Goal: Transaction & Acquisition: Subscribe to service/newsletter

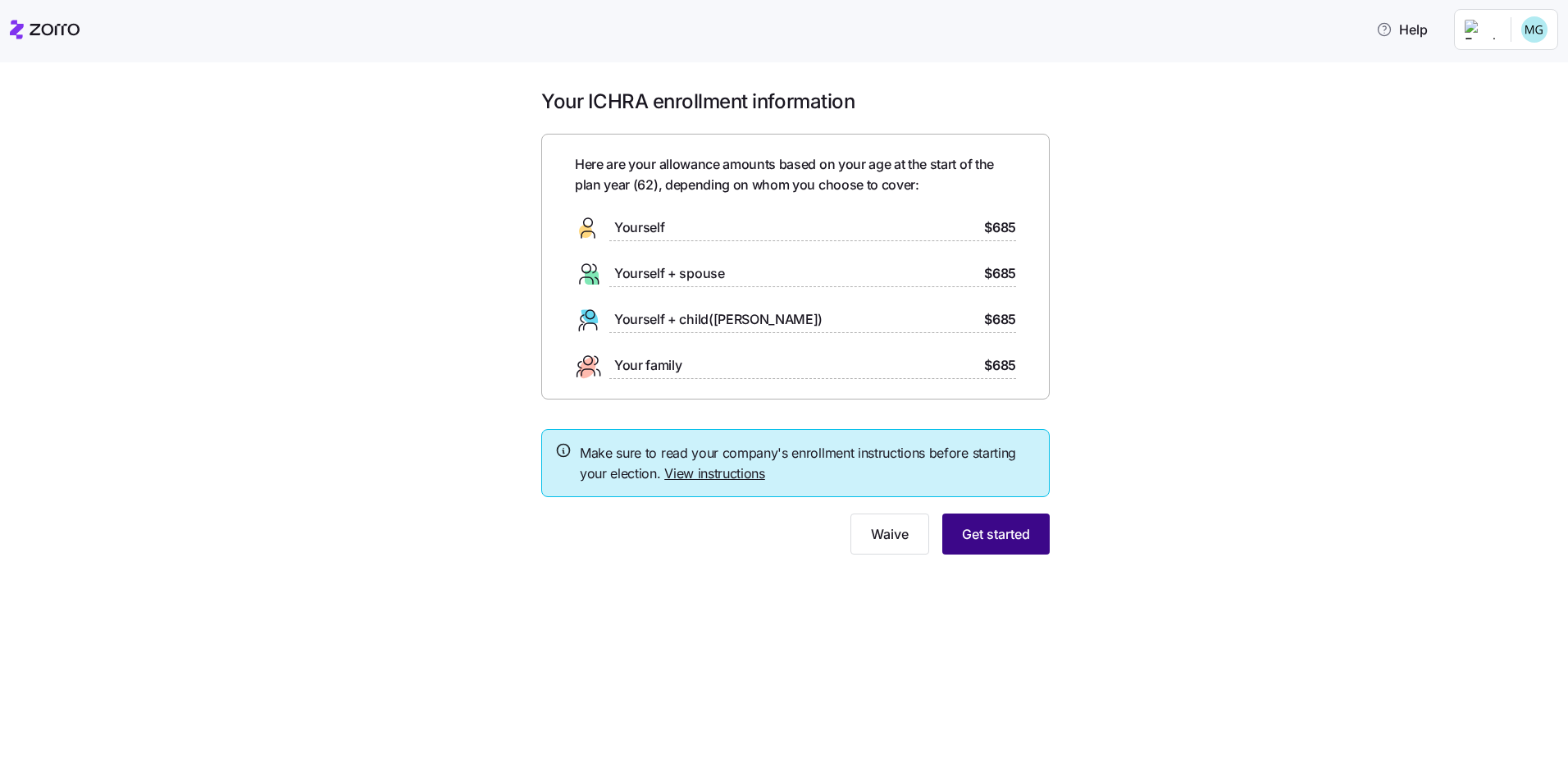
click at [1013, 527] on span "Get started" at bounding box center [996, 533] width 68 height 19
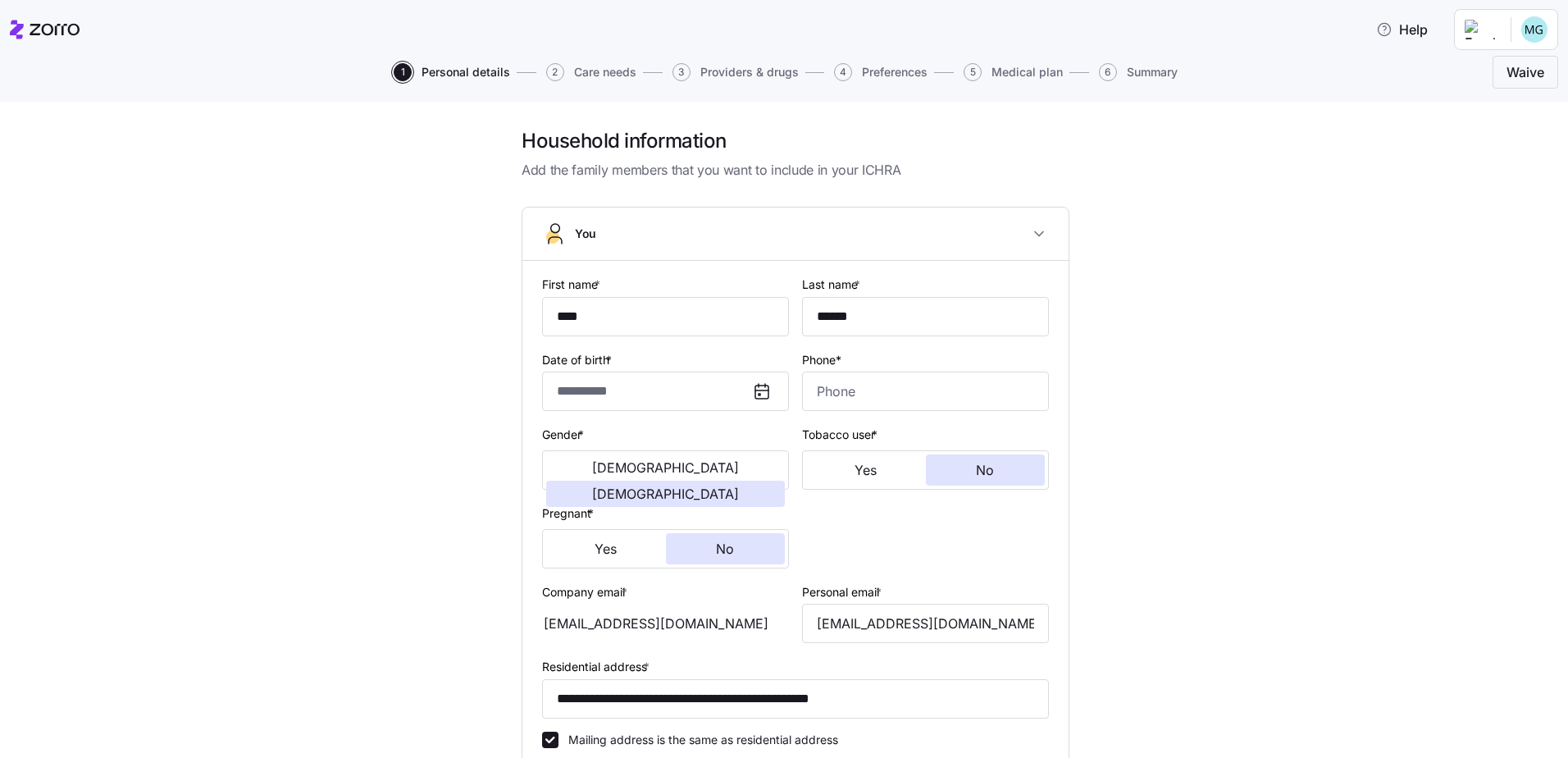
type input "**********"
type input "[PHONE_NUMBER]"
type input "[DEMOGRAPHIC_DATA] citizen"
type input "Married"
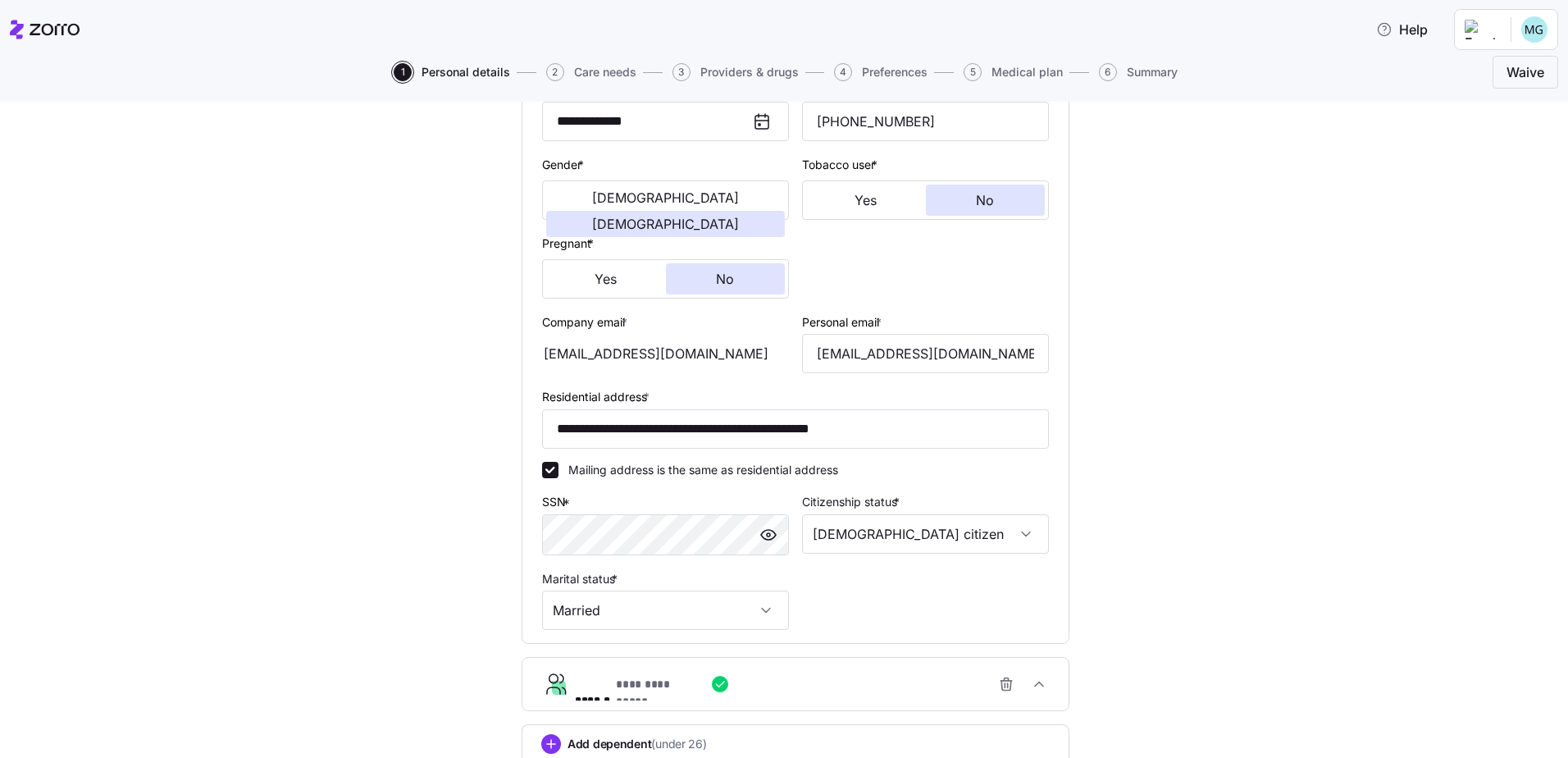
scroll to position [389, 0]
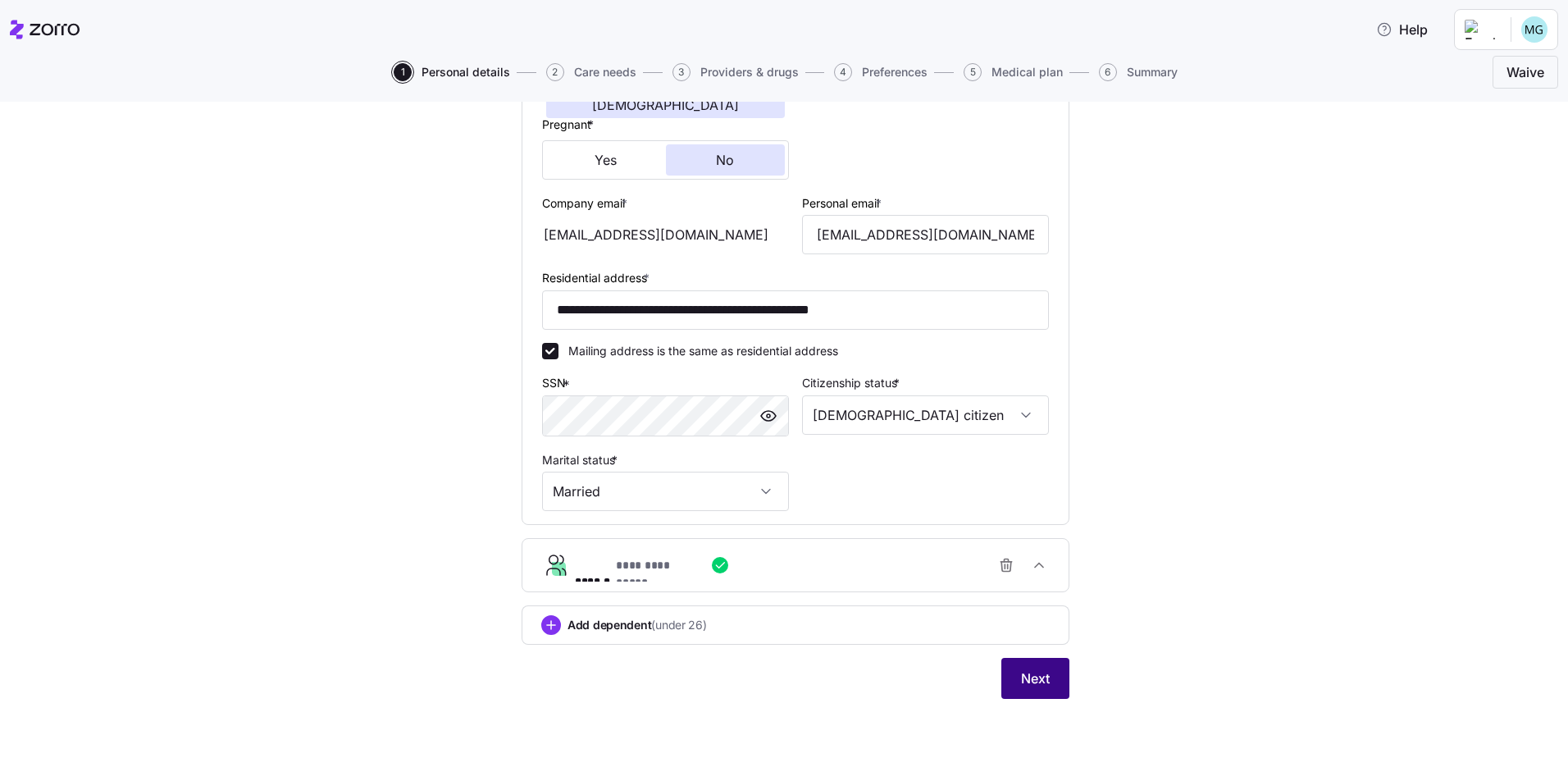
click at [1029, 676] on span "Next" at bounding box center [1034, 678] width 28 height 19
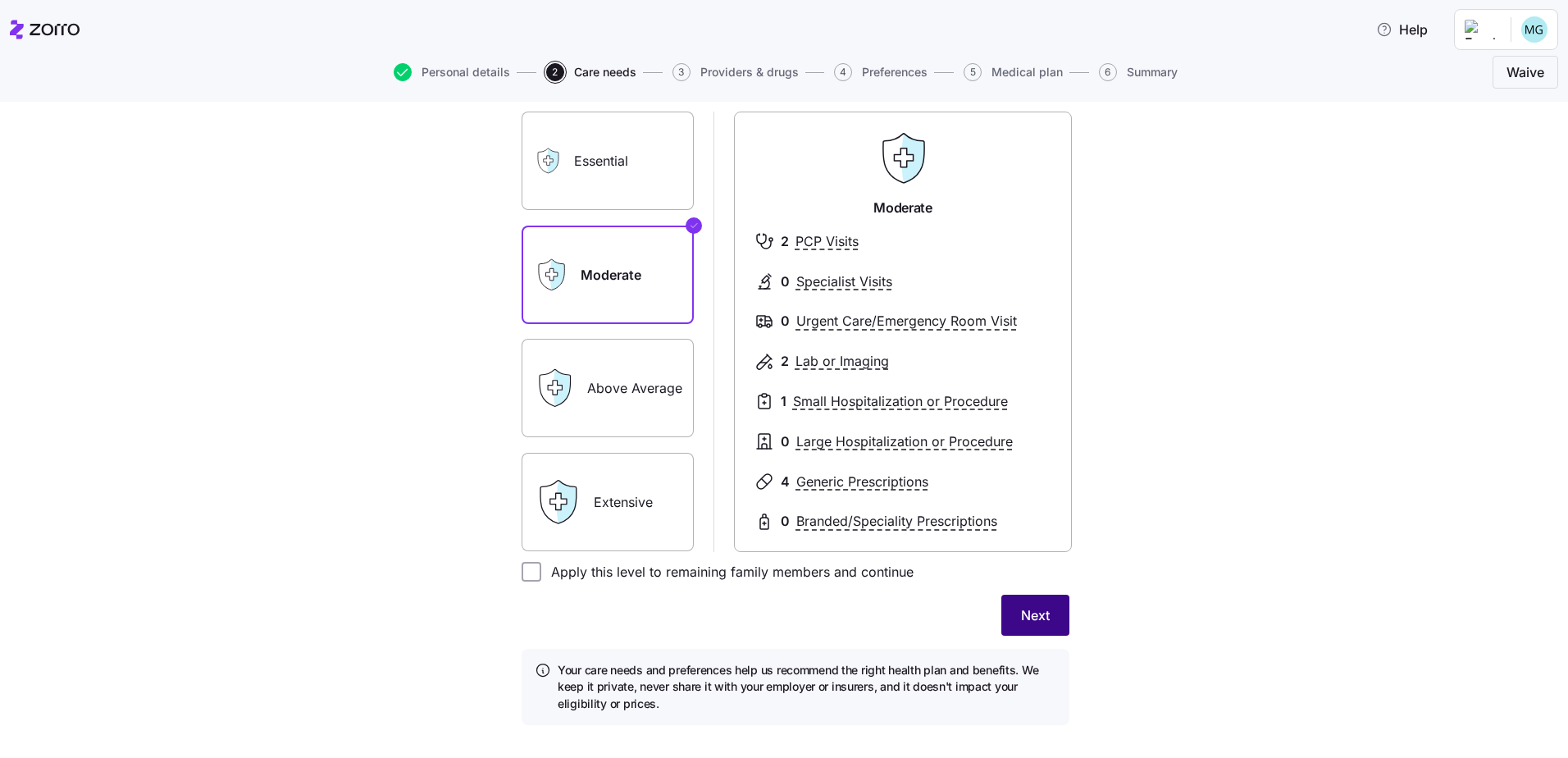
scroll to position [157, 0]
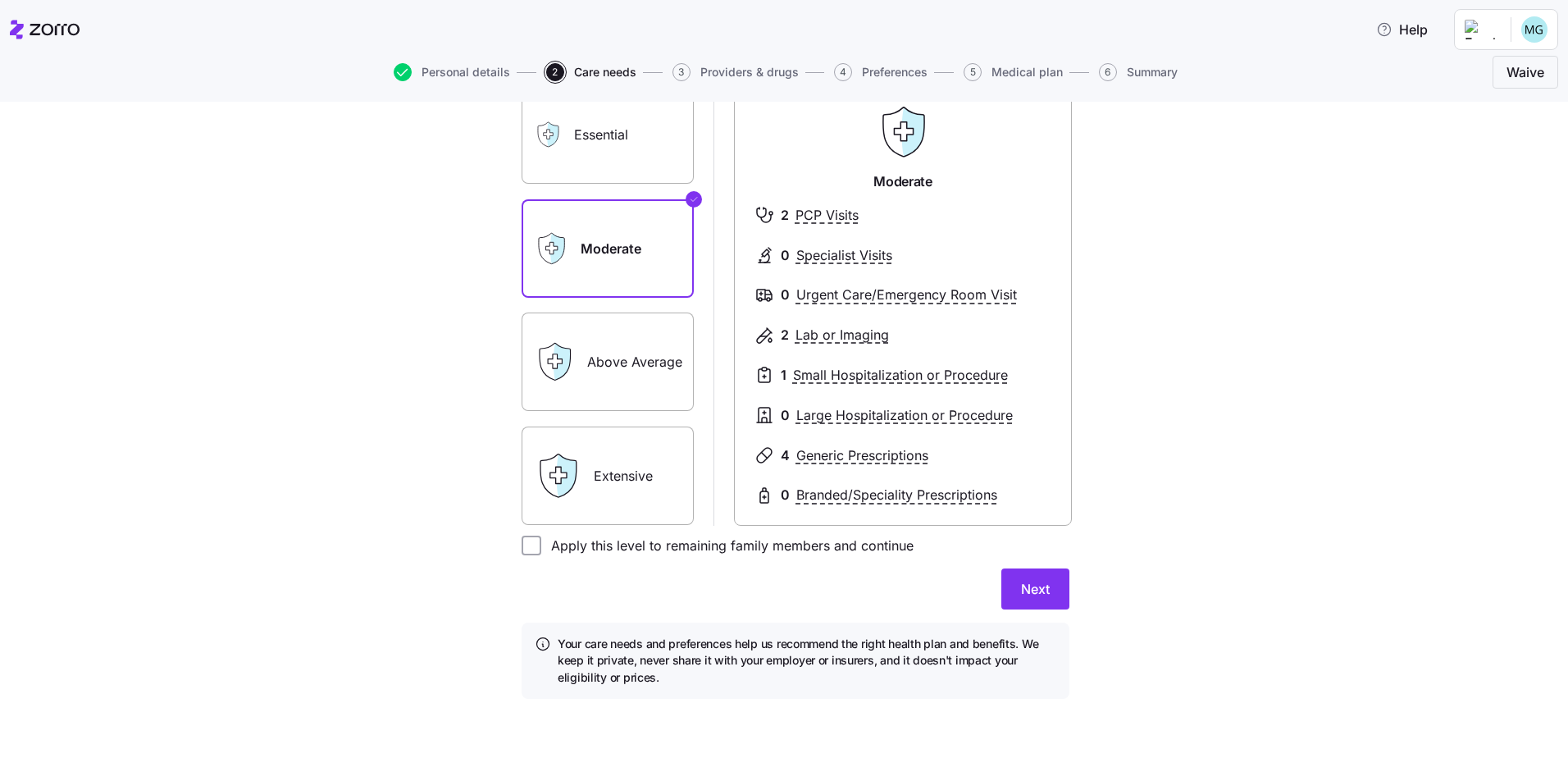
click at [611, 372] on label "Above Average" at bounding box center [607, 361] width 172 height 98
click at [0, 0] on input "Above Average" at bounding box center [0, 0] width 0 height 0
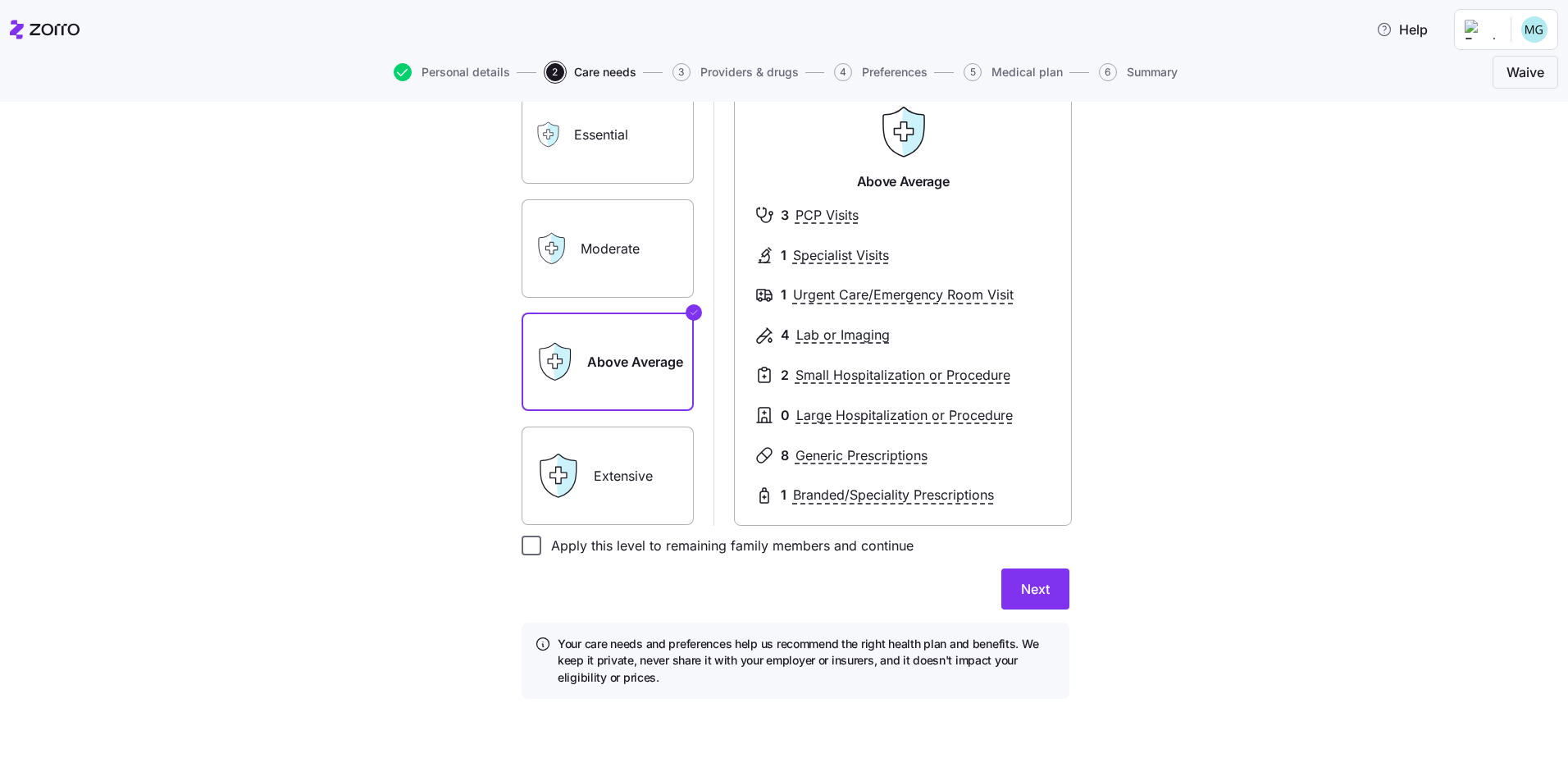
click at [523, 546] on input "Apply this level to remaining family members and continue" at bounding box center [531, 545] width 19 height 19
checkbox input "true"
click at [1021, 585] on span "Next" at bounding box center [1034, 588] width 28 height 19
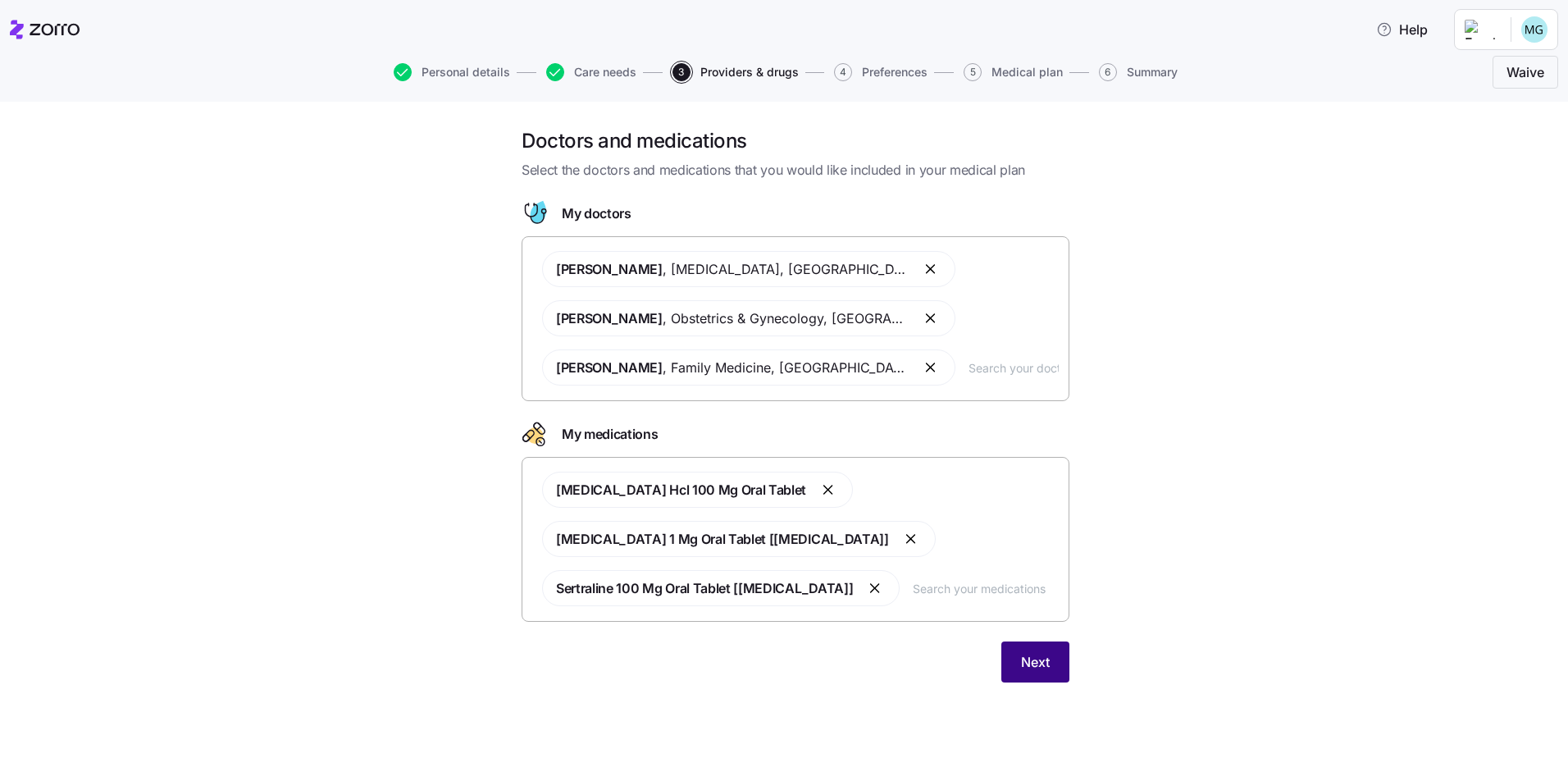
click at [1042, 661] on span "Next" at bounding box center [1034, 662] width 28 height 19
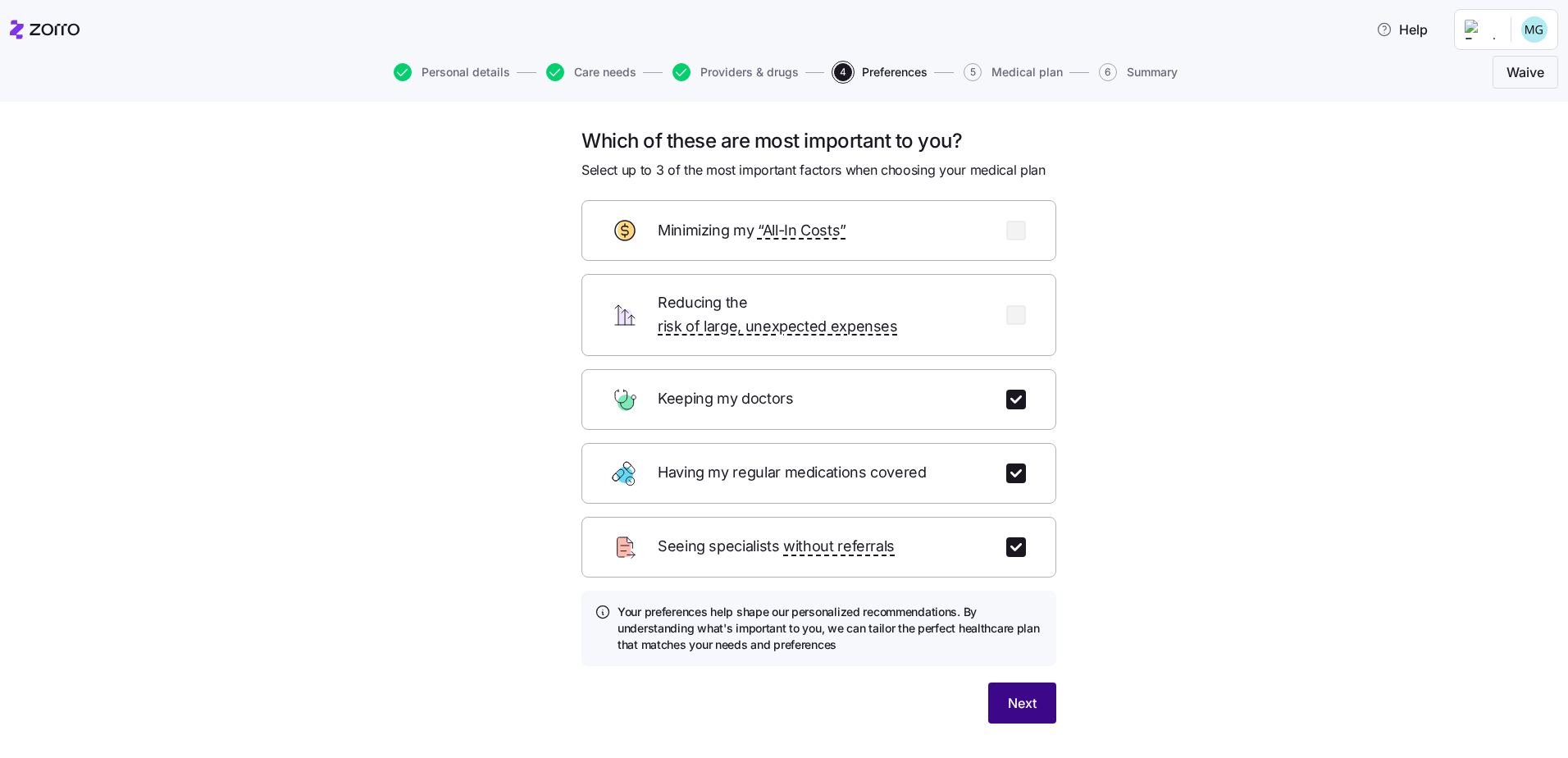
click at [1017, 693] on span "Next" at bounding box center [1021, 702] width 28 height 19
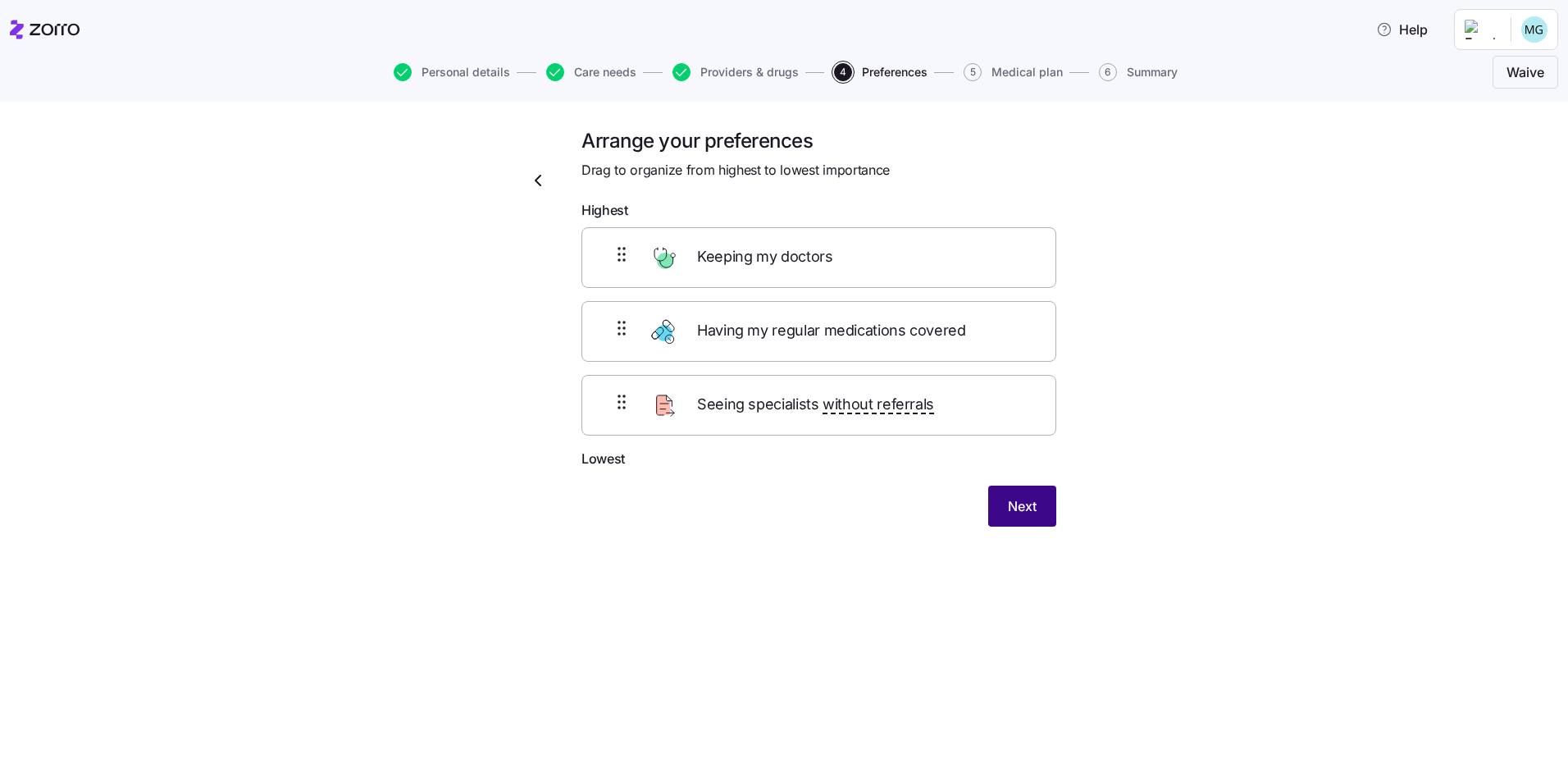
click at [1021, 501] on span "Next" at bounding box center [1021, 505] width 28 height 19
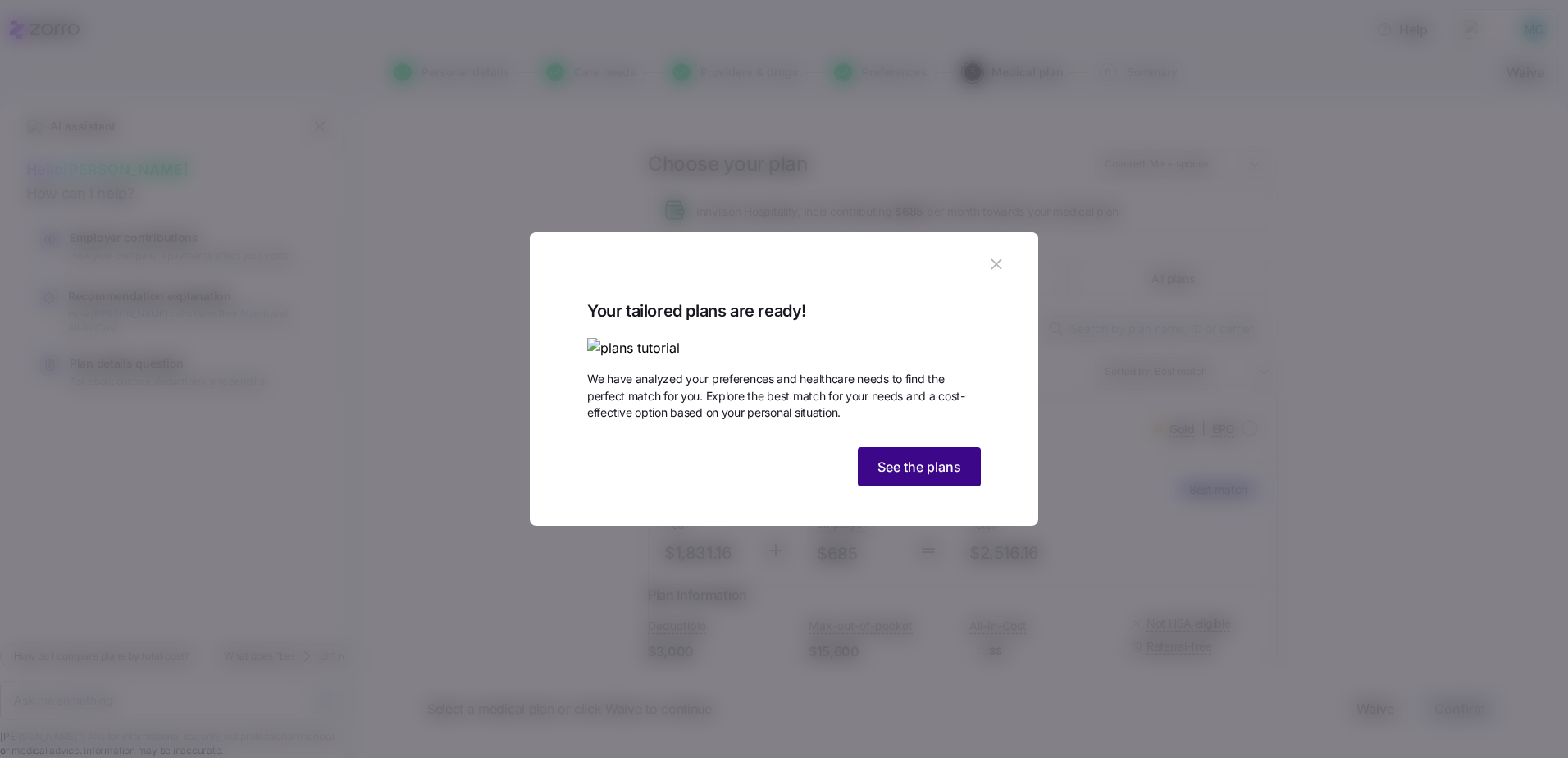
click at [919, 477] on span "See the plans" at bounding box center [919, 466] width 84 height 19
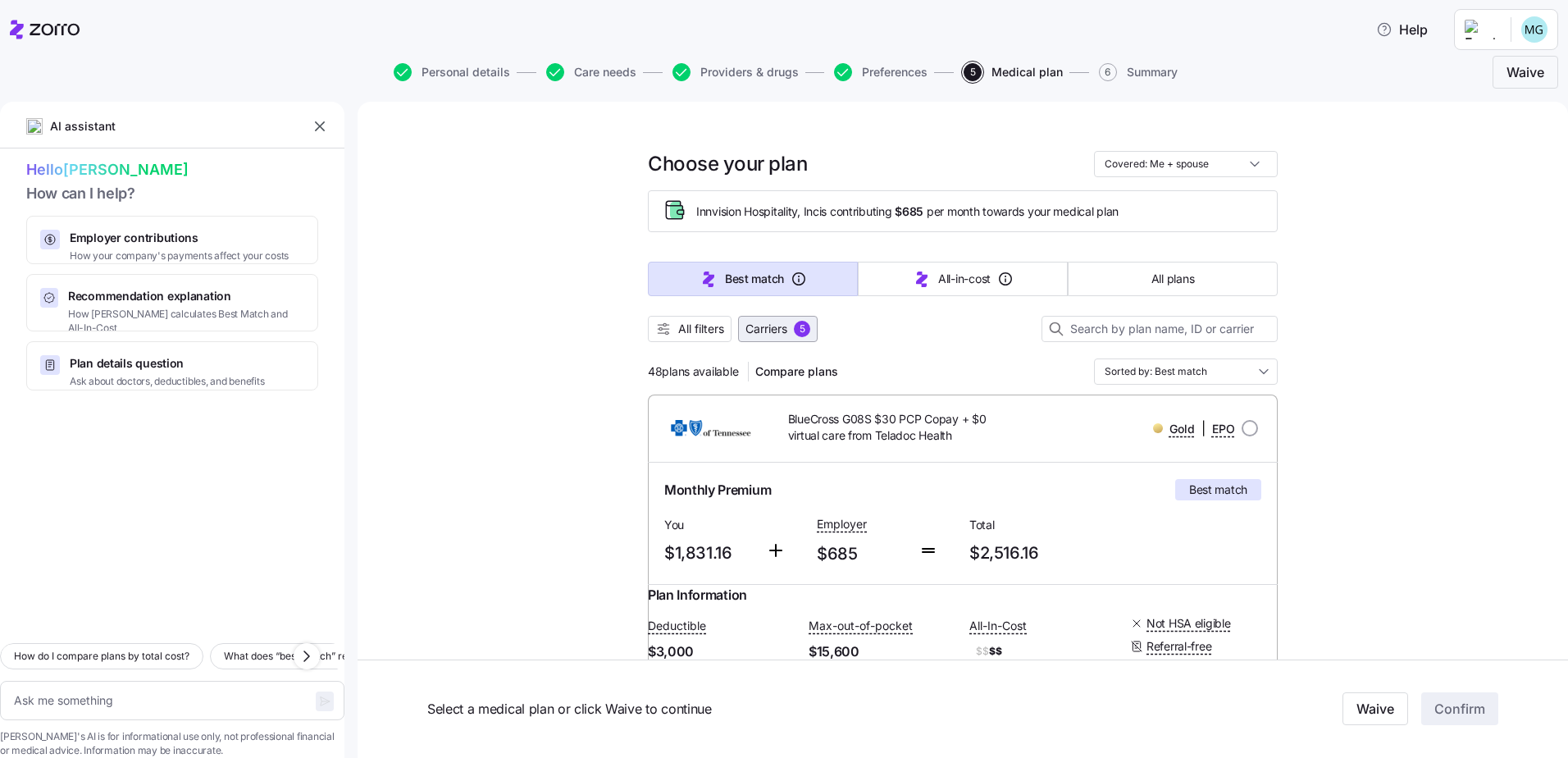
click at [794, 325] on span "5" at bounding box center [802, 329] width 17 height 17
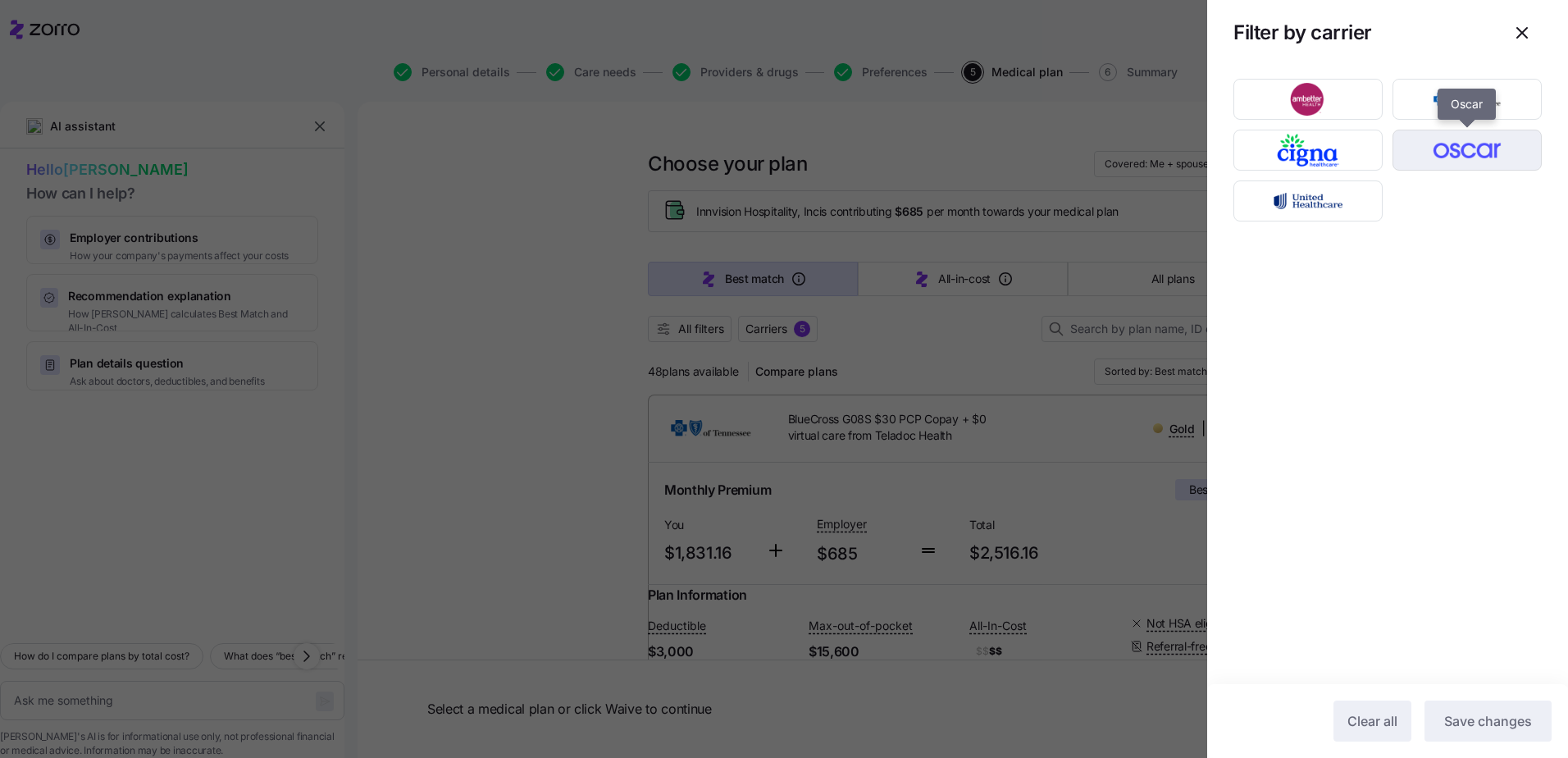
click at [1461, 156] on img "button" at bounding box center [1467, 151] width 120 height 33
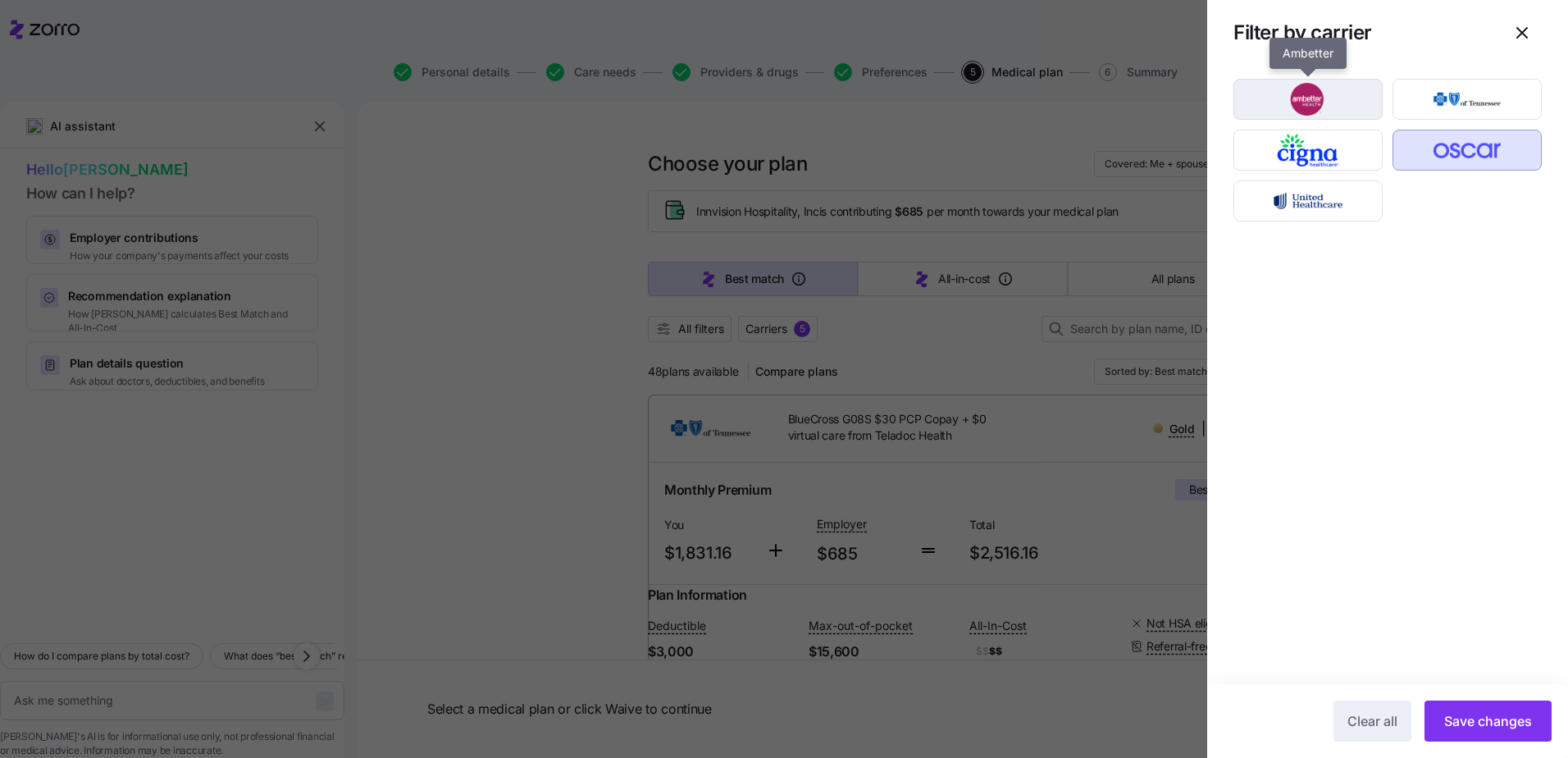
click at [1336, 95] on img "button" at bounding box center [1308, 99] width 120 height 33
click at [1472, 716] on span "Save changes" at bounding box center [1488, 720] width 88 height 19
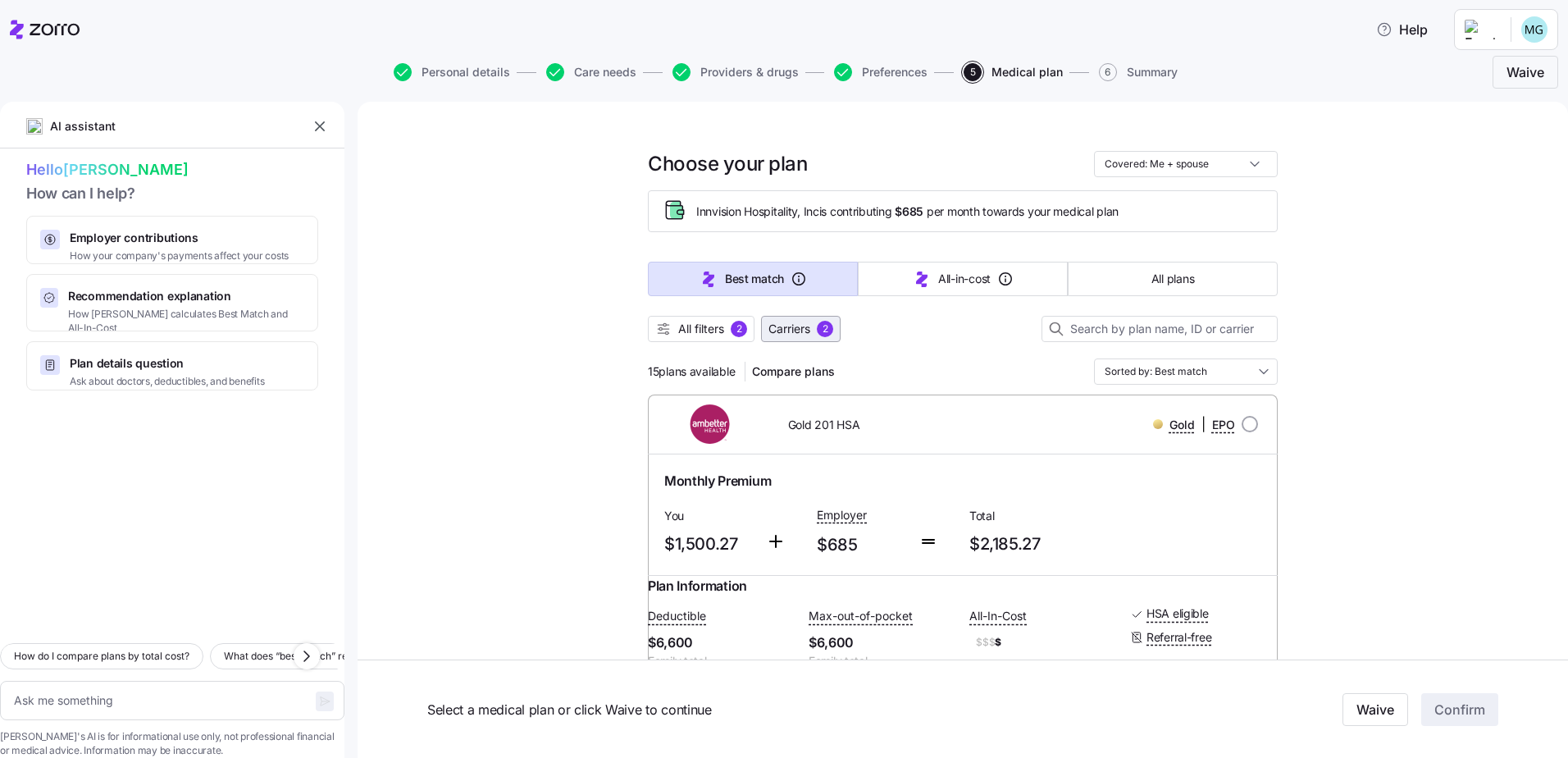
click at [795, 330] on span "Carriers" at bounding box center [789, 329] width 42 height 17
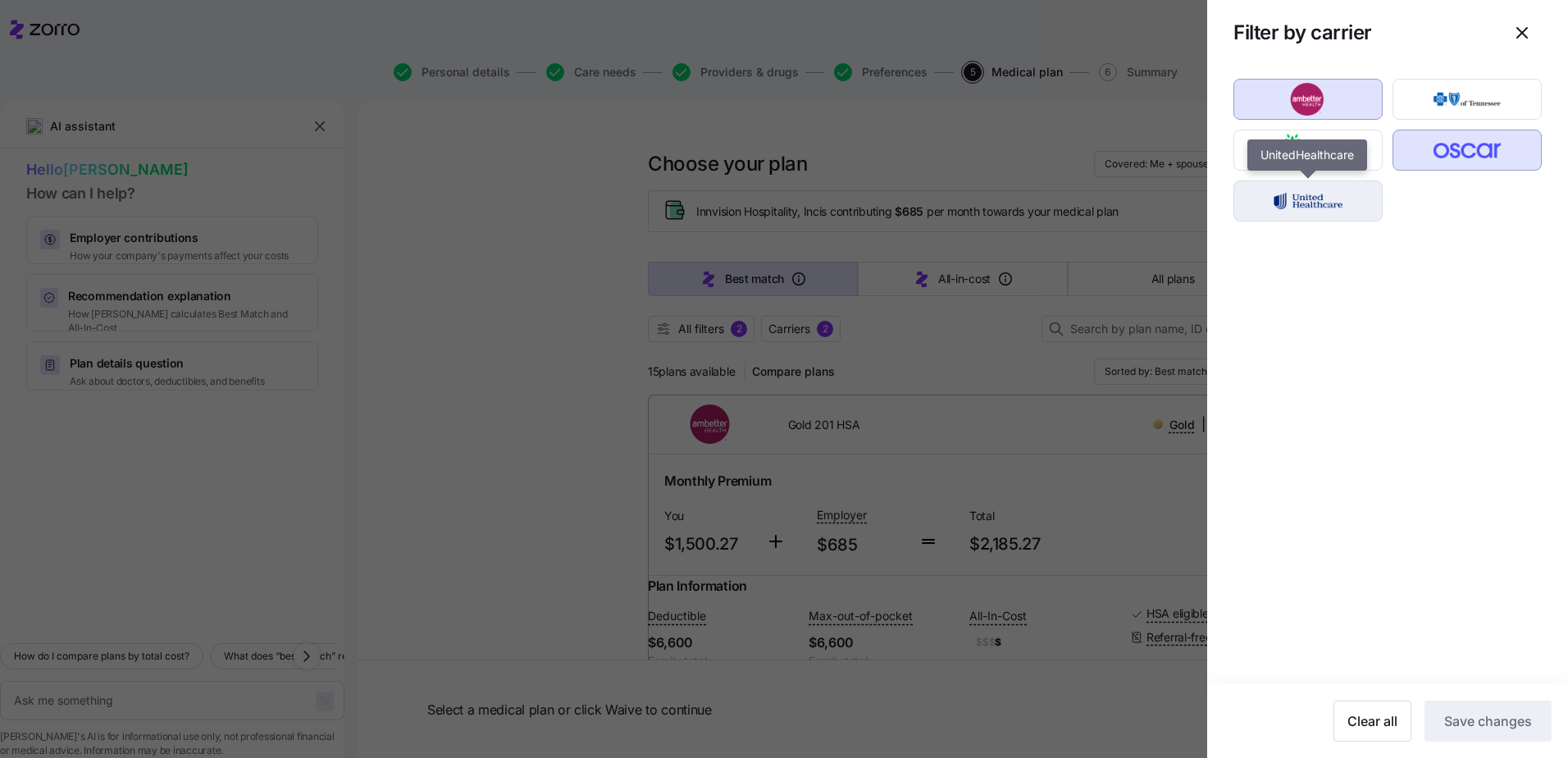
click at [1357, 191] on img "button" at bounding box center [1308, 201] width 120 height 33
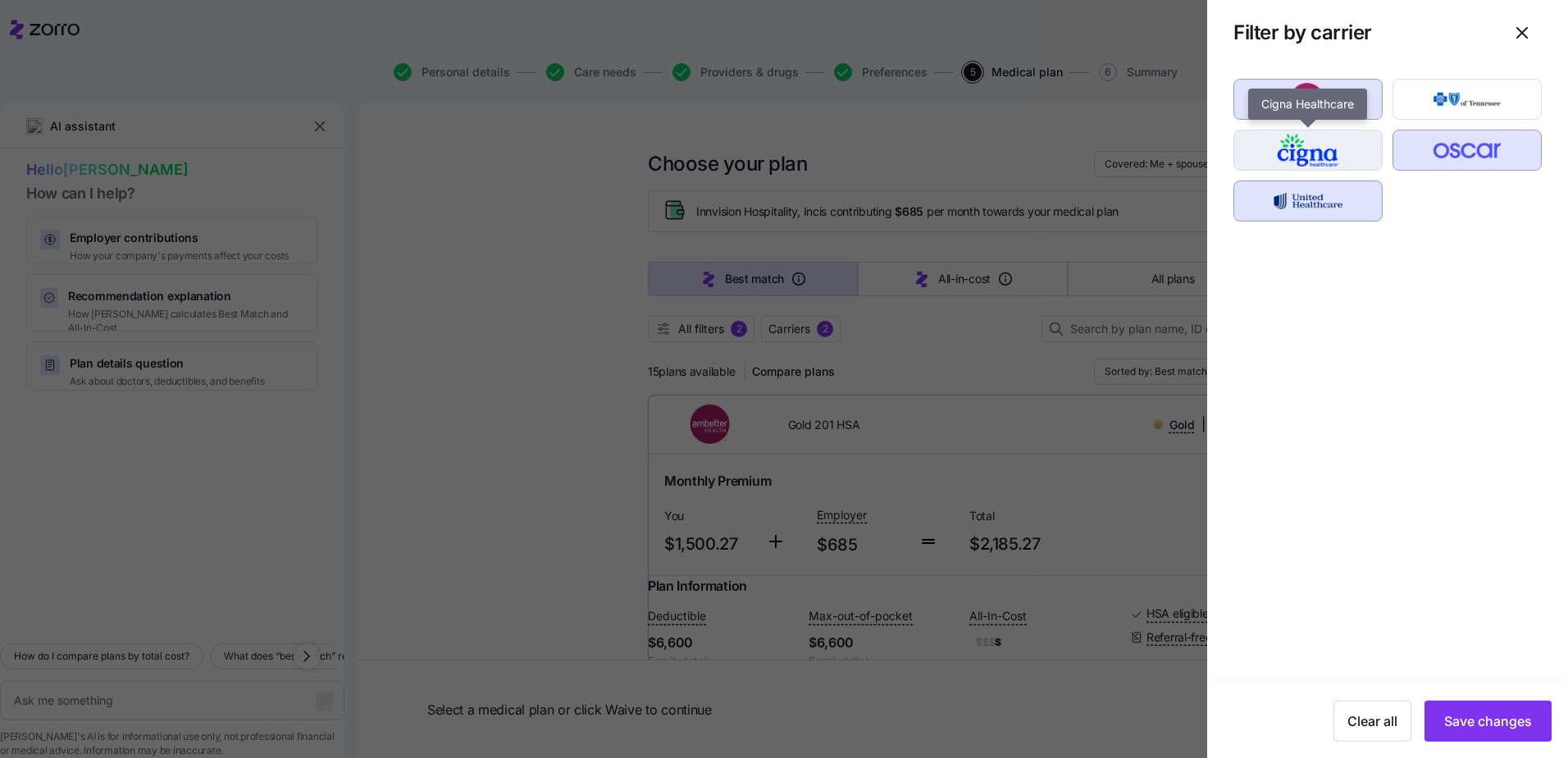
click at [1352, 148] on img "button" at bounding box center [1308, 151] width 120 height 33
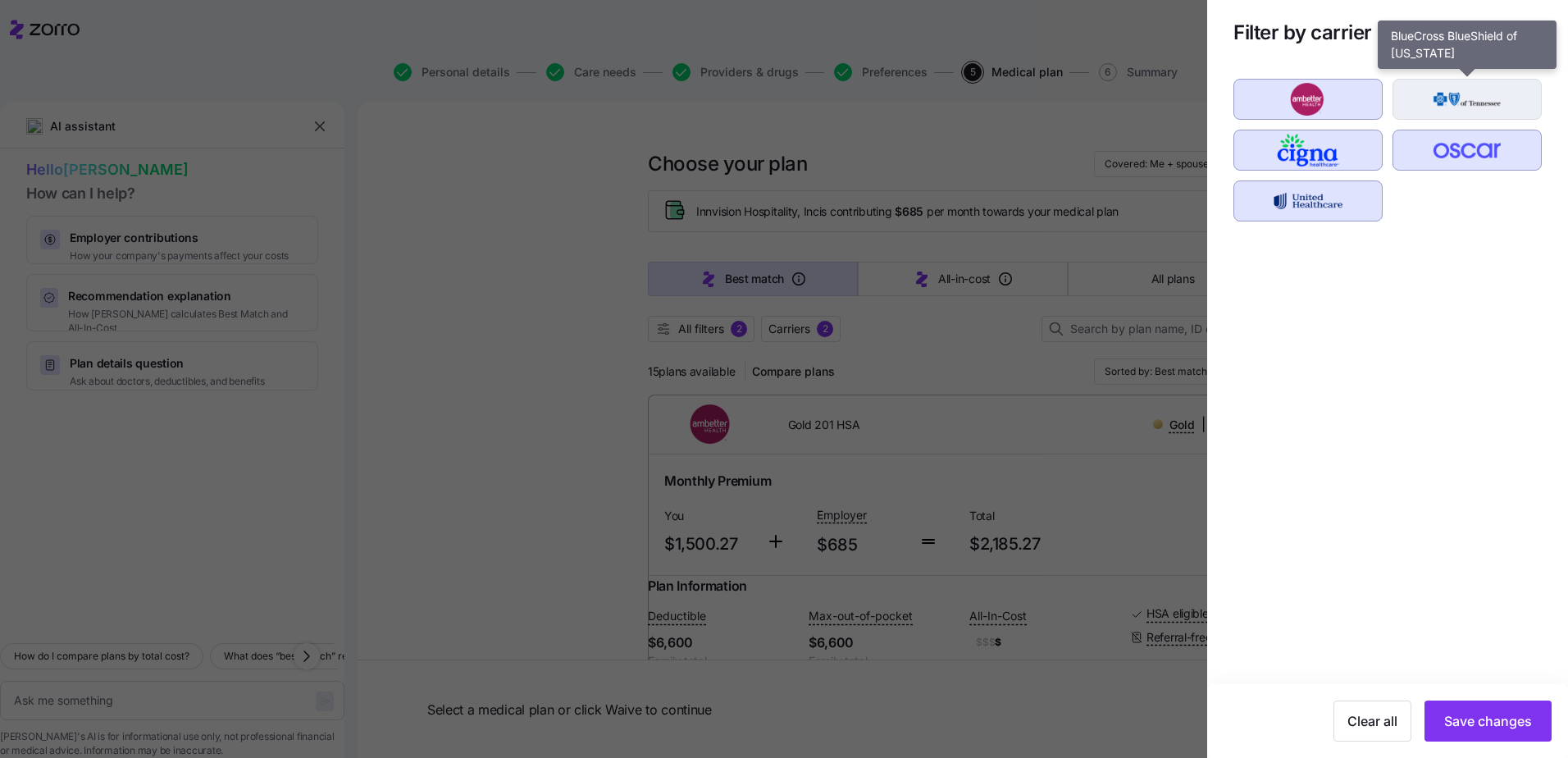
click at [1505, 85] on img "button" at bounding box center [1467, 99] width 120 height 33
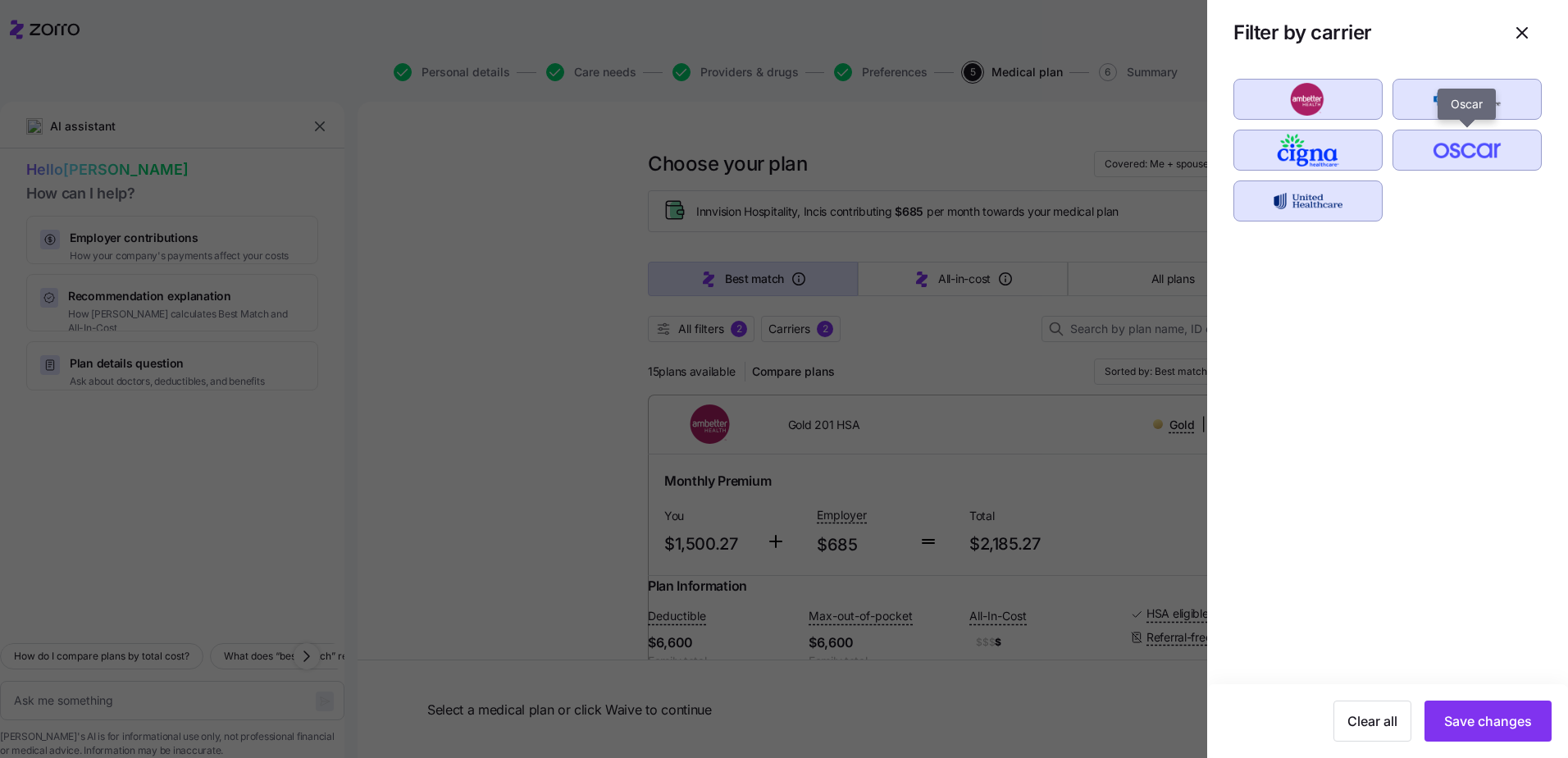
click at [1472, 152] on img "button" at bounding box center [1467, 151] width 120 height 33
click at [1317, 104] on img "button" at bounding box center [1308, 99] width 120 height 33
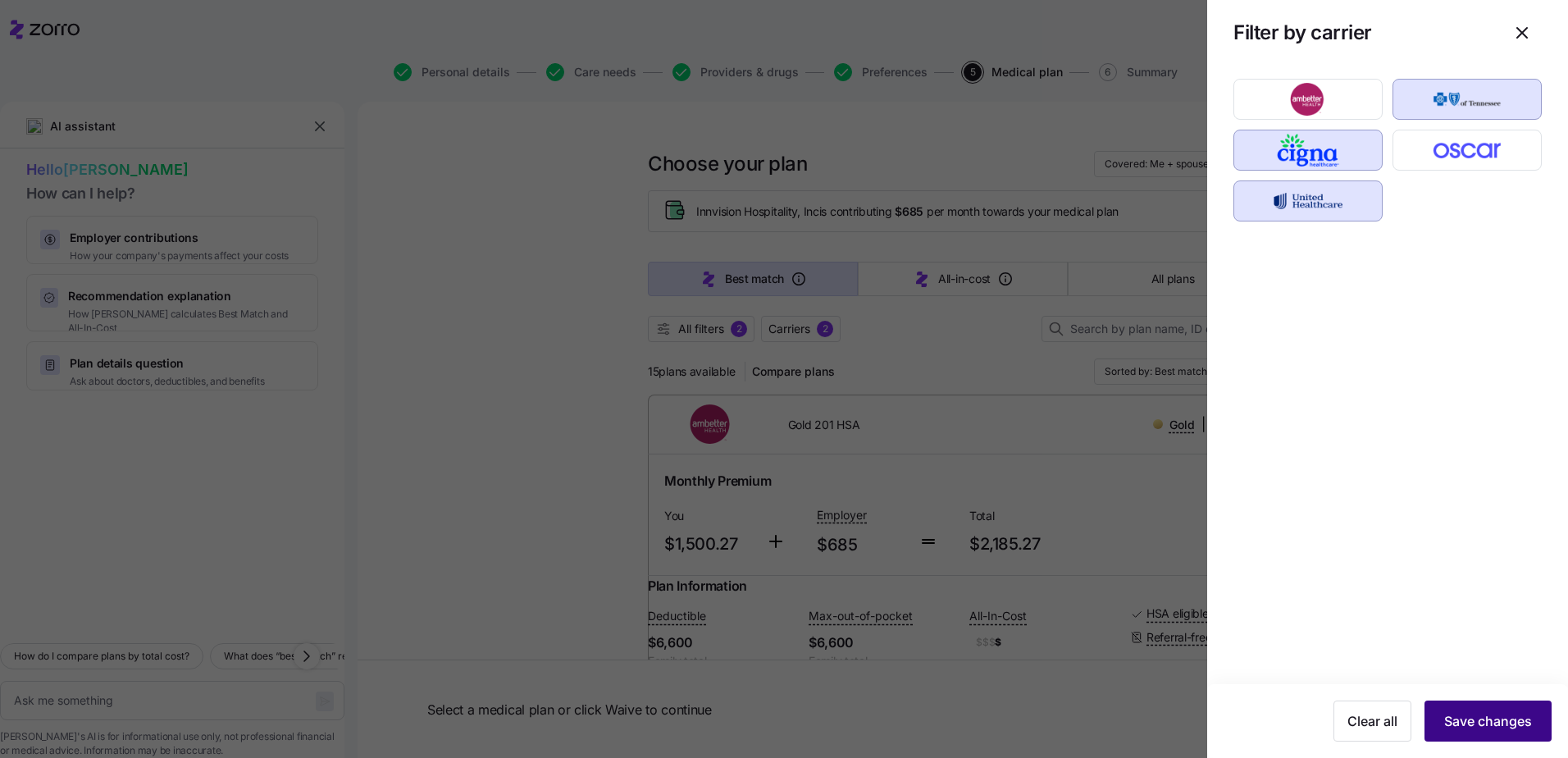
click at [1482, 720] on span "Save changes" at bounding box center [1488, 720] width 88 height 19
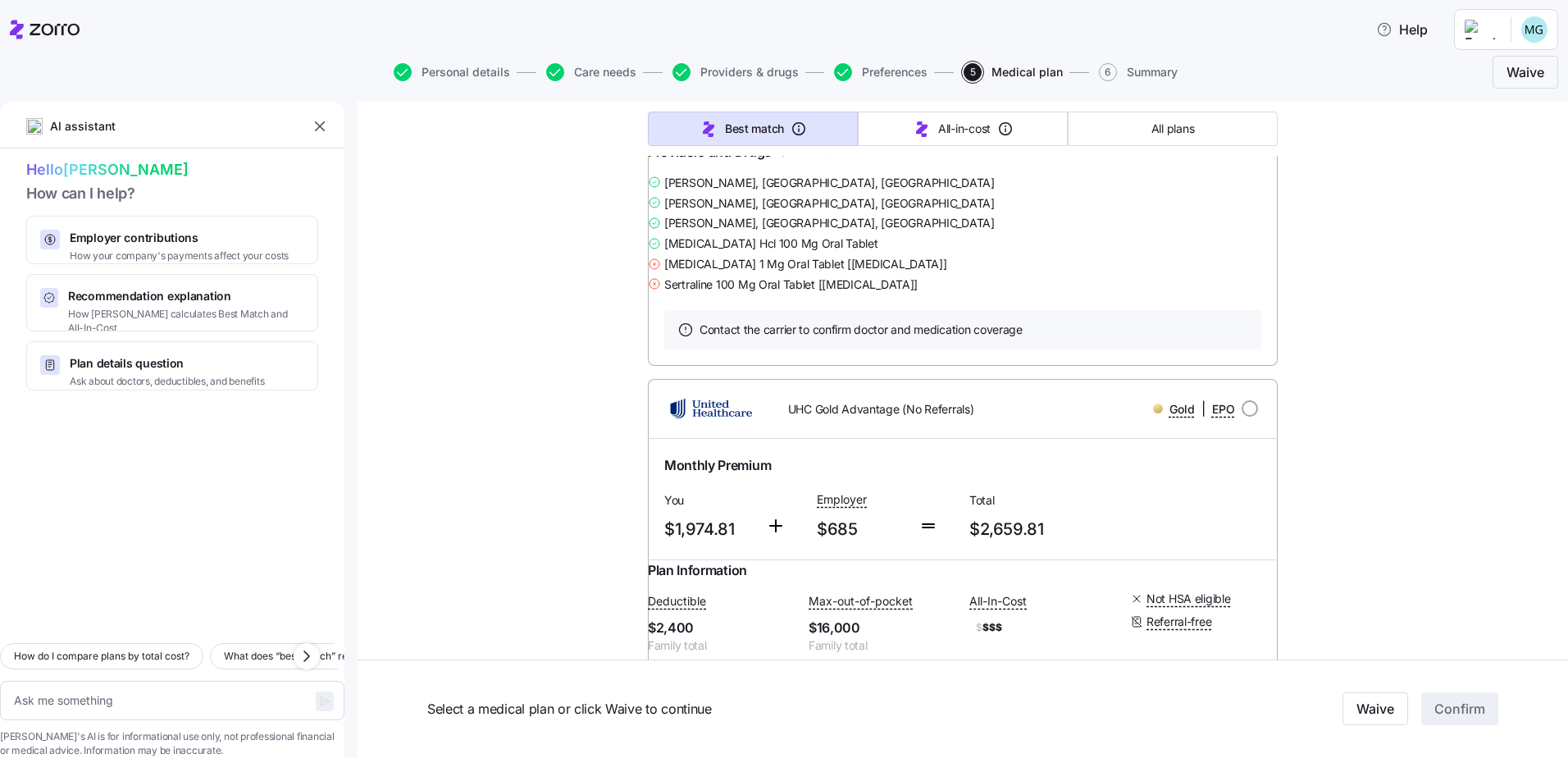
scroll to position [5495, 0]
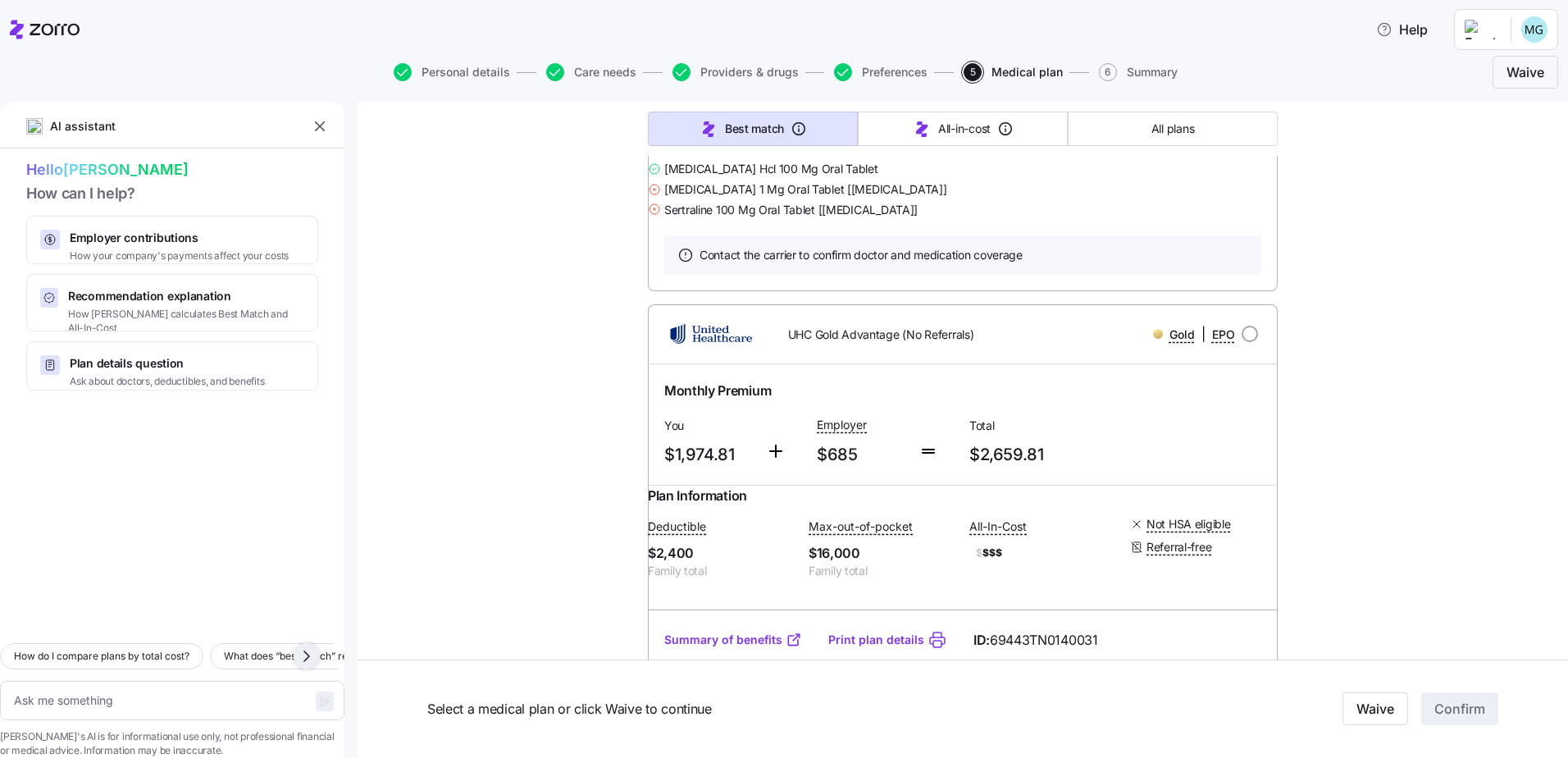
click at [309, 646] on icon "button" at bounding box center [306, 655] width 19 height 19
click at [299, 646] on icon "button" at bounding box center [306, 655] width 19 height 19
click at [238, 648] on span "What services are covered before the deductible?" at bounding box center [126, 656] width 231 height 17
type textarea "x"
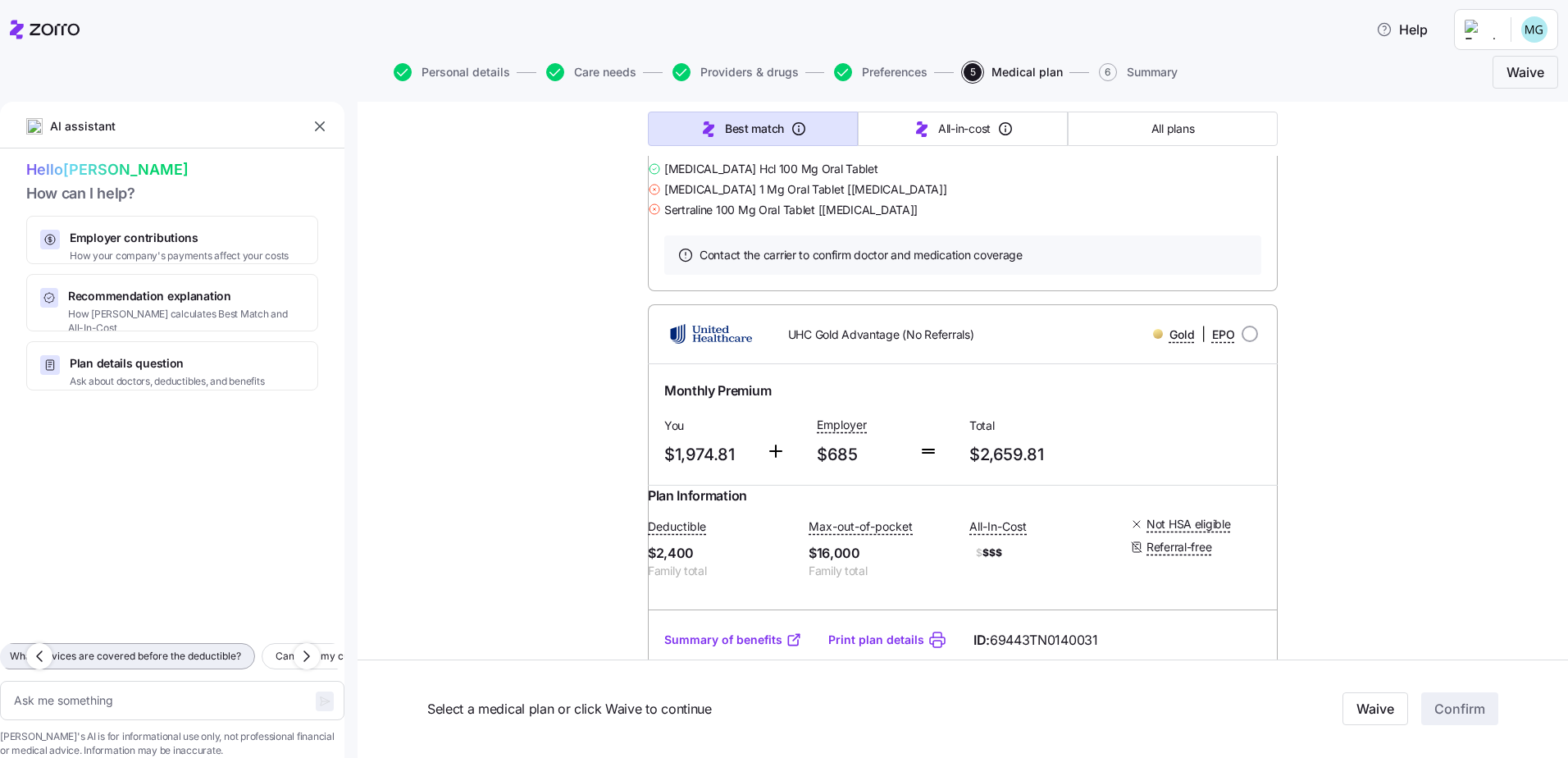
type textarea "What services are covered before the deductible?"
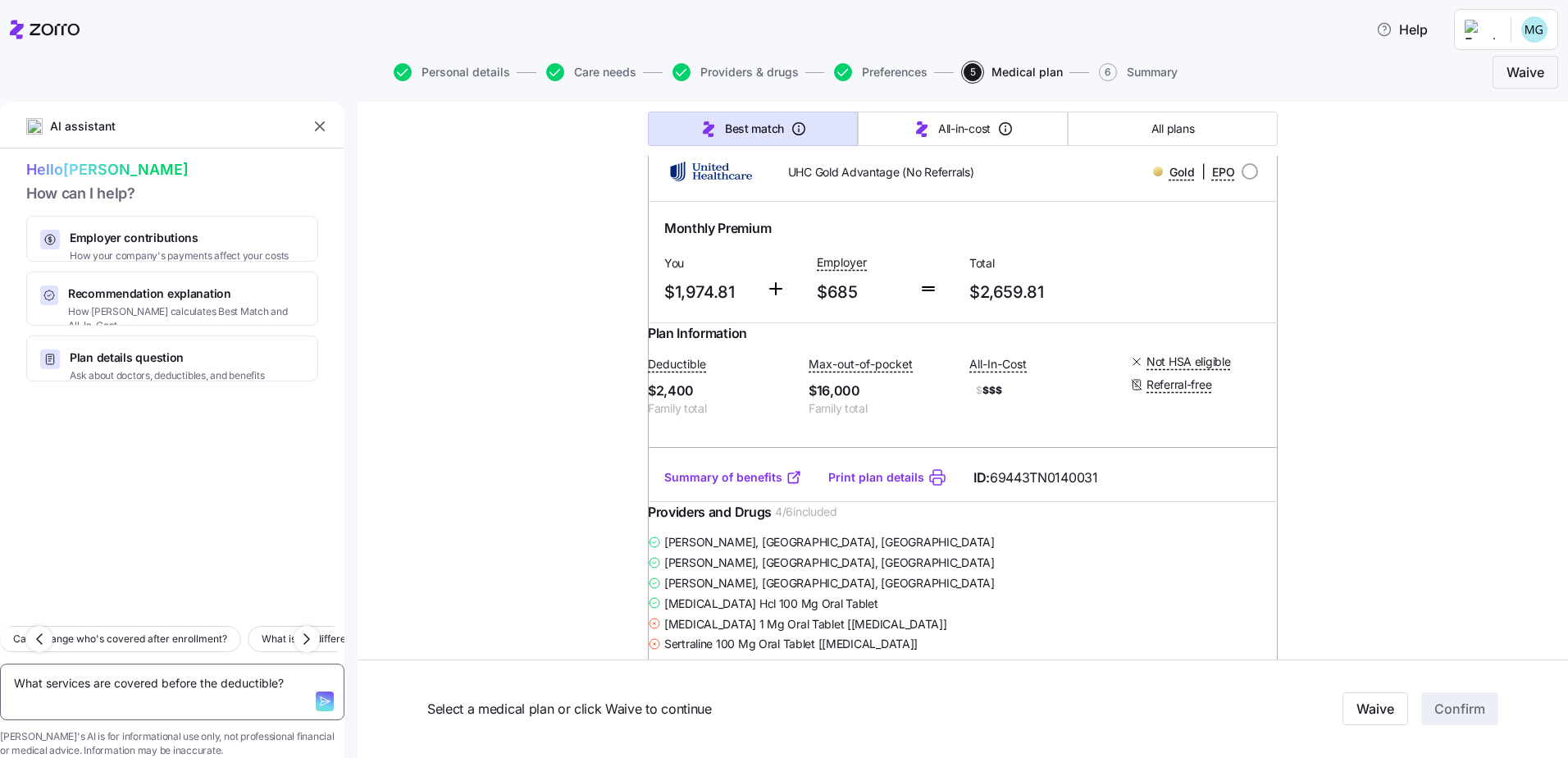
scroll to position [5660, 0]
click at [318, 695] on icon "button" at bounding box center [324, 701] width 13 height 13
type textarea "x"
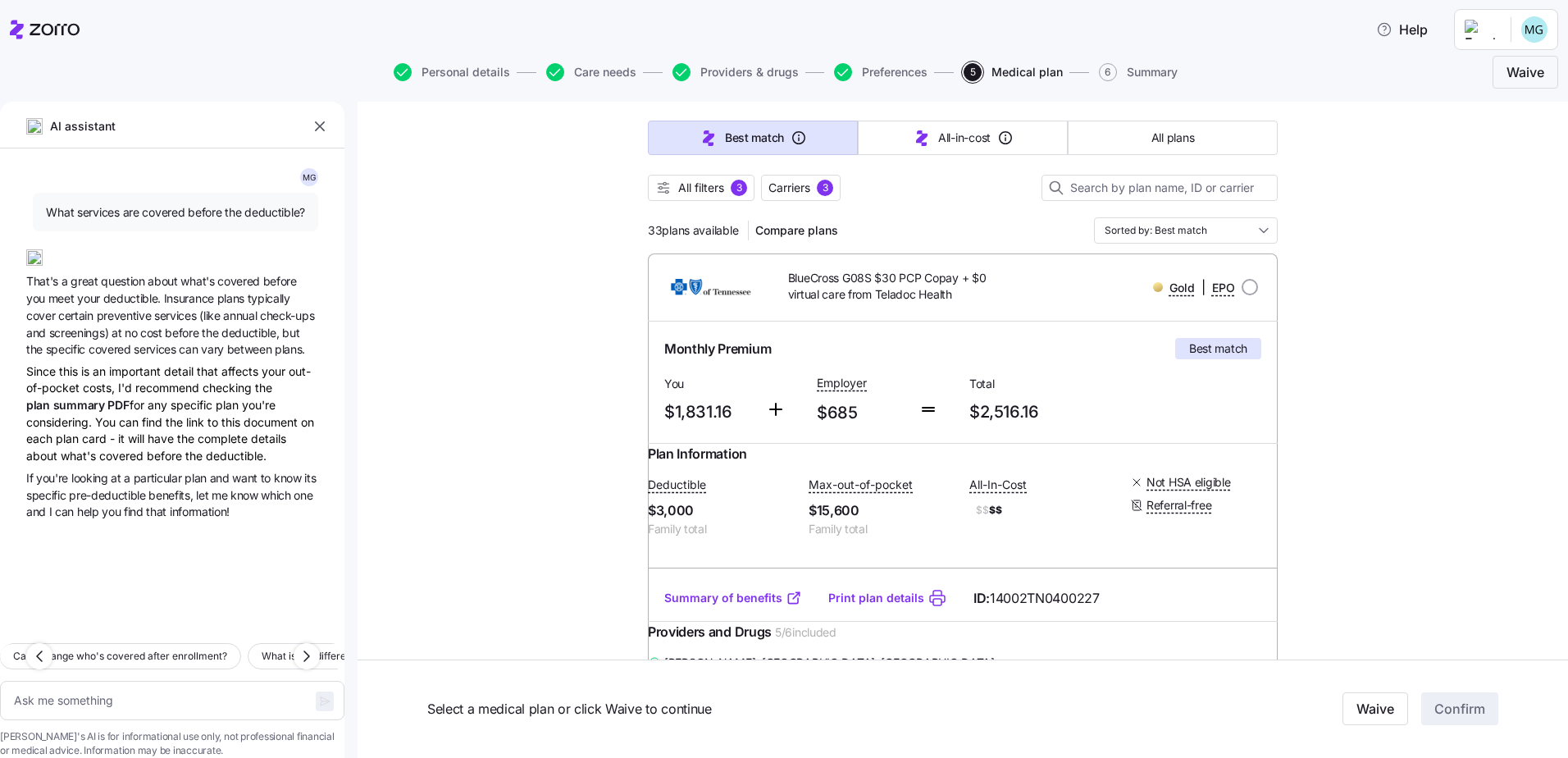
scroll to position [246, 0]
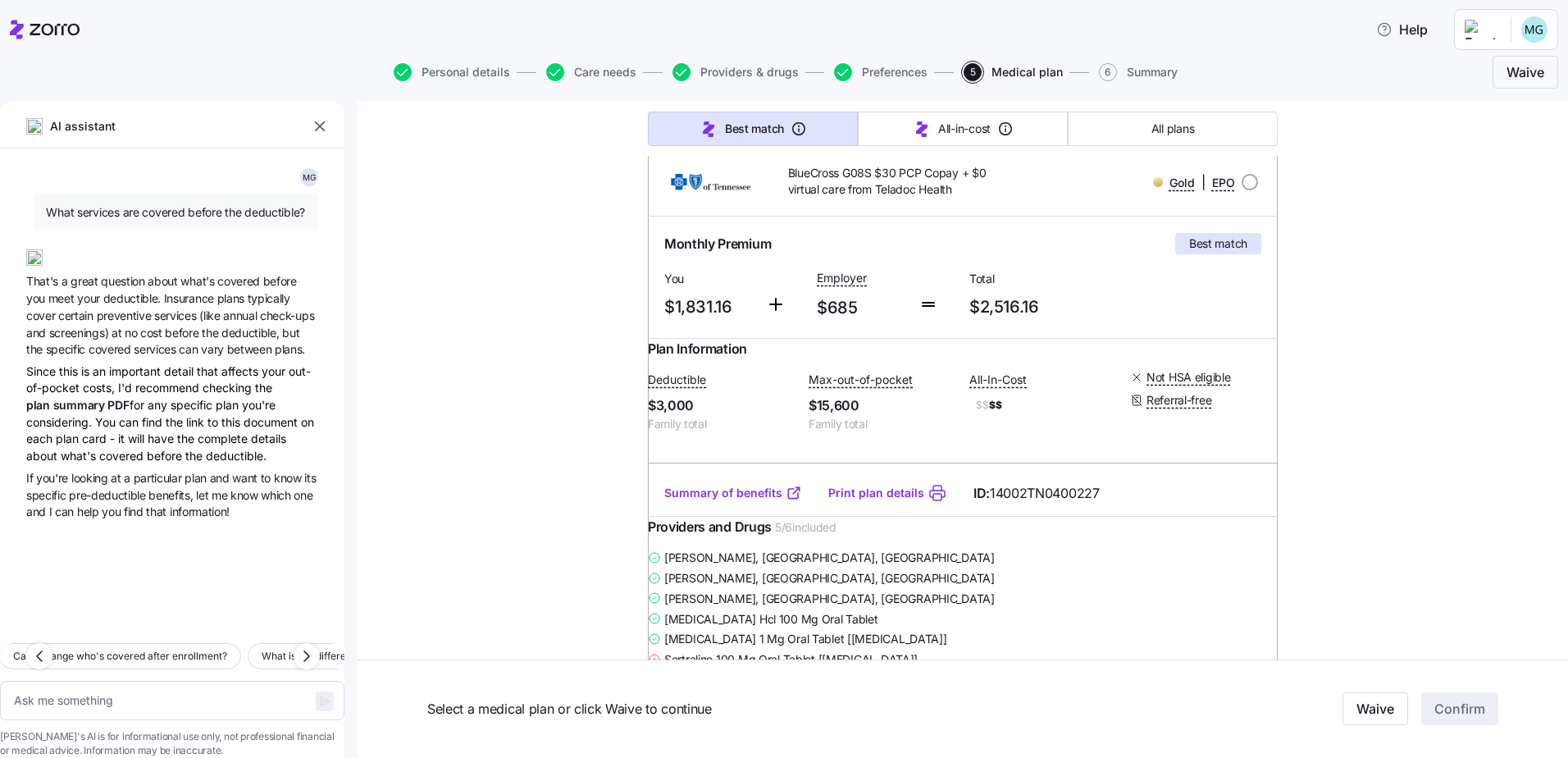
click at [714, 501] on link "Summary of benefits" at bounding box center [733, 493] width 138 height 17
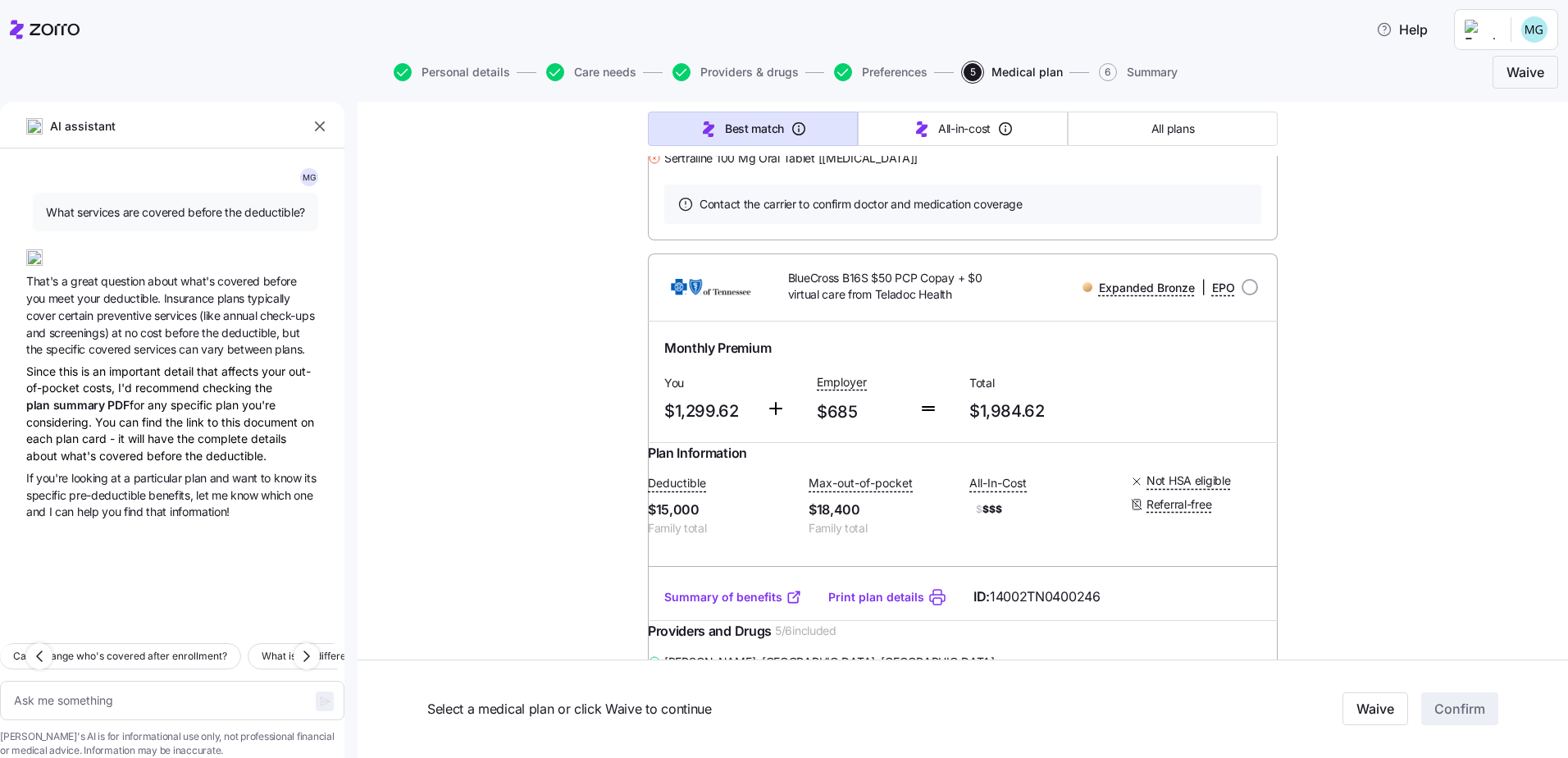
scroll to position [902, 0]
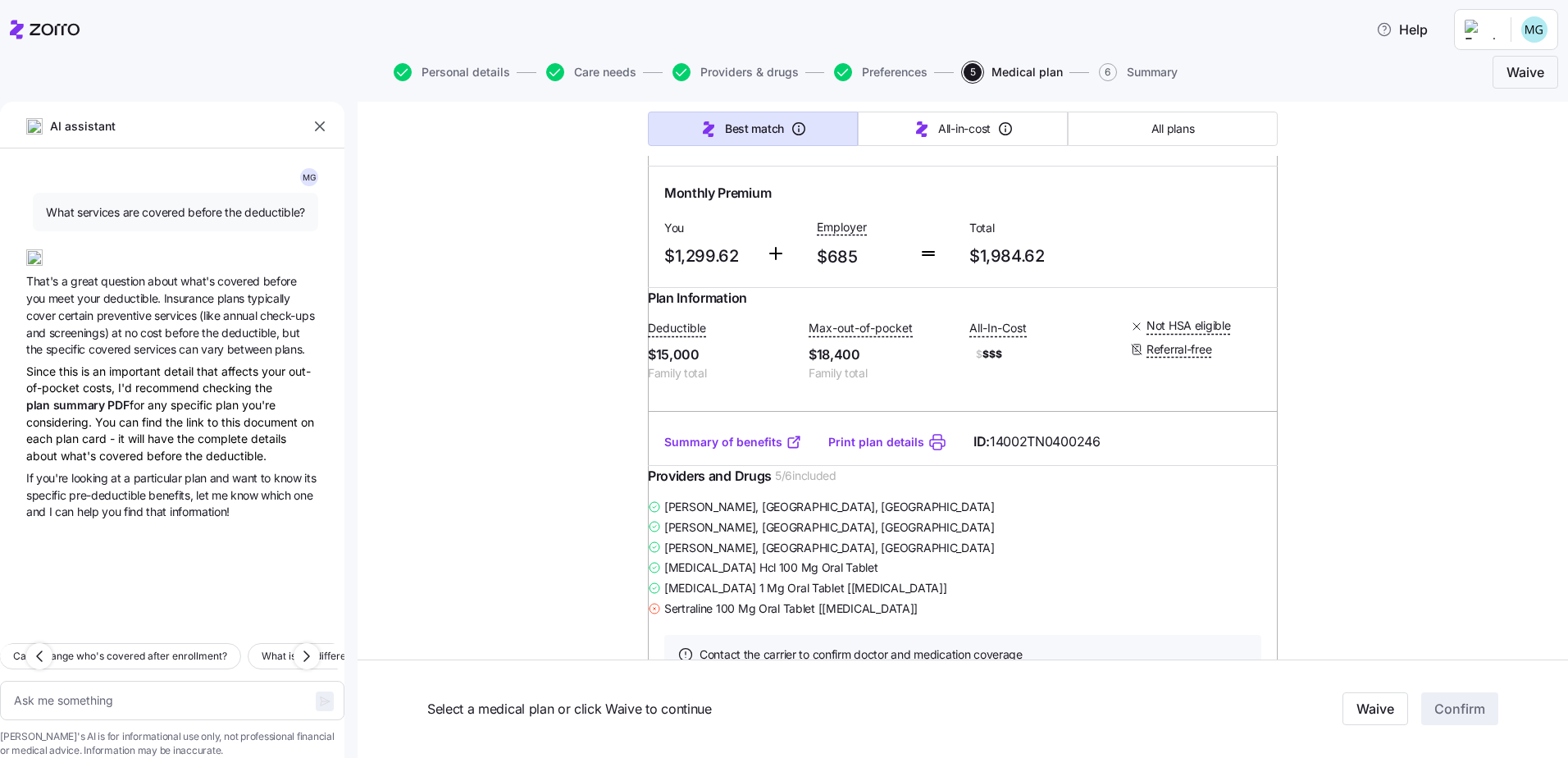
click at [753, 450] on link "Summary of benefits" at bounding box center [733, 442] width 138 height 17
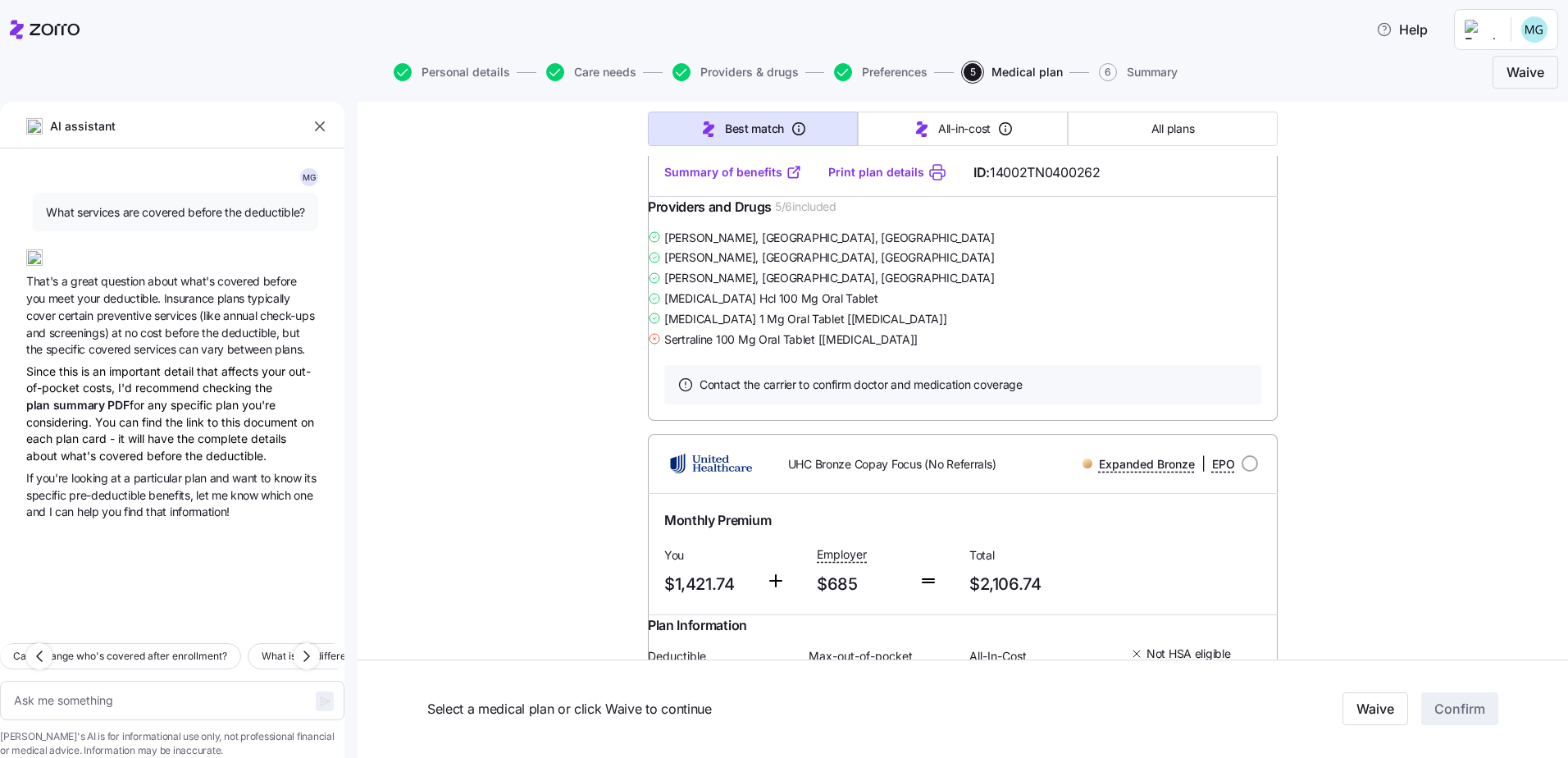
scroll to position [1804, 0]
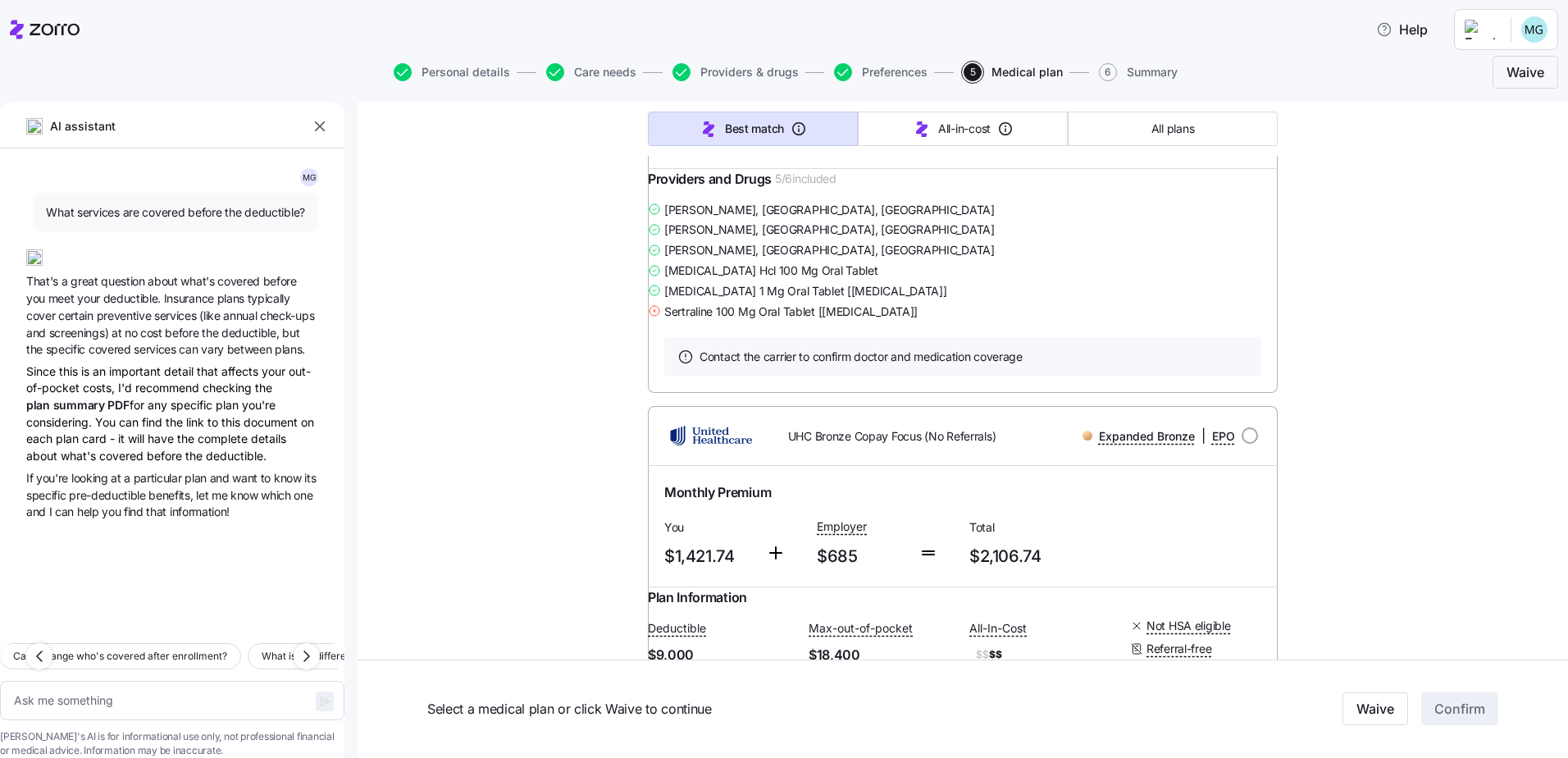
click at [721, 153] on link "Summary of benefits" at bounding box center [733, 144] width 138 height 17
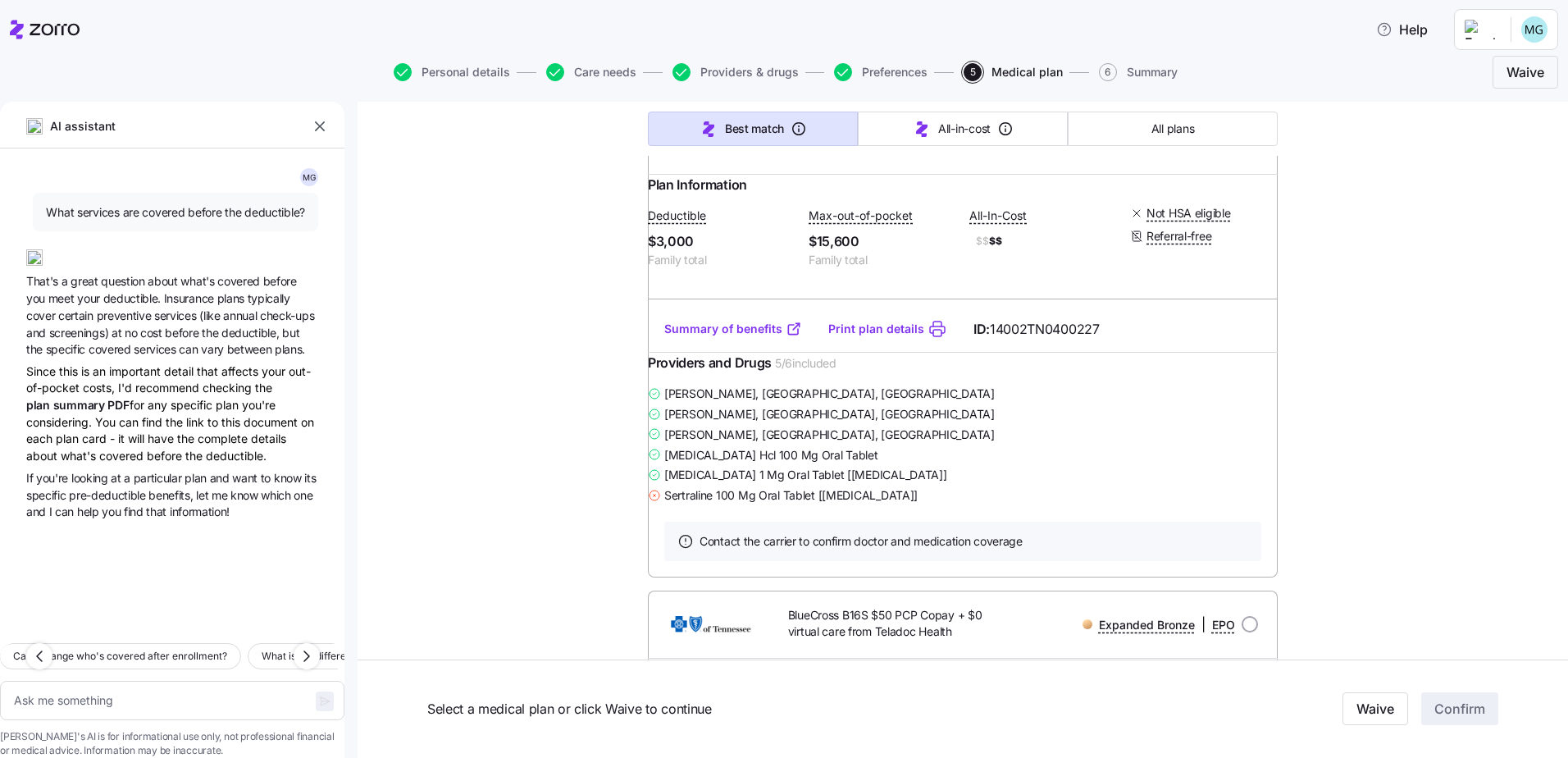
scroll to position [0, 0]
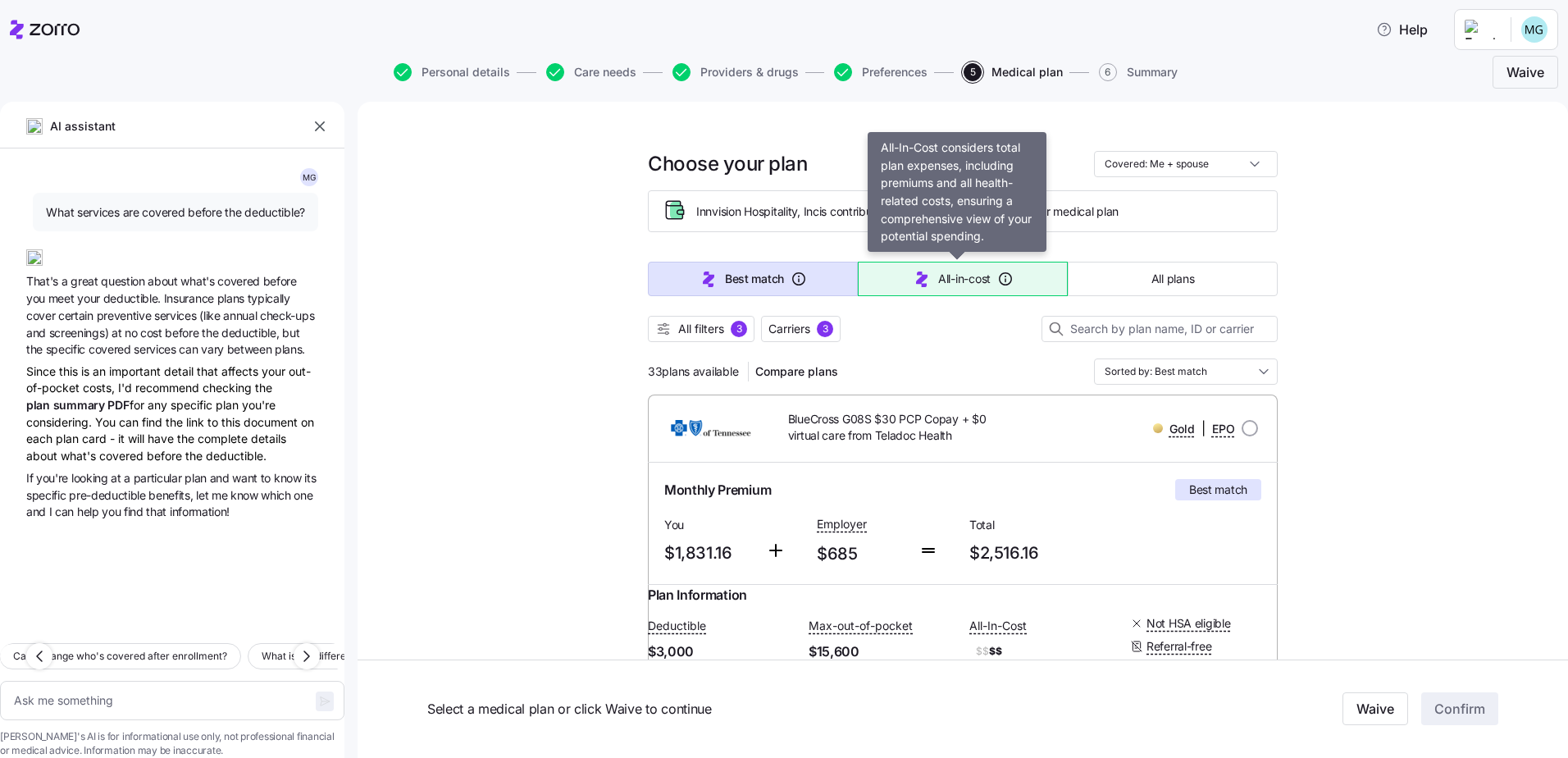
click at [901, 280] on button "All-in-cost" at bounding box center [963, 278] width 210 height 34
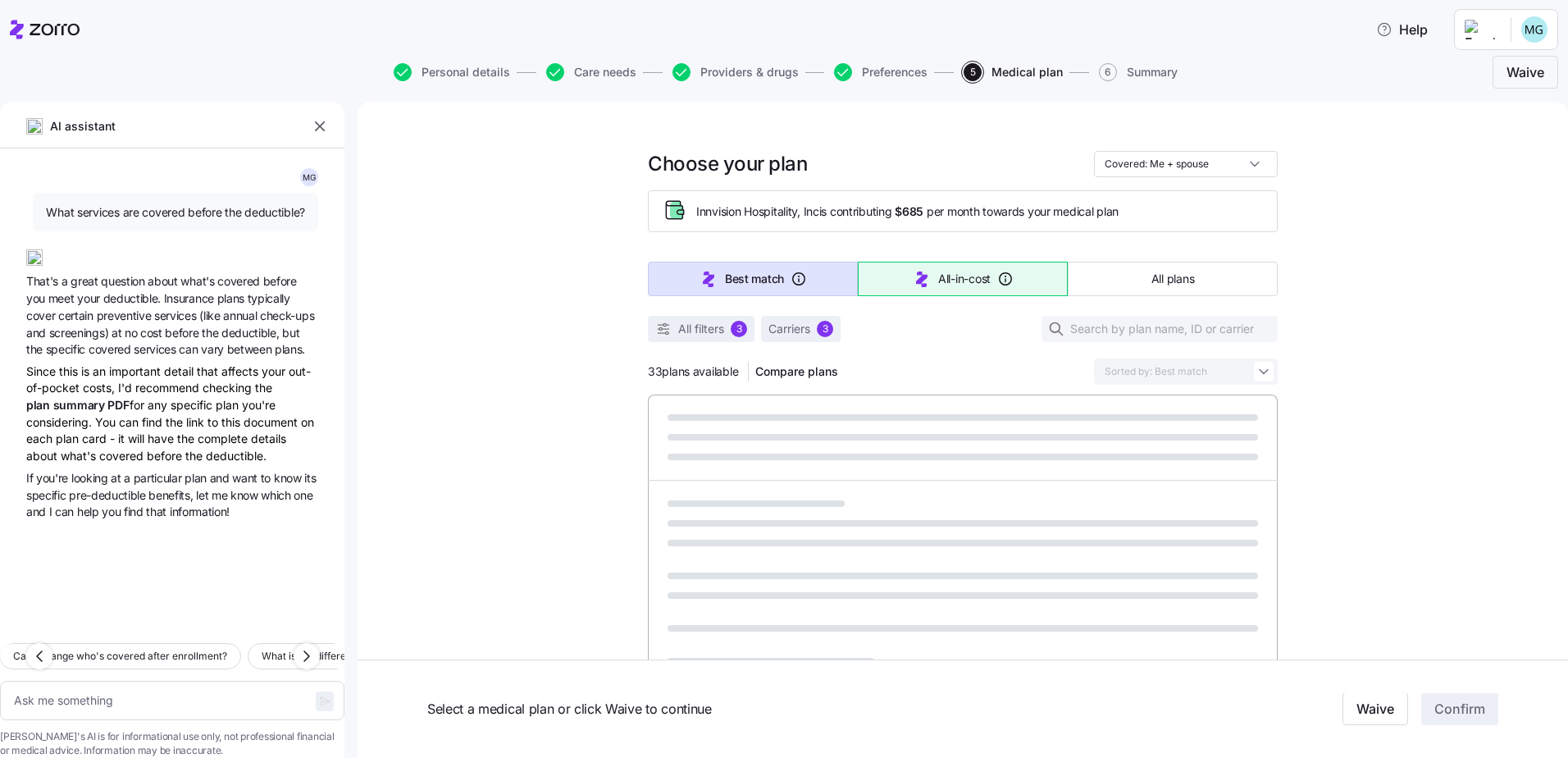
type textarea "x"
type input "Sorted by: All-in-cost"
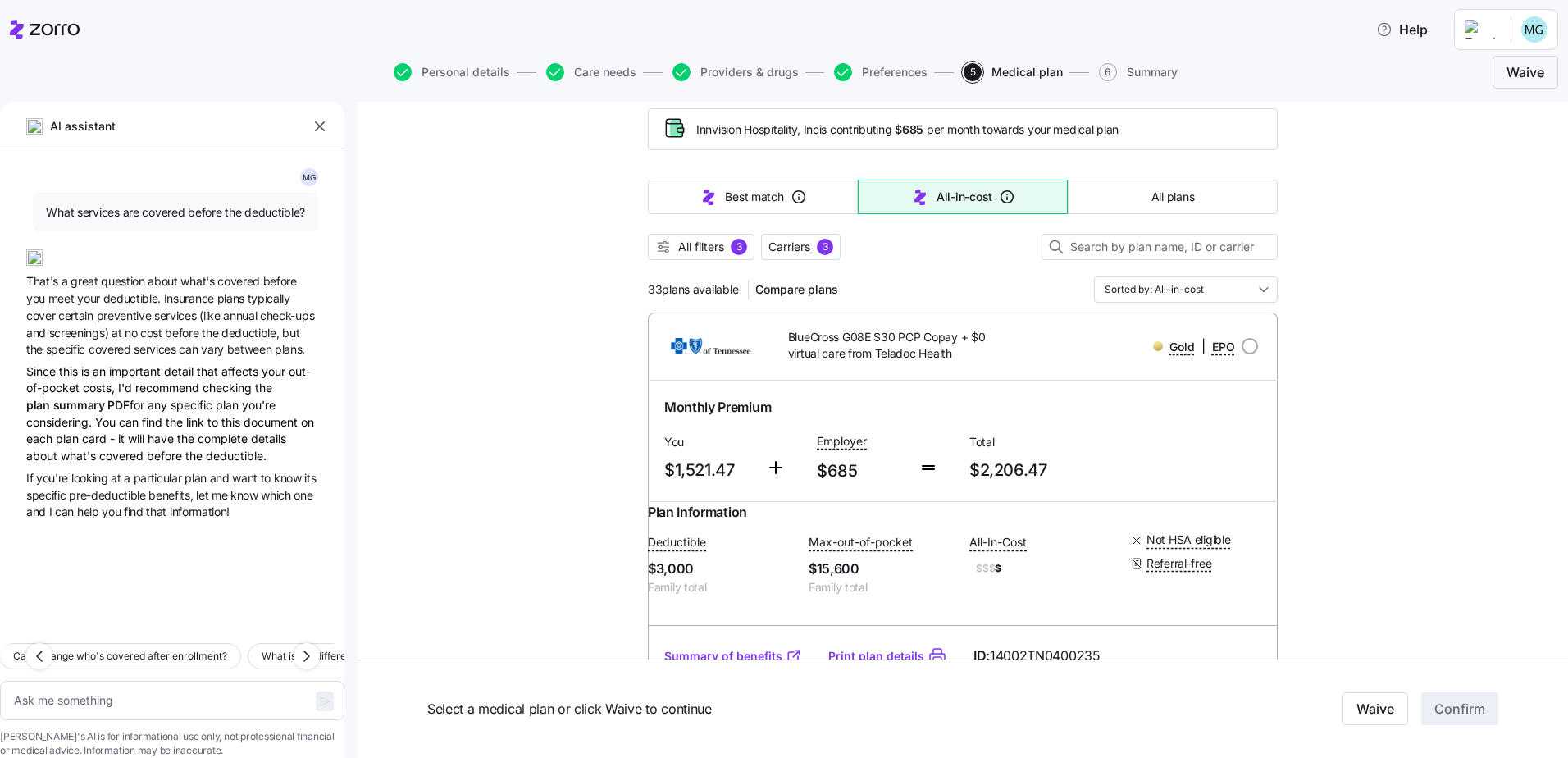
scroll to position [164, 0]
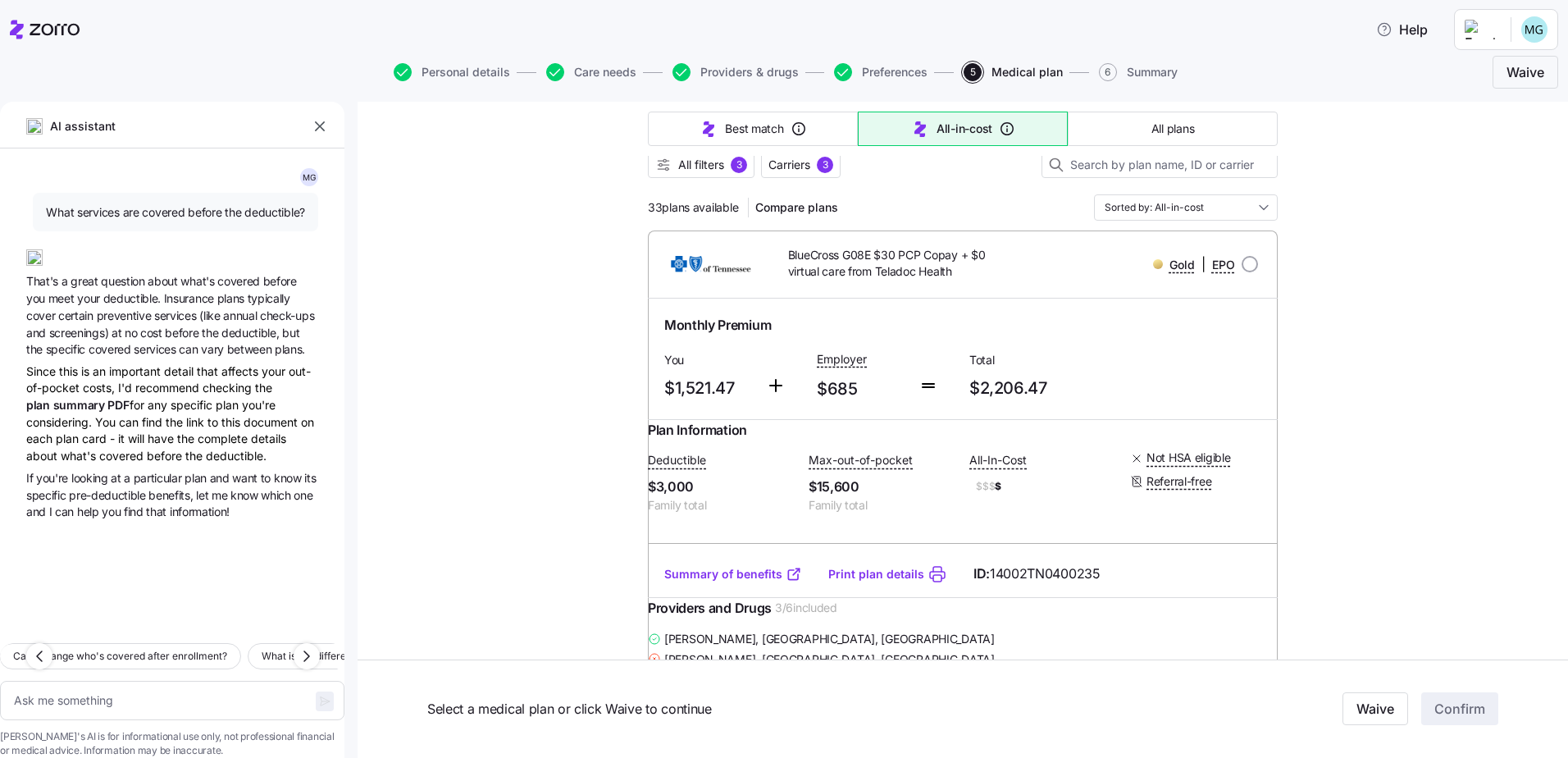
click at [841, 583] on link "Print plan details" at bounding box center [876, 574] width 96 height 17
click at [709, 583] on link "Summary of benefits" at bounding box center [733, 574] width 138 height 17
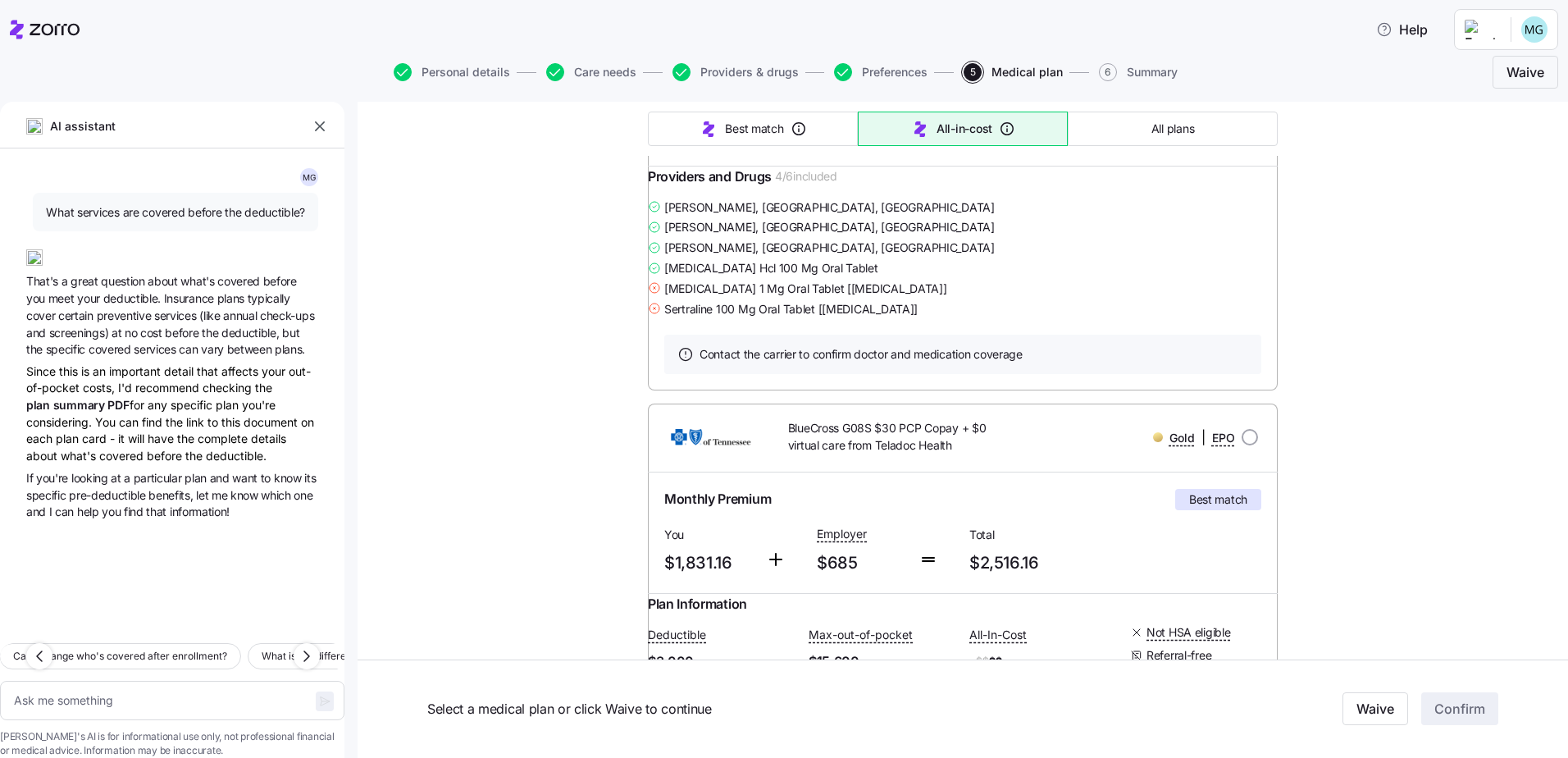
scroll to position [3635, 0]
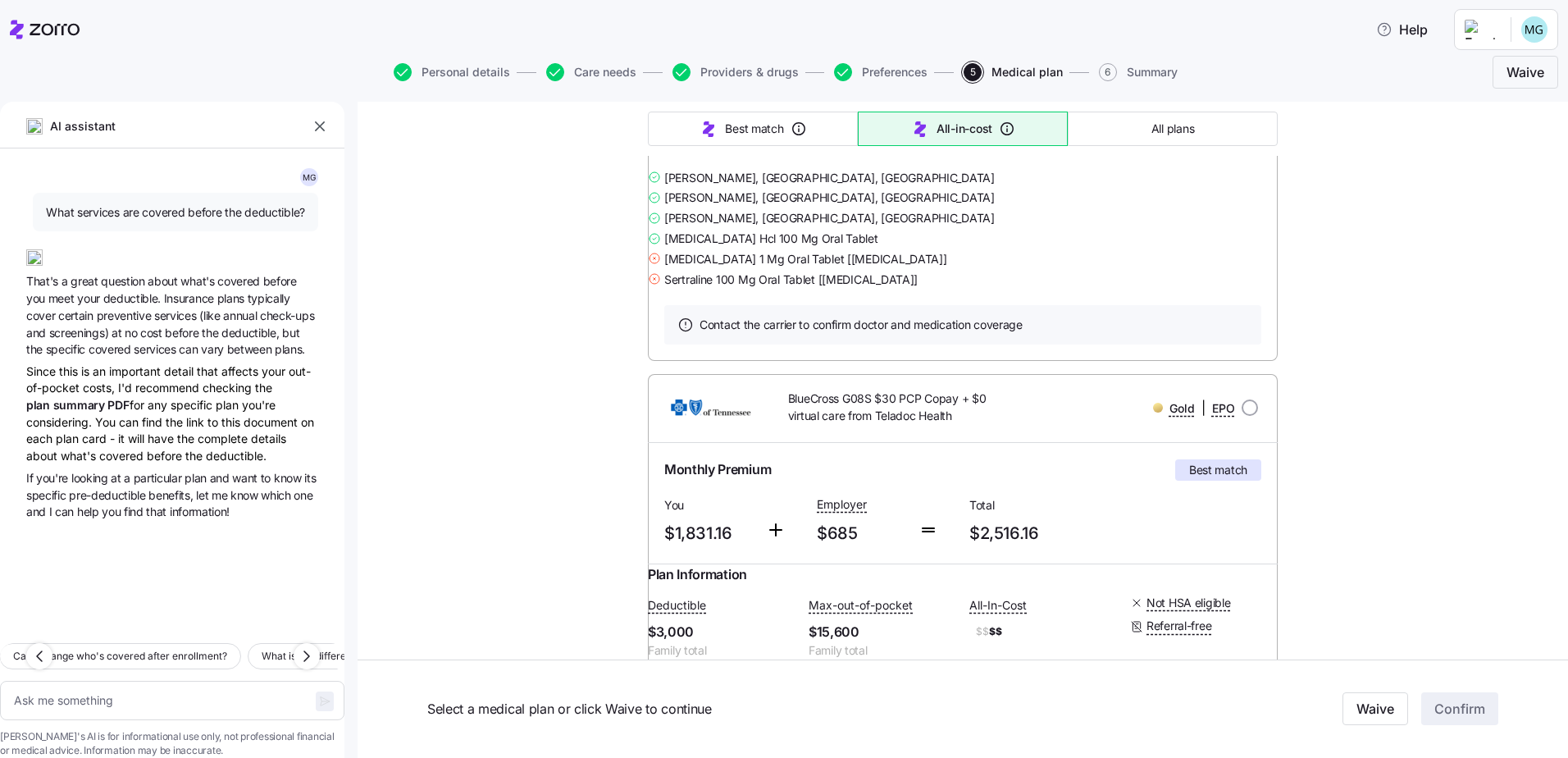
click at [868, 120] on link "Print plan details" at bounding box center [876, 112] width 96 height 17
click at [727, 120] on link "Summary of benefits" at bounding box center [733, 112] width 138 height 17
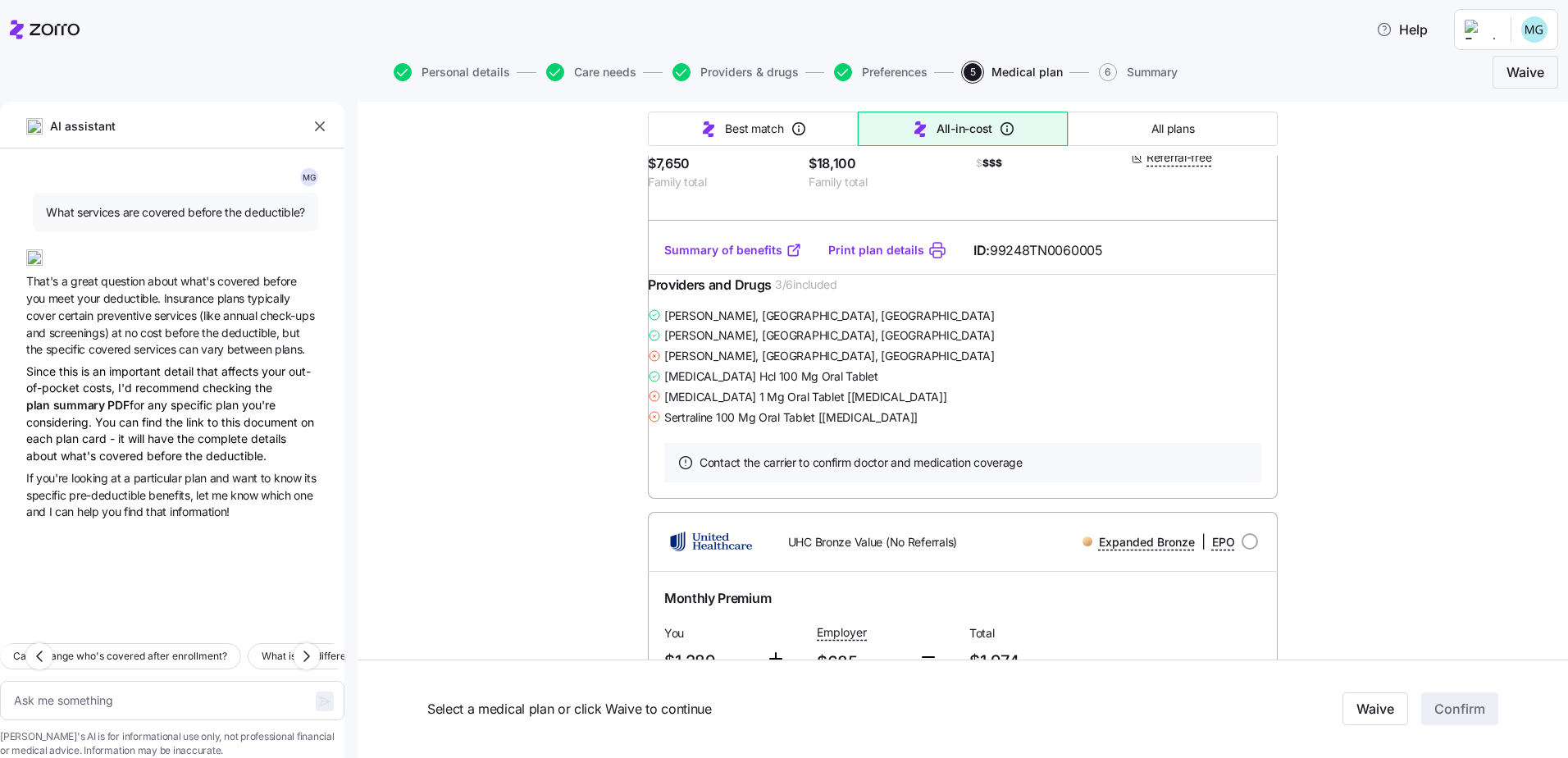
scroll to position [11319, 0]
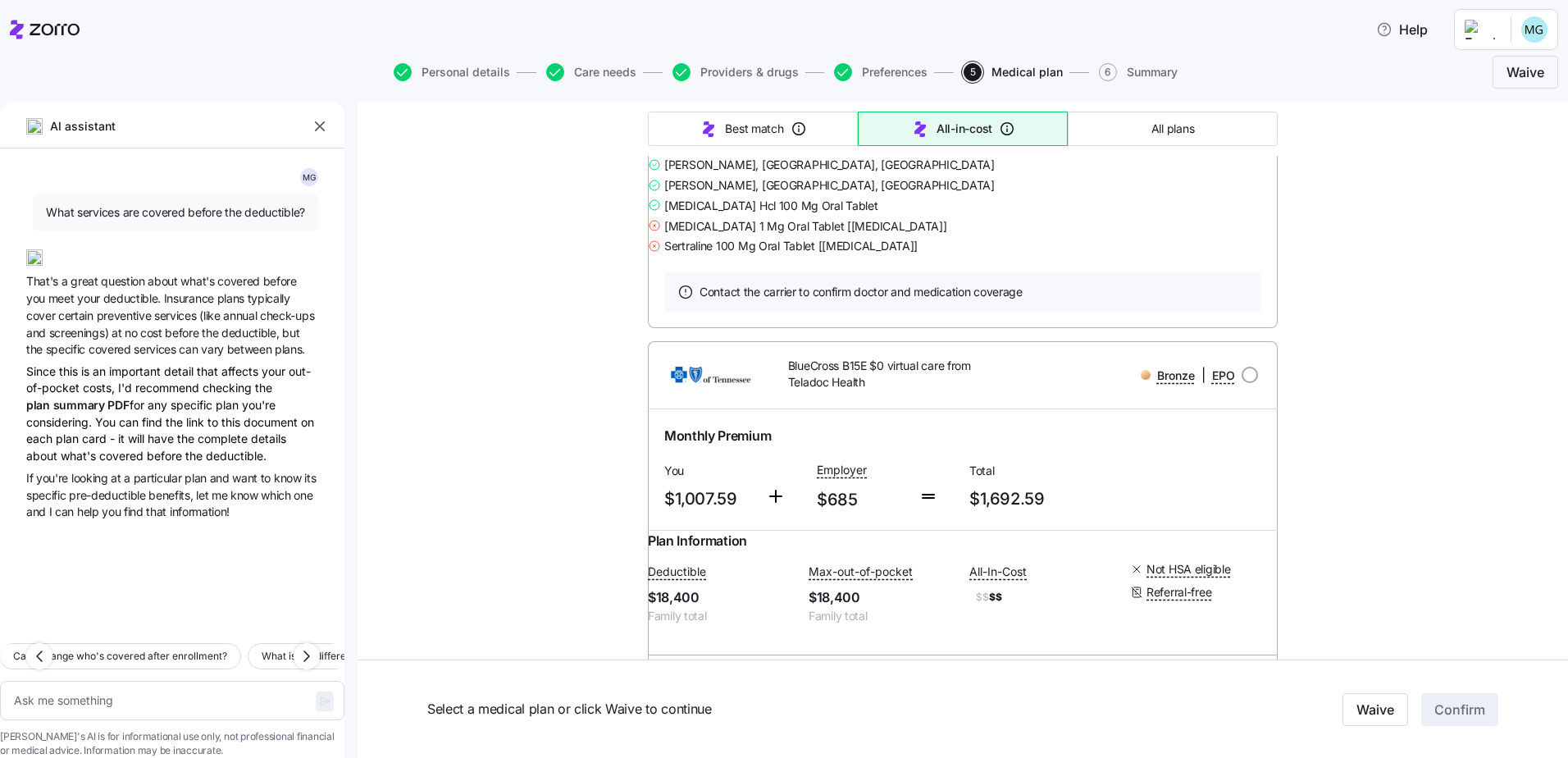
scroll to position [4880, 0]
click at [861, 87] on link "Print plan details" at bounding box center [876, 79] width 96 height 17
click at [714, 87] on link "Summary of benefits" at bounding box center [733, 79] width 138 height 17
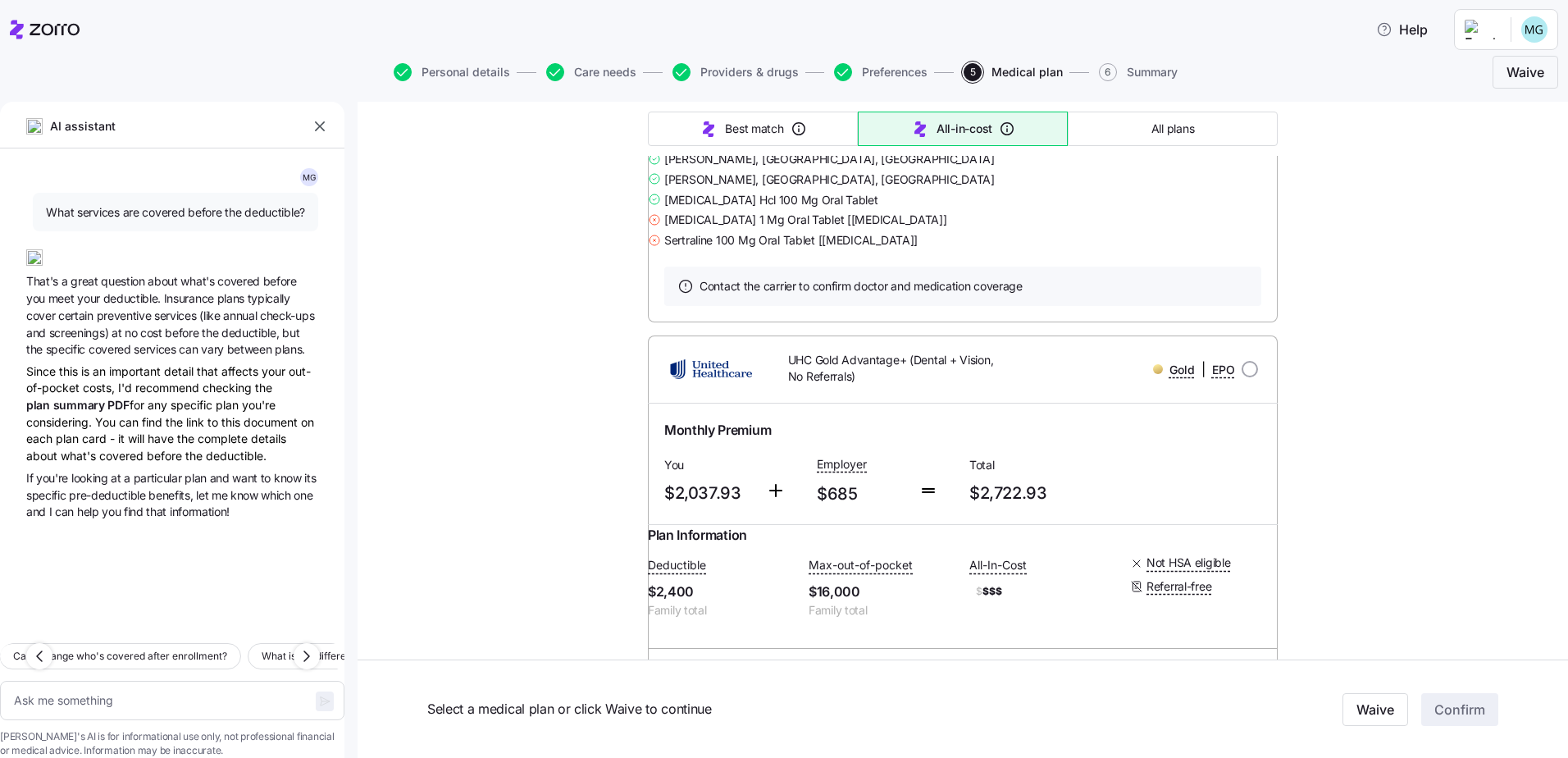
scroll to position [11729, 0]
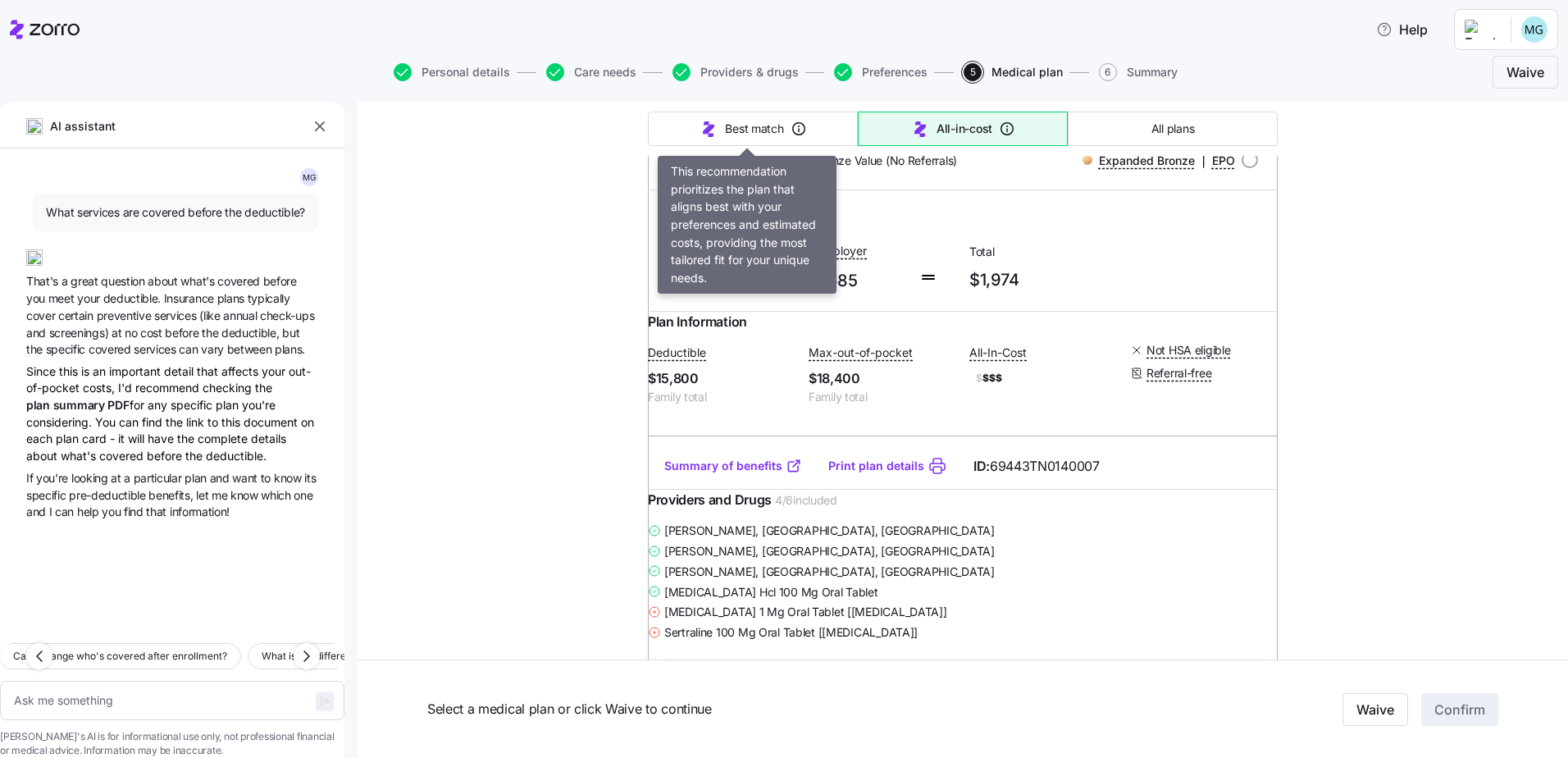
click at [745, 120] on span "Best match" at bounding box center [753, 129] width 58 height 17
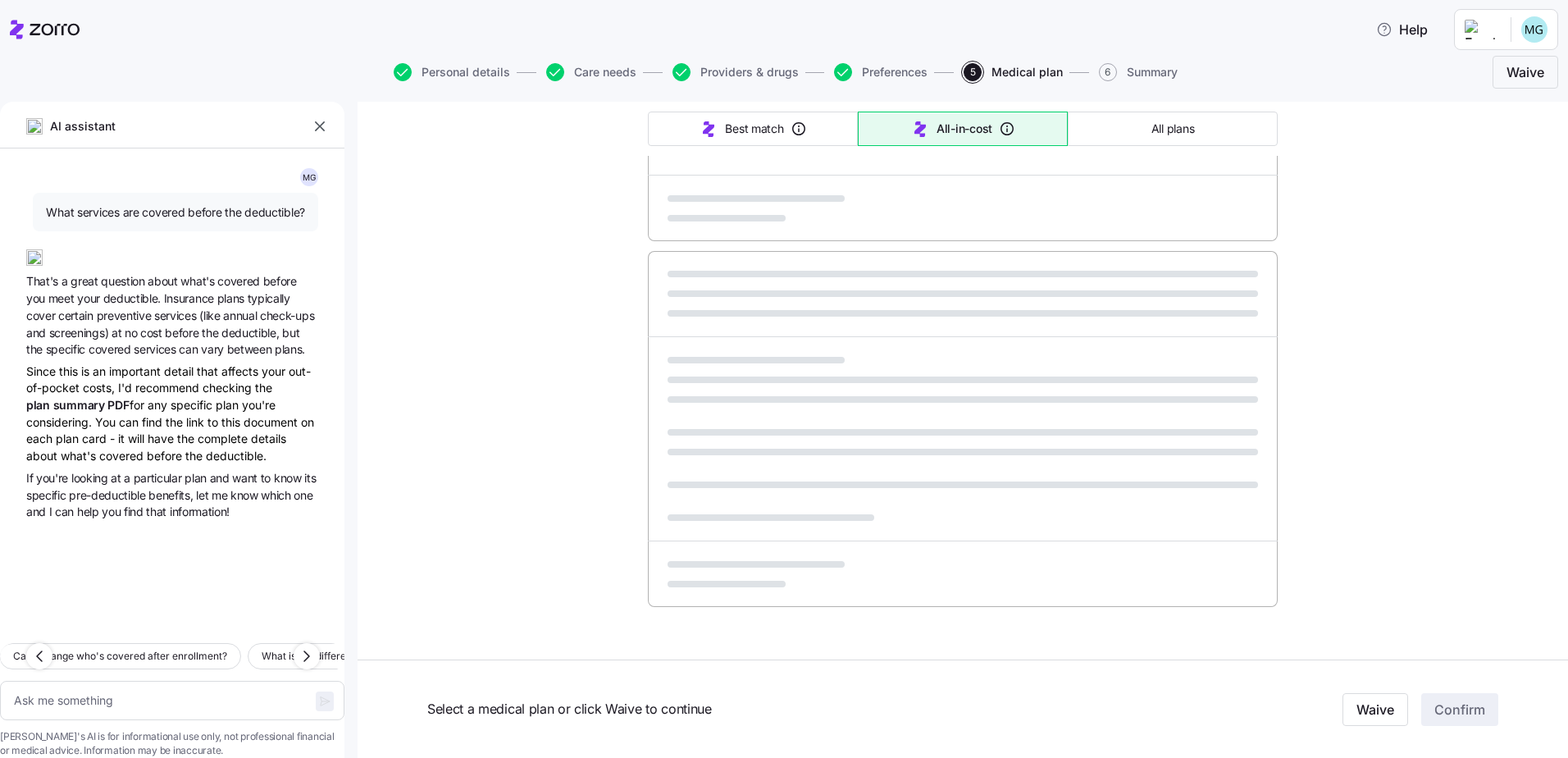
type textarea "x"
type input "Sorted by: Best match"
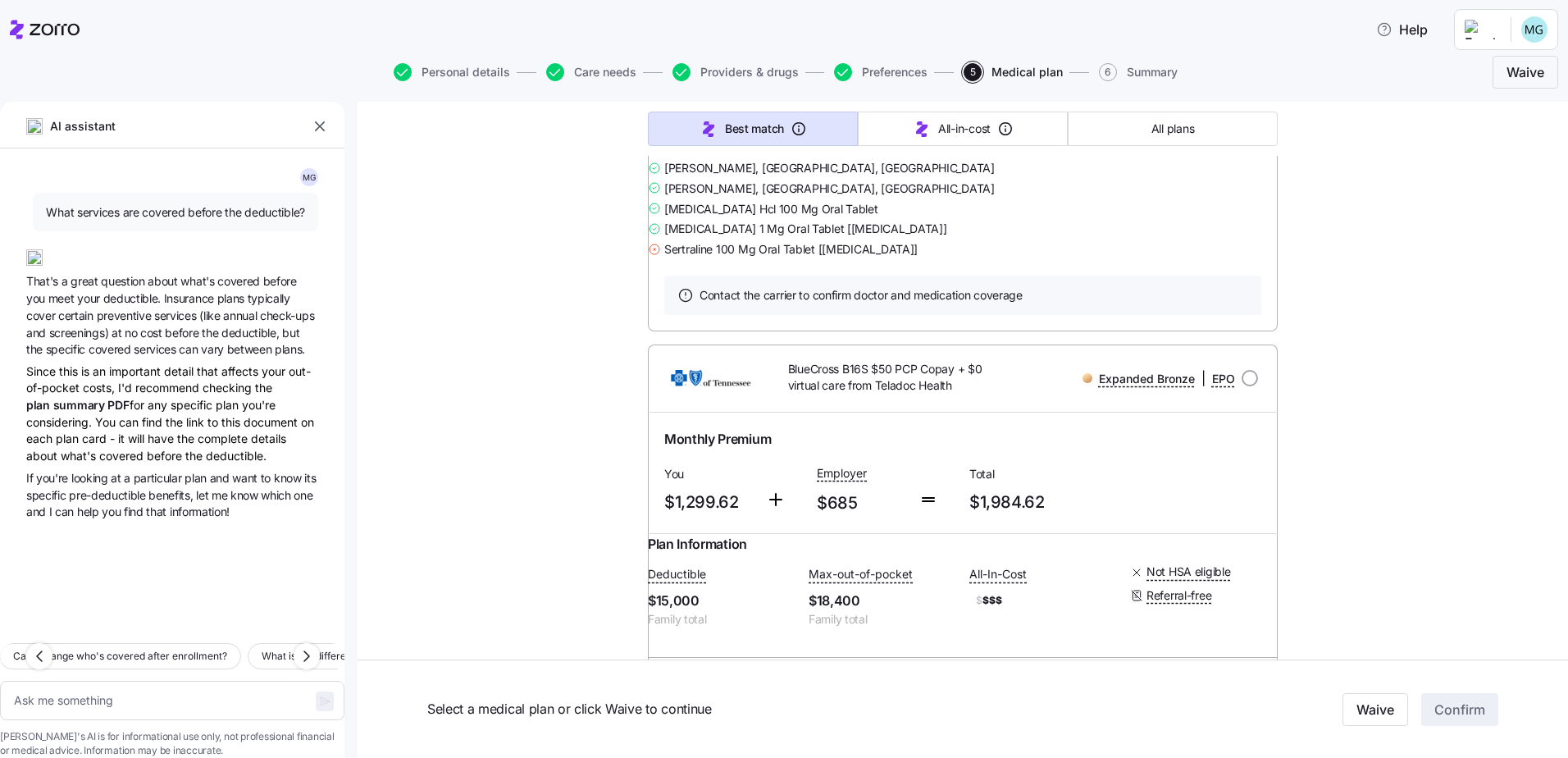
scroll to position [738, 0]
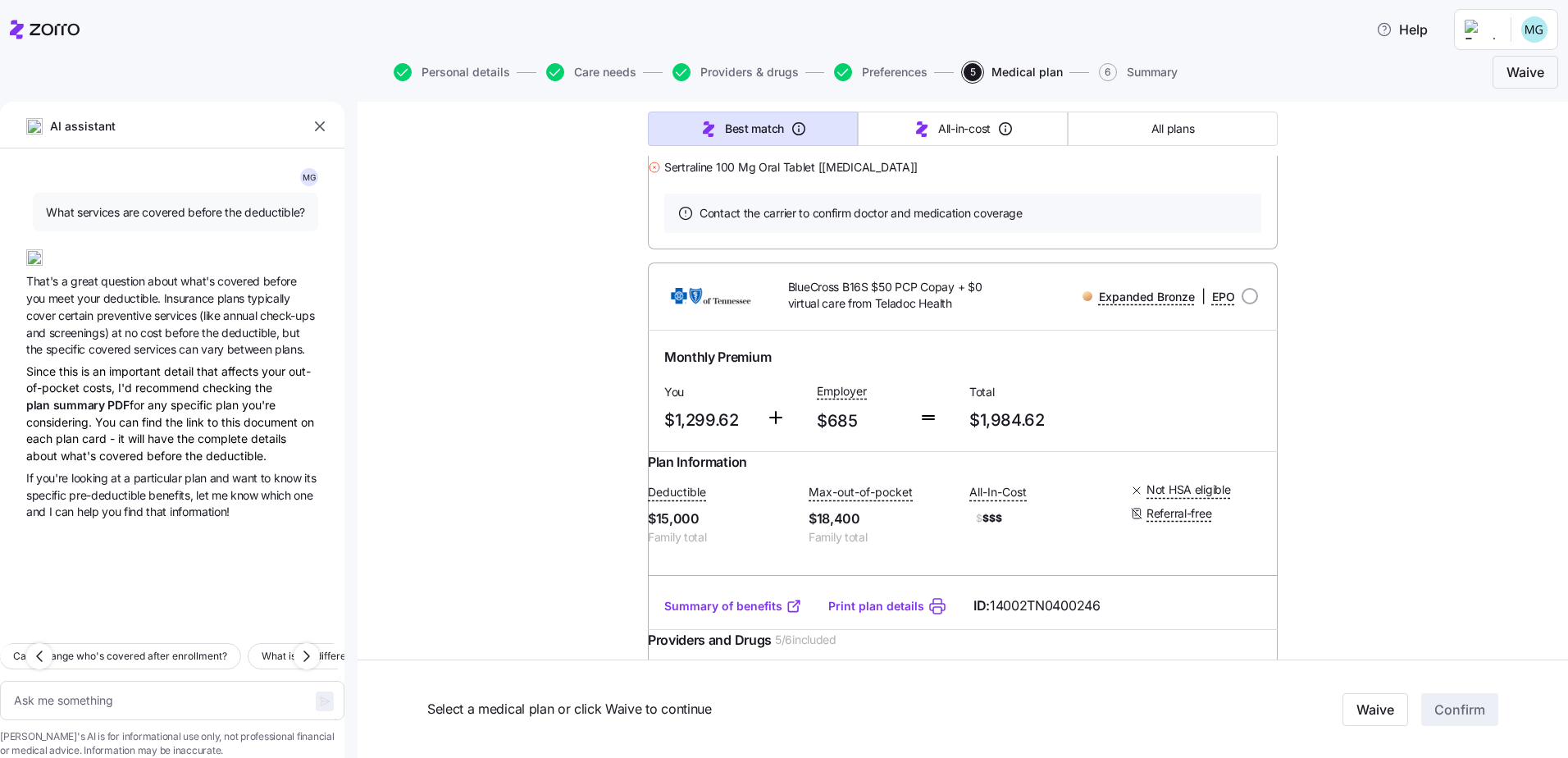
click at [47, 646] on icon "button" at bounding box center [39, 655] width 19 height 19
click at [37, 651] on icon "button" at bounding box center [39, 656] width 5 height 10
click at [37, 643] on button "What is coinsurance?" at bounding box center [63, 656] width 127 height 27
type textarea "x"
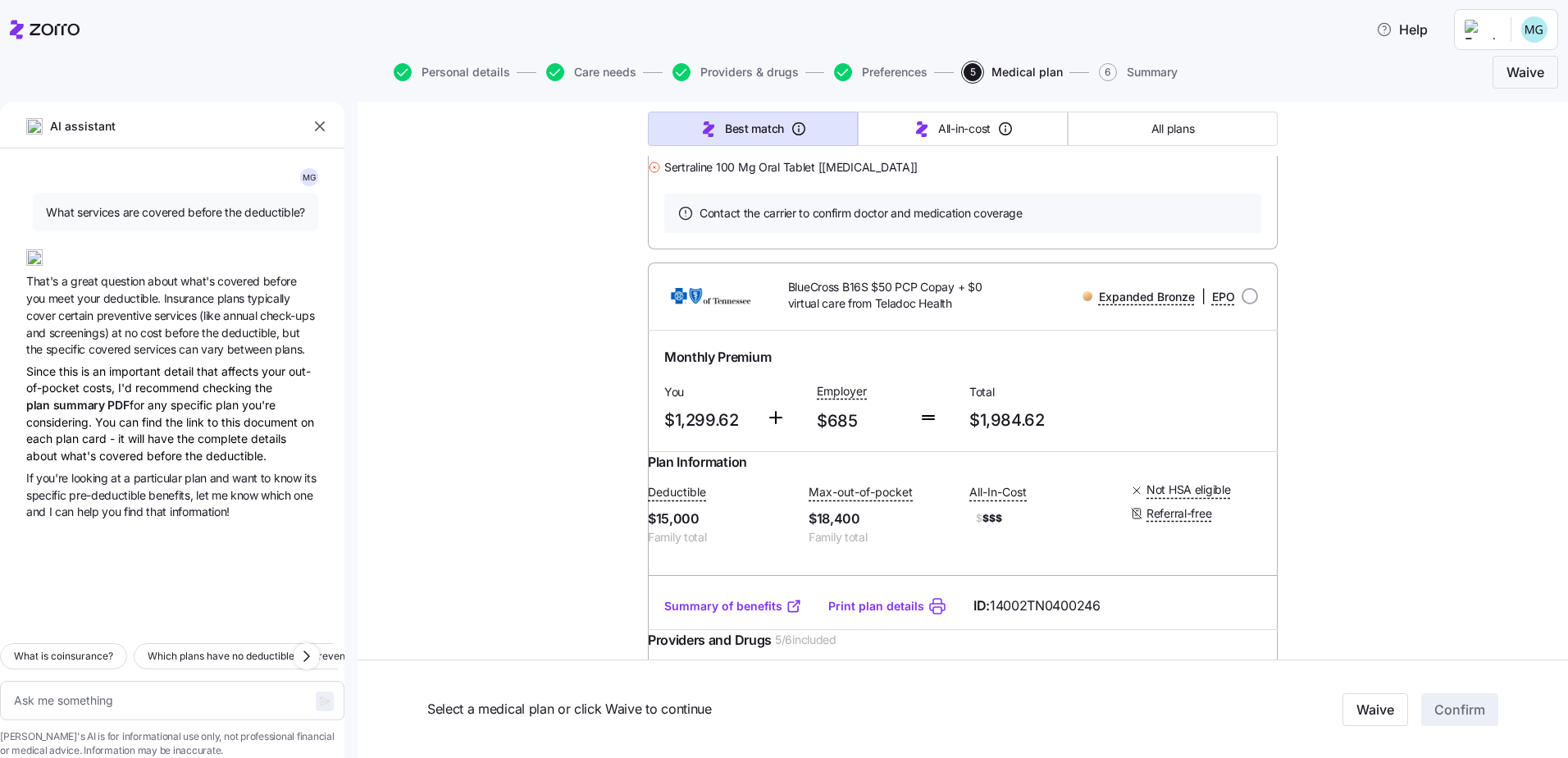
type textarea "What is coinsurance?"
click at [302, 646] on icon "button" at bounding box center [306, 655] width 19 height 19
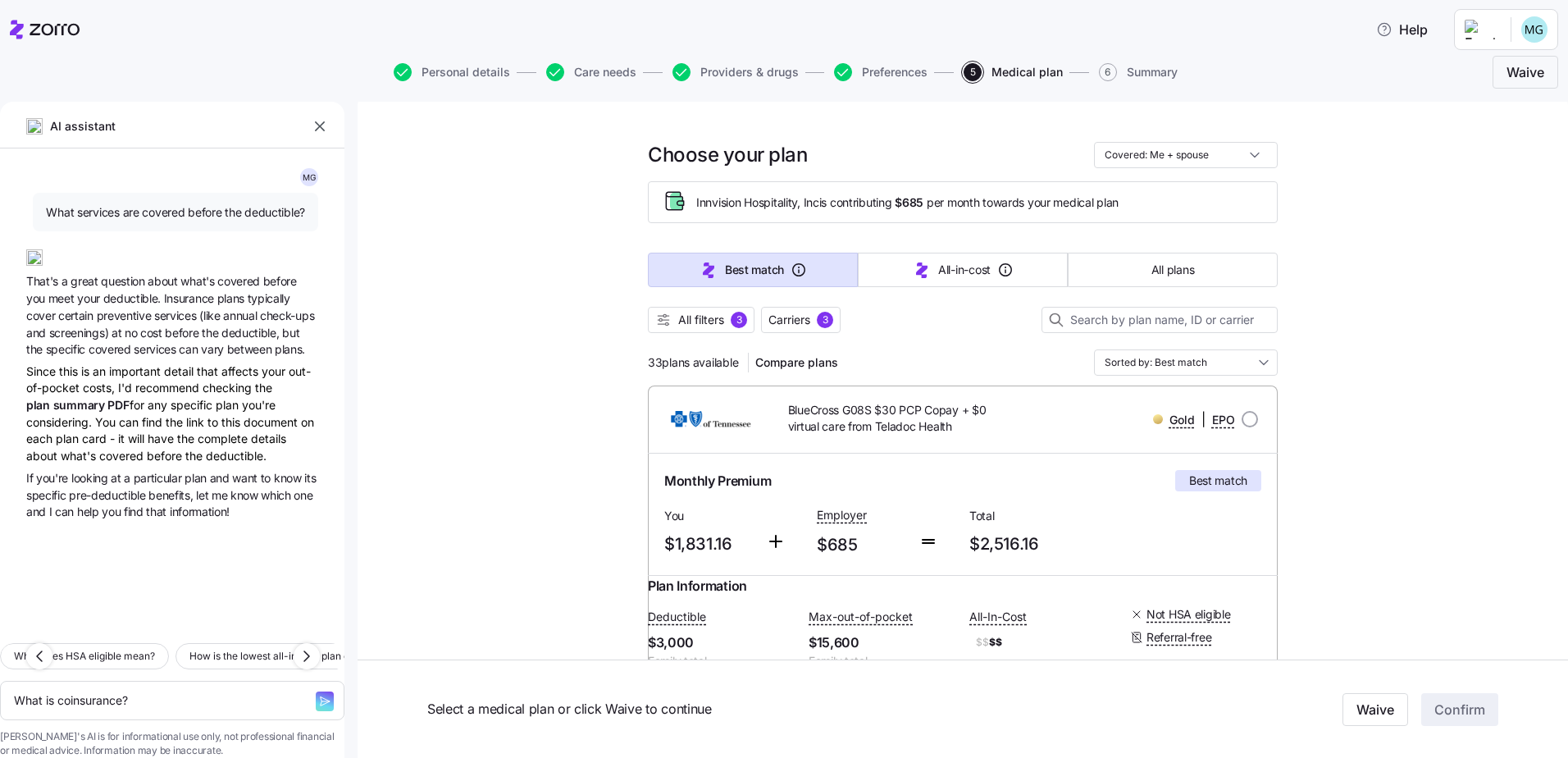
scroll to position [0, 0]
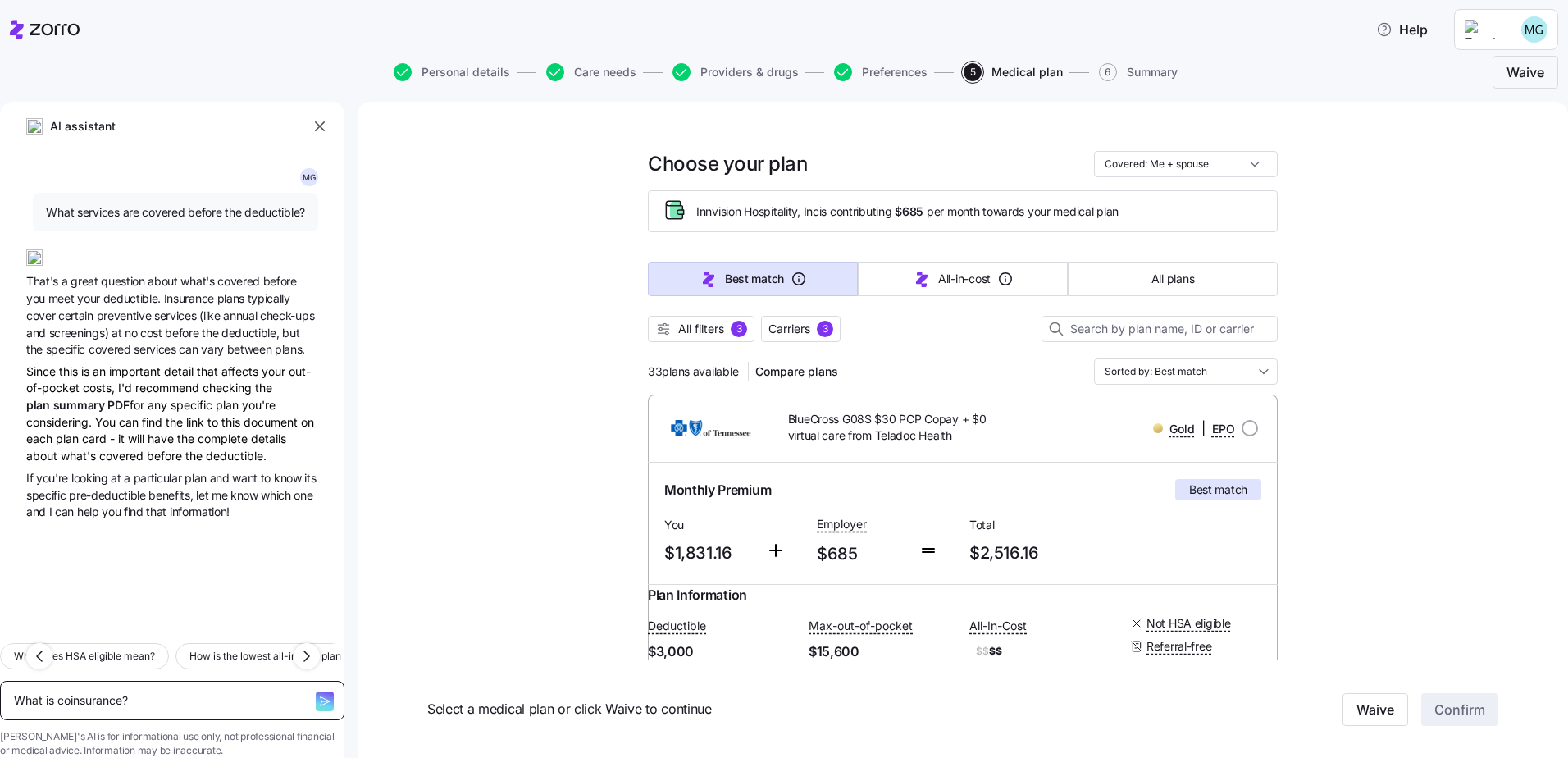
click at [142, 681] on textarea "What is coinsurance?" at bounding box center [172, 700] width 344 height 40
drag, startPoint x: 167, startPoint y: 677, endPoint x: -99, endPoint y: 696, distance: 266.7
click at [0, 696] on html "Help Personal details Care needs Providers & drugs Preferences 5 Medical plan 6…" at bounding box center [784, 374] width 1568 height 748
type textarea "x"
type textarea "w"
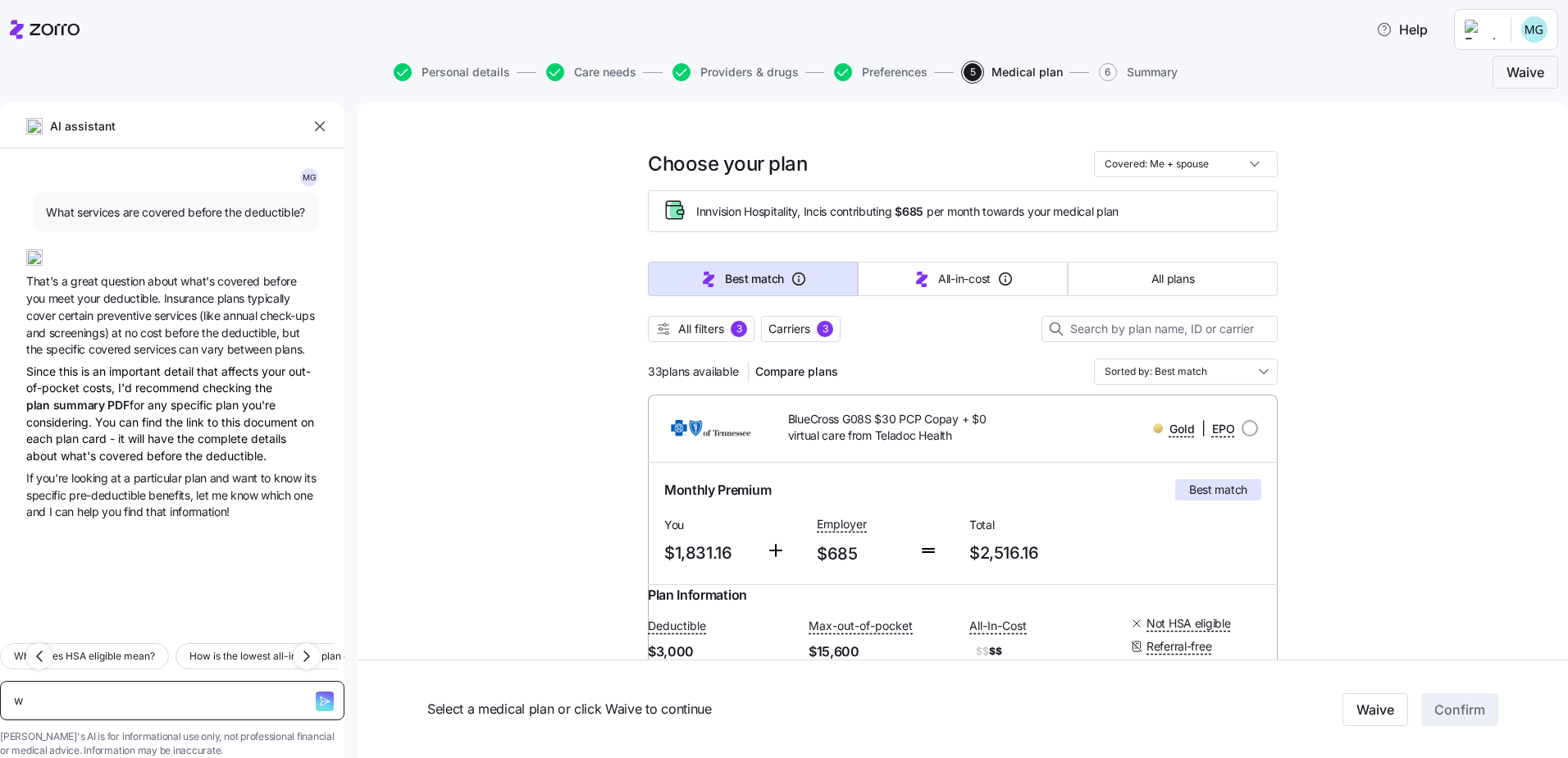
type textarea "x"
type textarea "wh"
type textarea "x"
type textarea "wha"
type textarea "x"
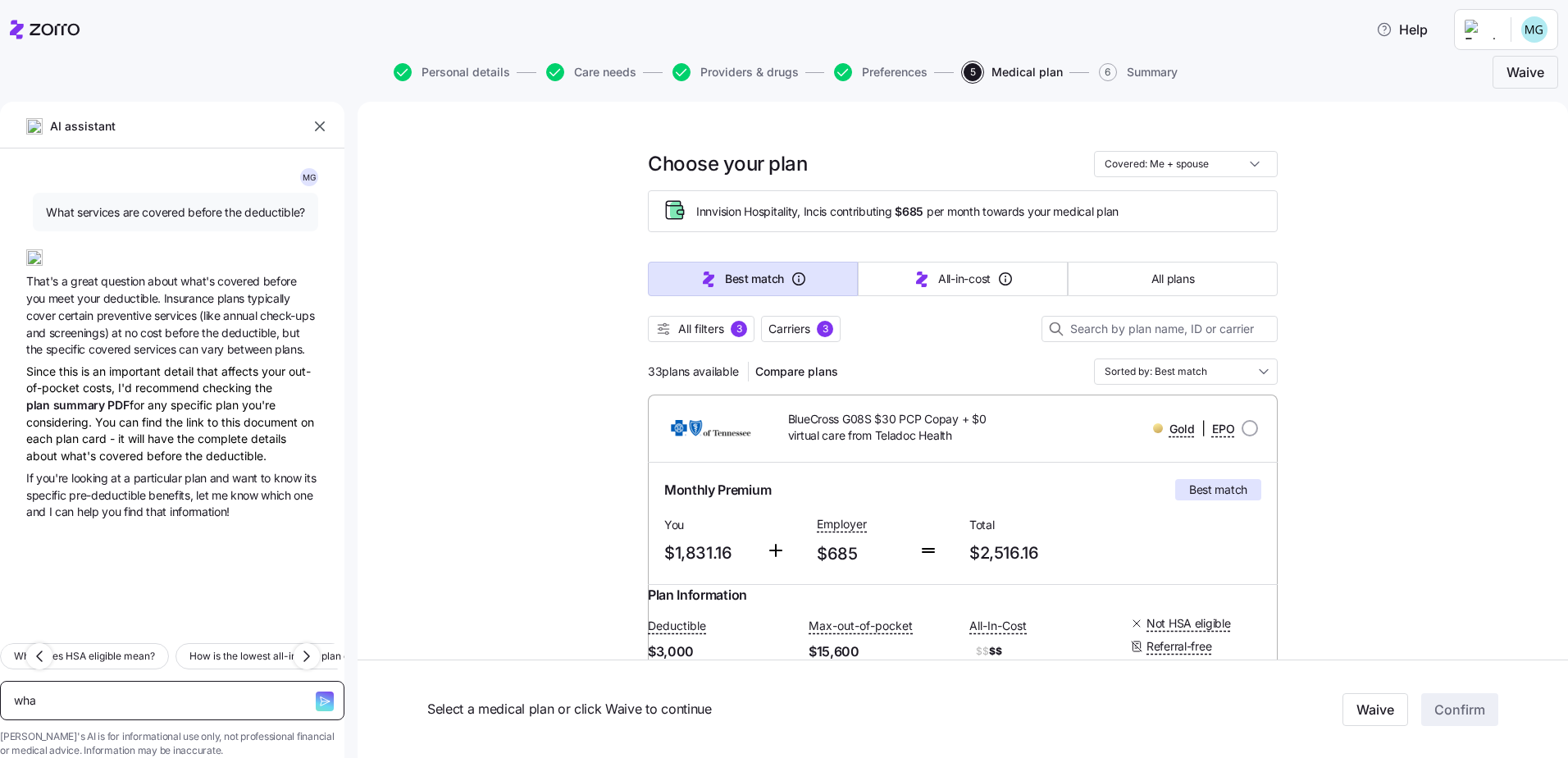
type textarea "what"
type textarea "x"
type textarea "what"
type textarea "x"
type textarea "what a"
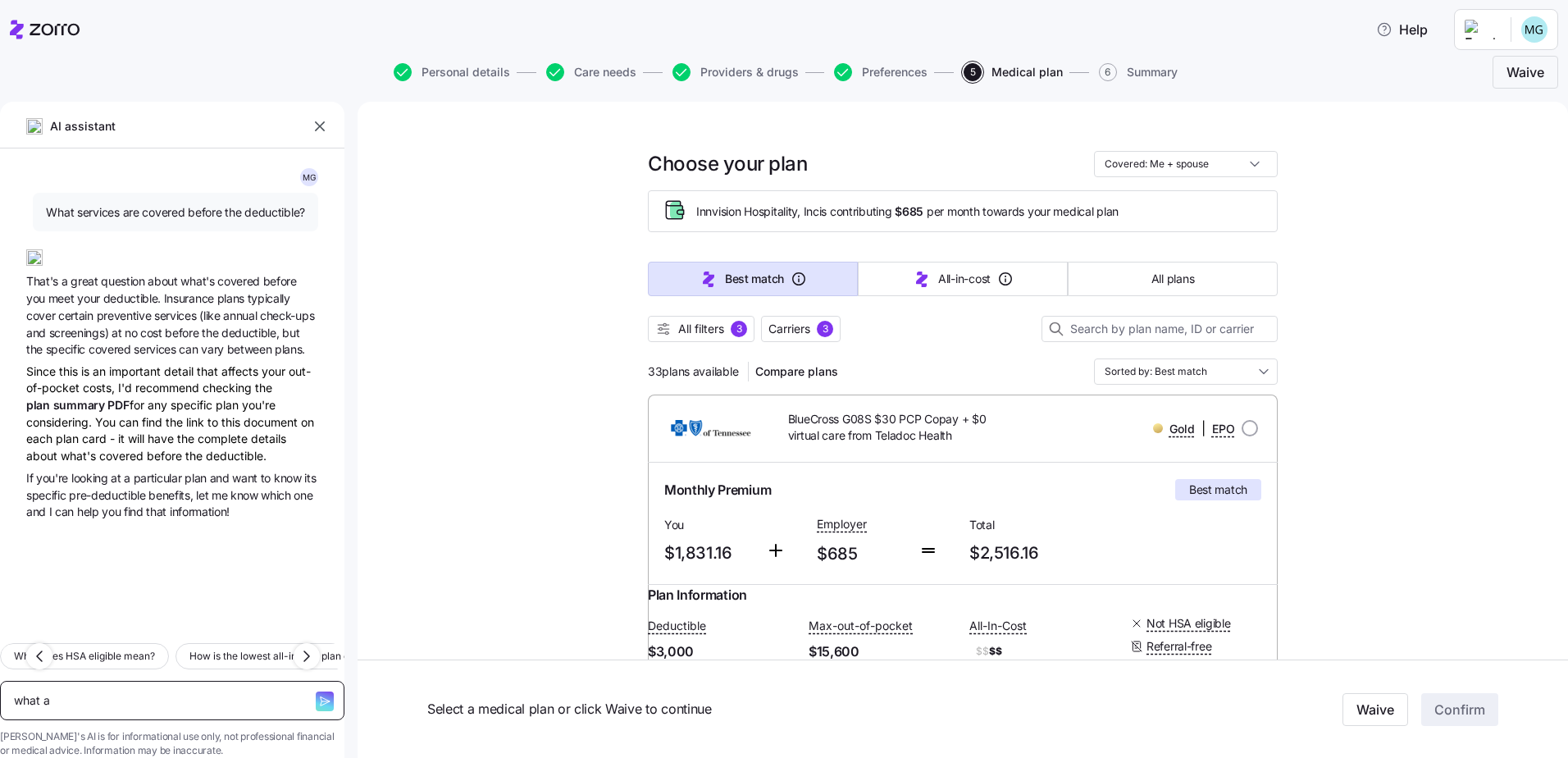
type textarea "x"
type textarea "what ar"
type textarea "x"
type textarea "what are"
type textarea "x"
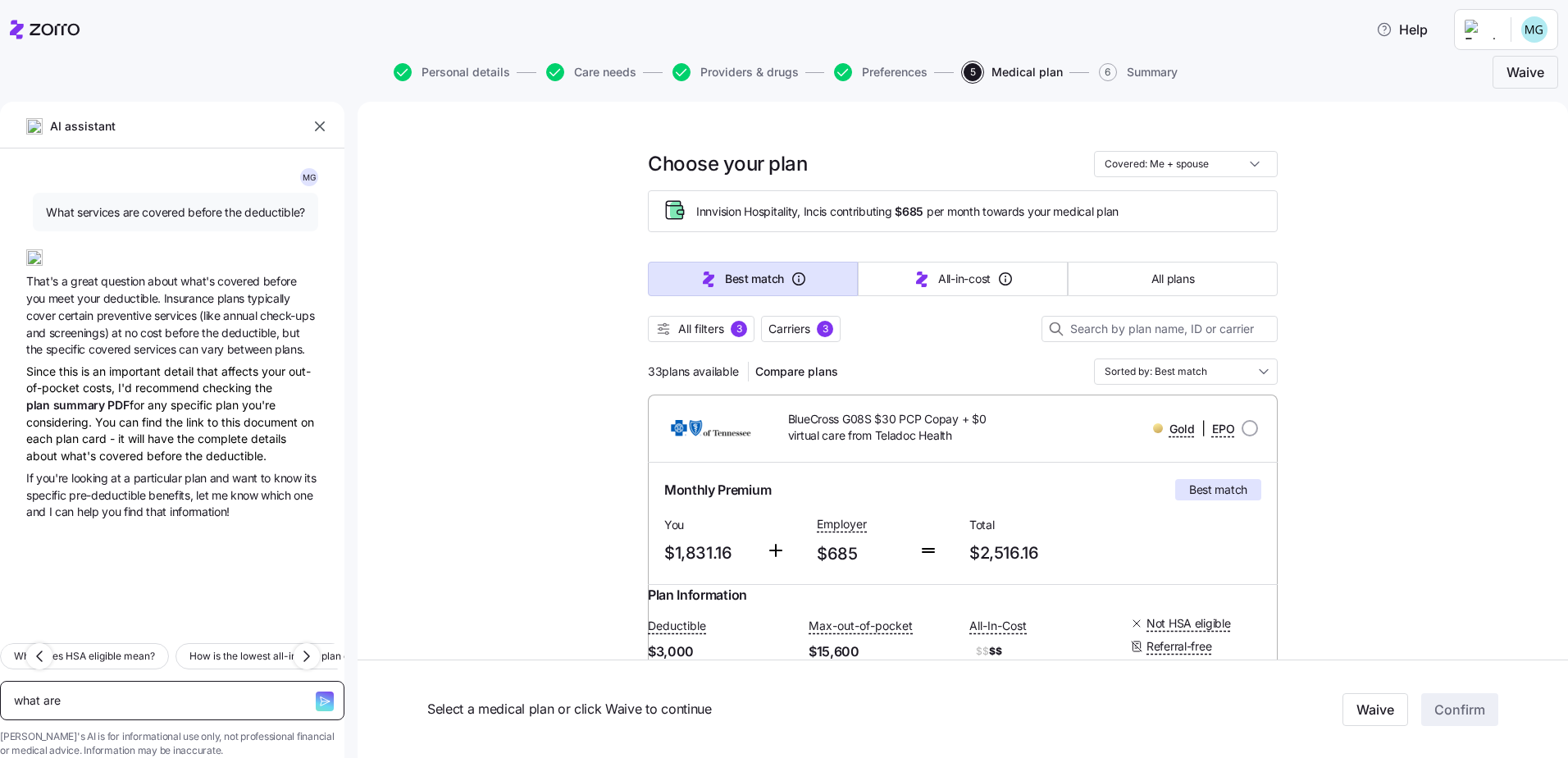
type textarea "what are"
type textarea "x"
type textarea "what are a"
type textarea "x"
type textarea "what are al"
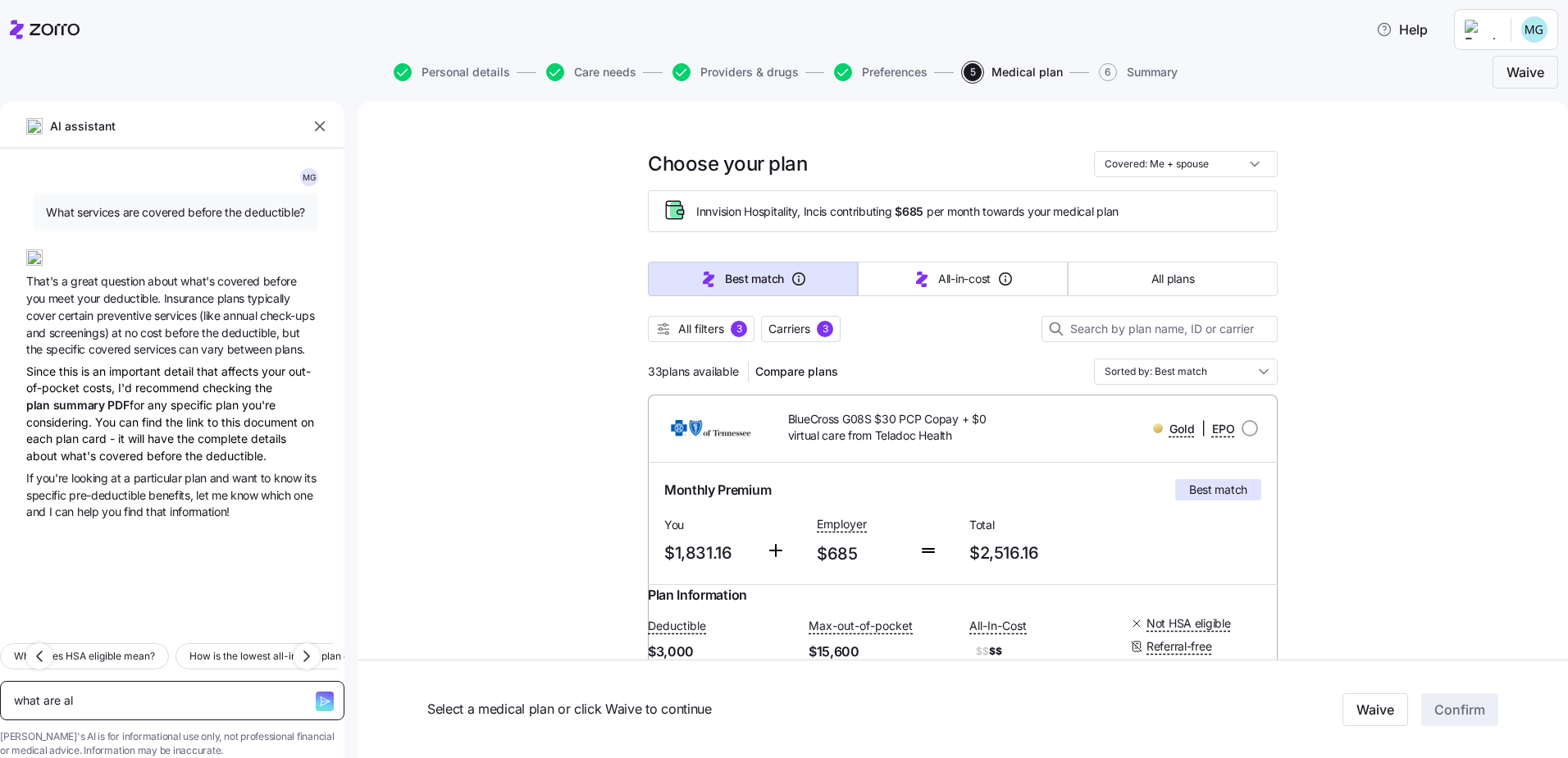
type textarea "x"
type textarea "what are all"
type textarea "x"
type textarea "what are all"
type textarea "x"
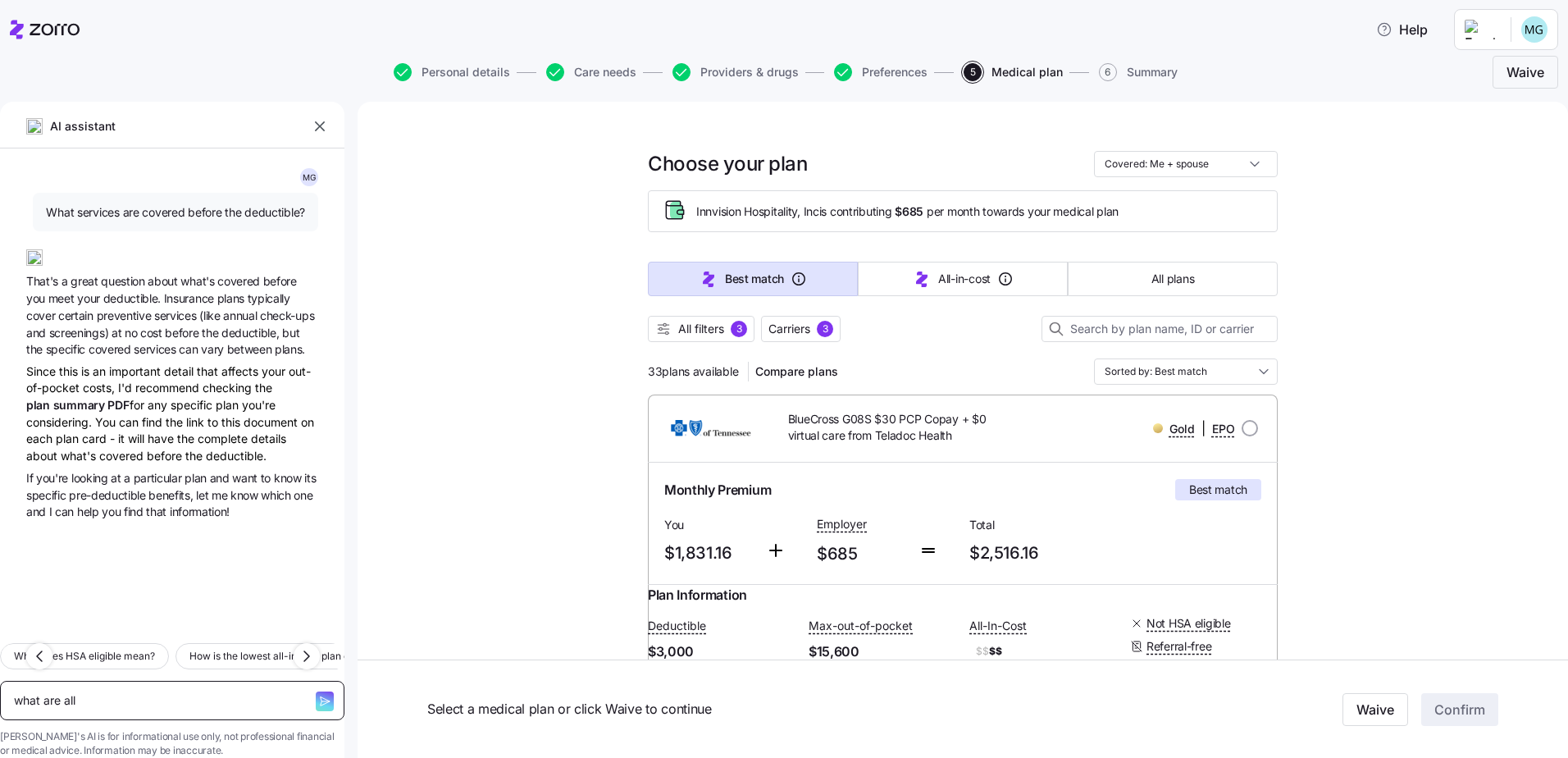
type textarea "what are all i"
type textarea "x"
type textarea "what are all in"
type textarea "x"
type textarea "what are all in"
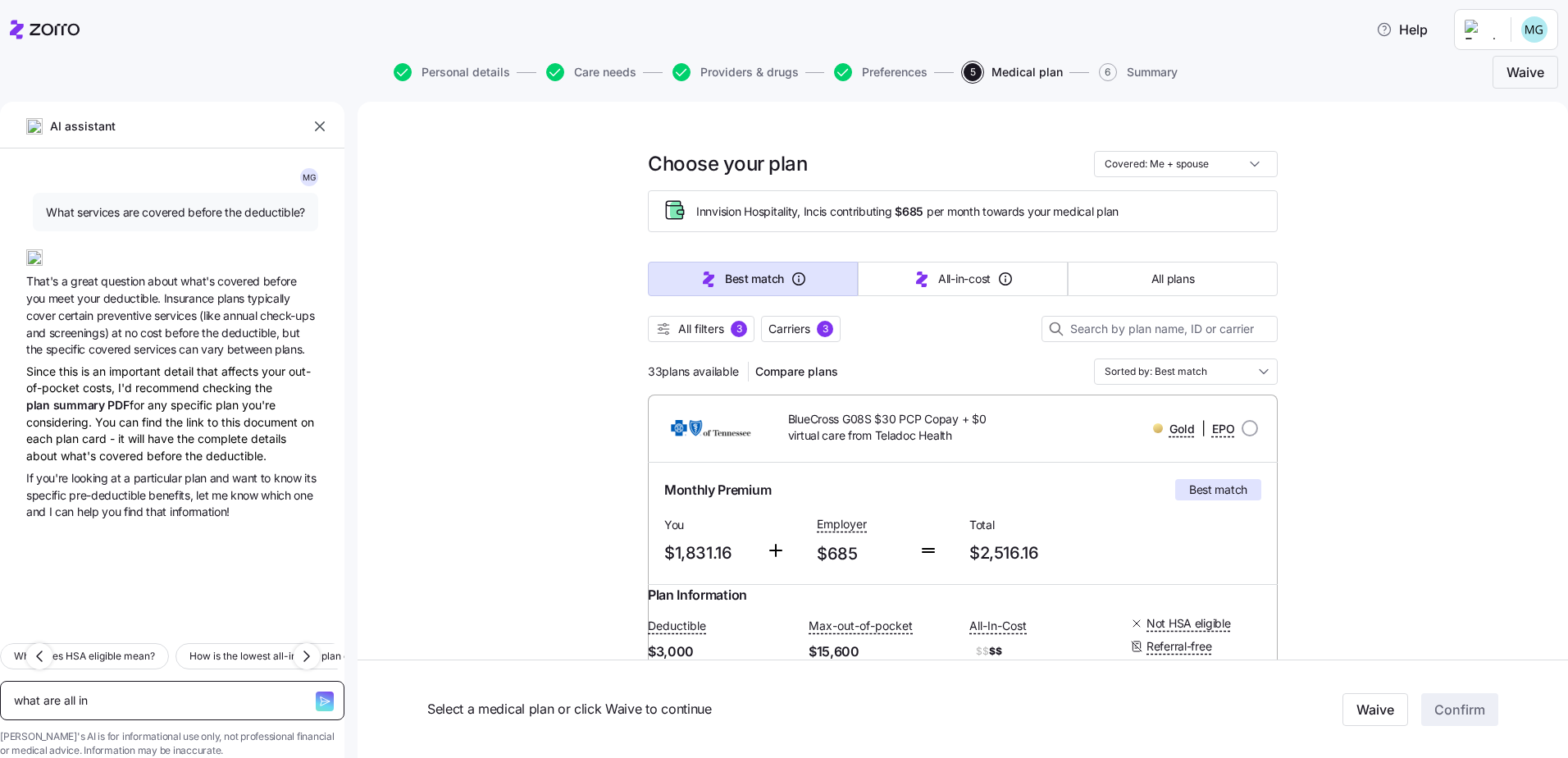
type textarea "x"
type textarea "what are all in c"
type textarea "x"
type textarea "what are all in co"
type textarea "x"
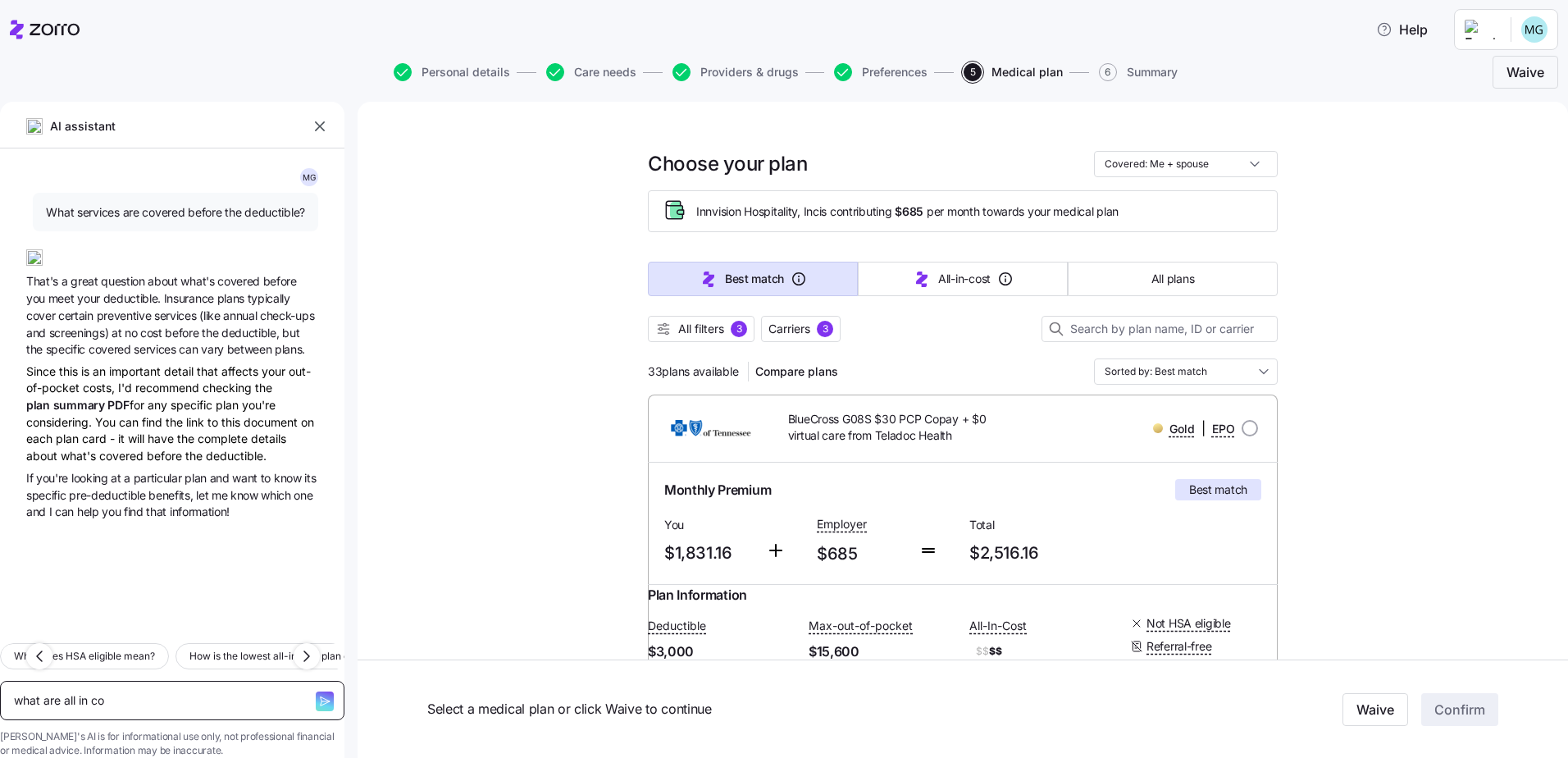
type textarea "what are all in cos"
type textarea "x"
type textarea "what are all in cost"
type textarea "x"
type textarea "what are all in costs"
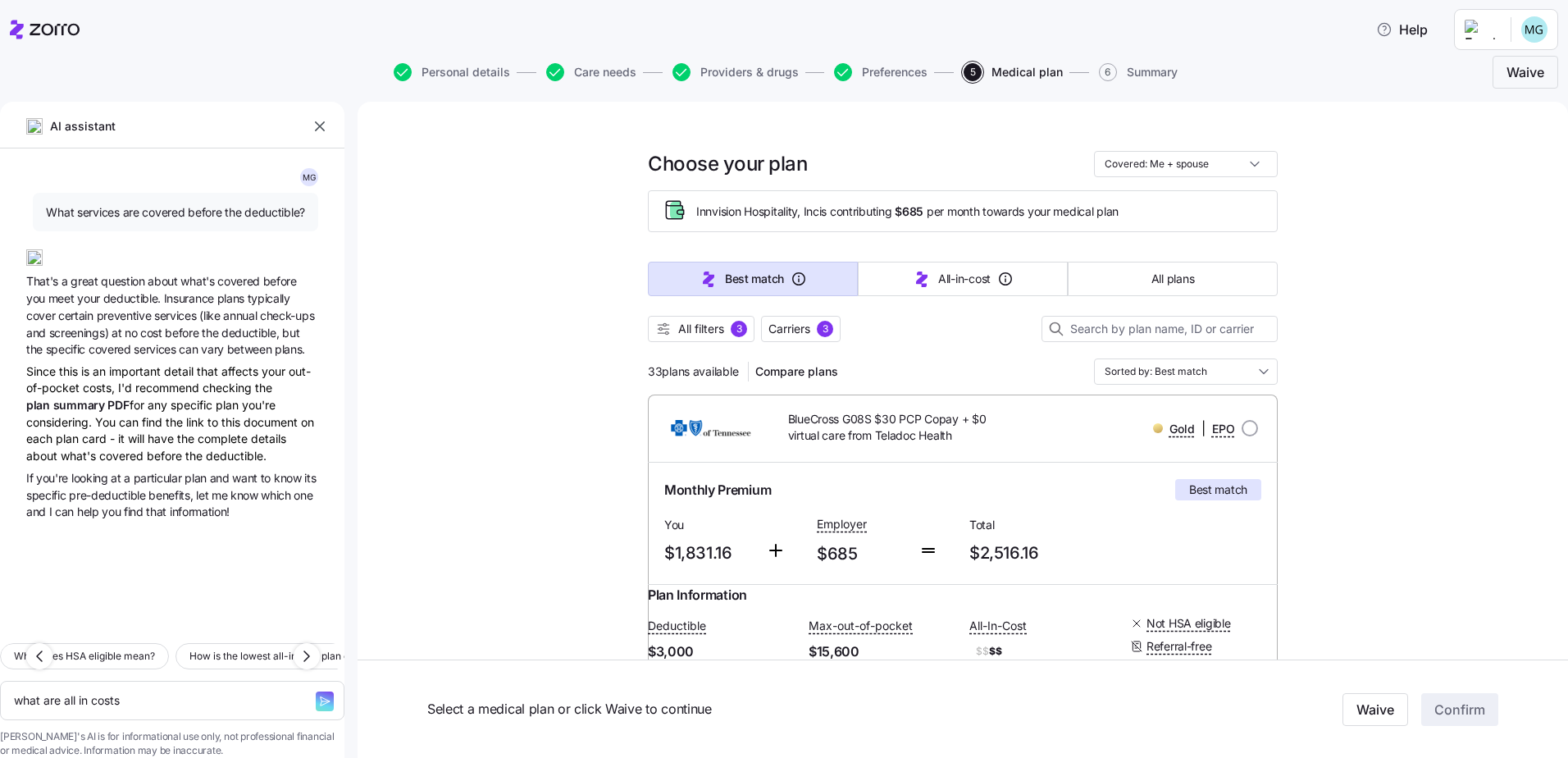
type textarea "x"
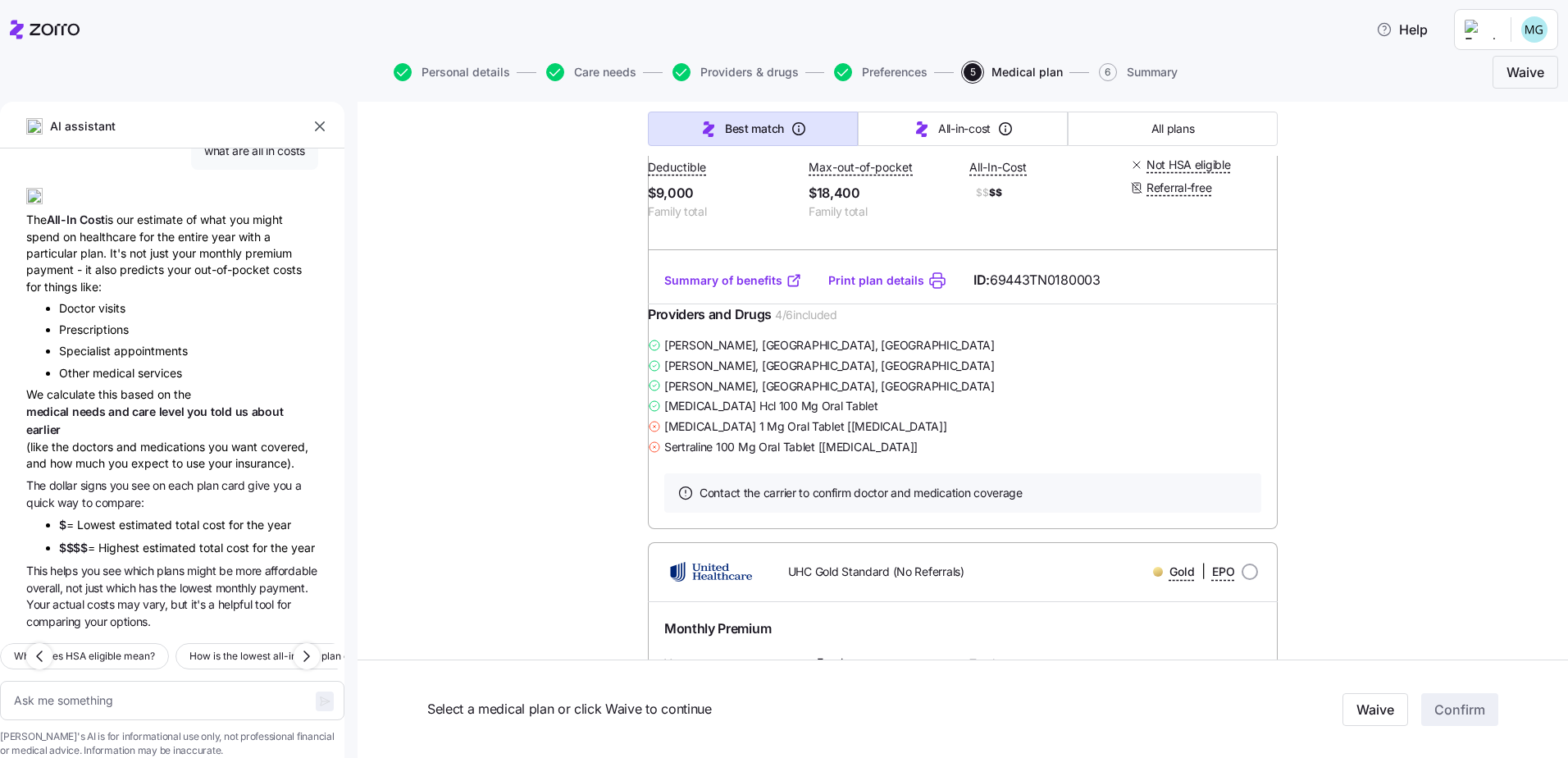
scroll to position [2789, 0]
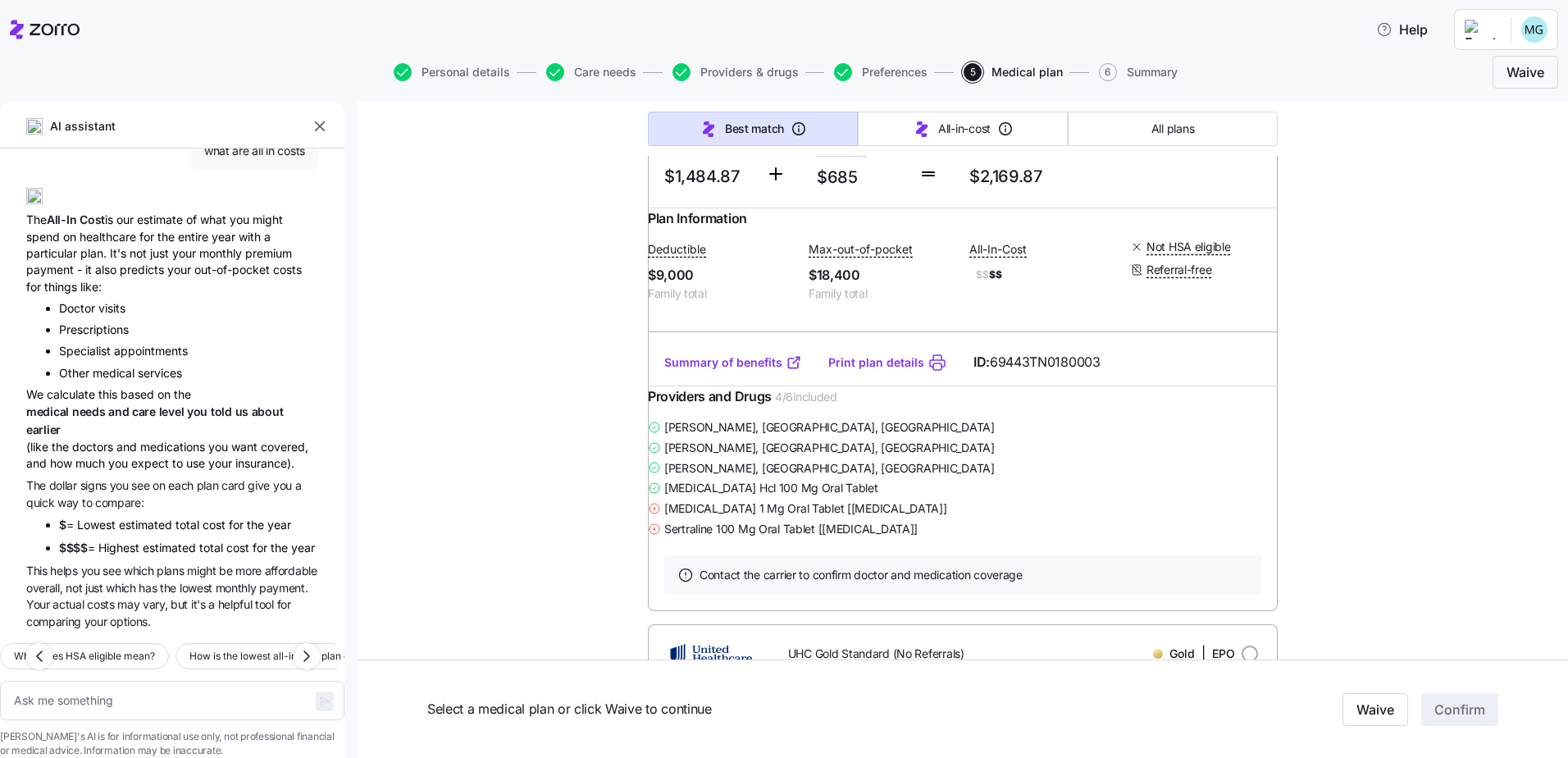
click at [874, 371] on link "Print plan details" at bounding box center [876, 363] width 96 height 17
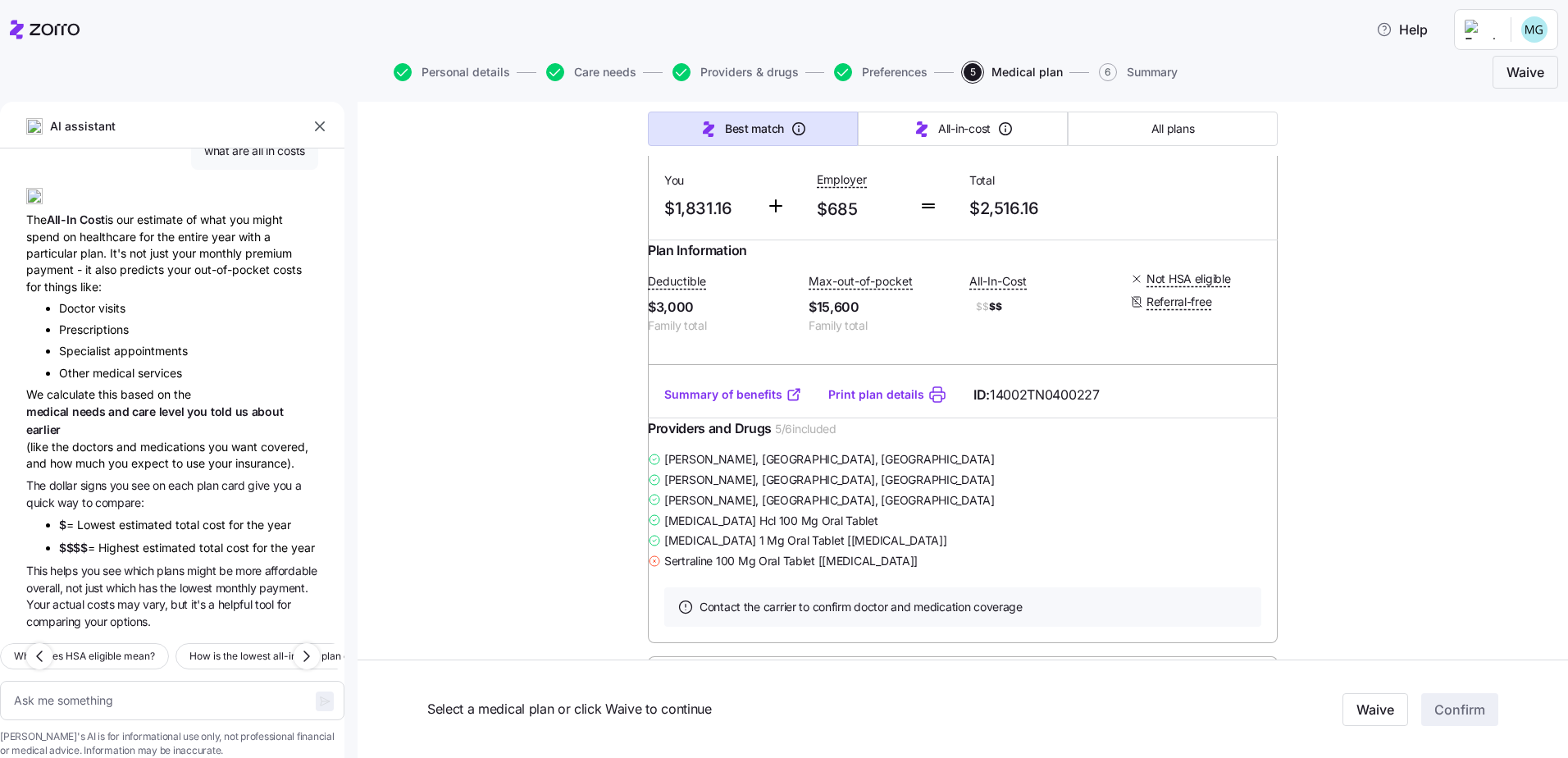
scroll to position [410, 0]
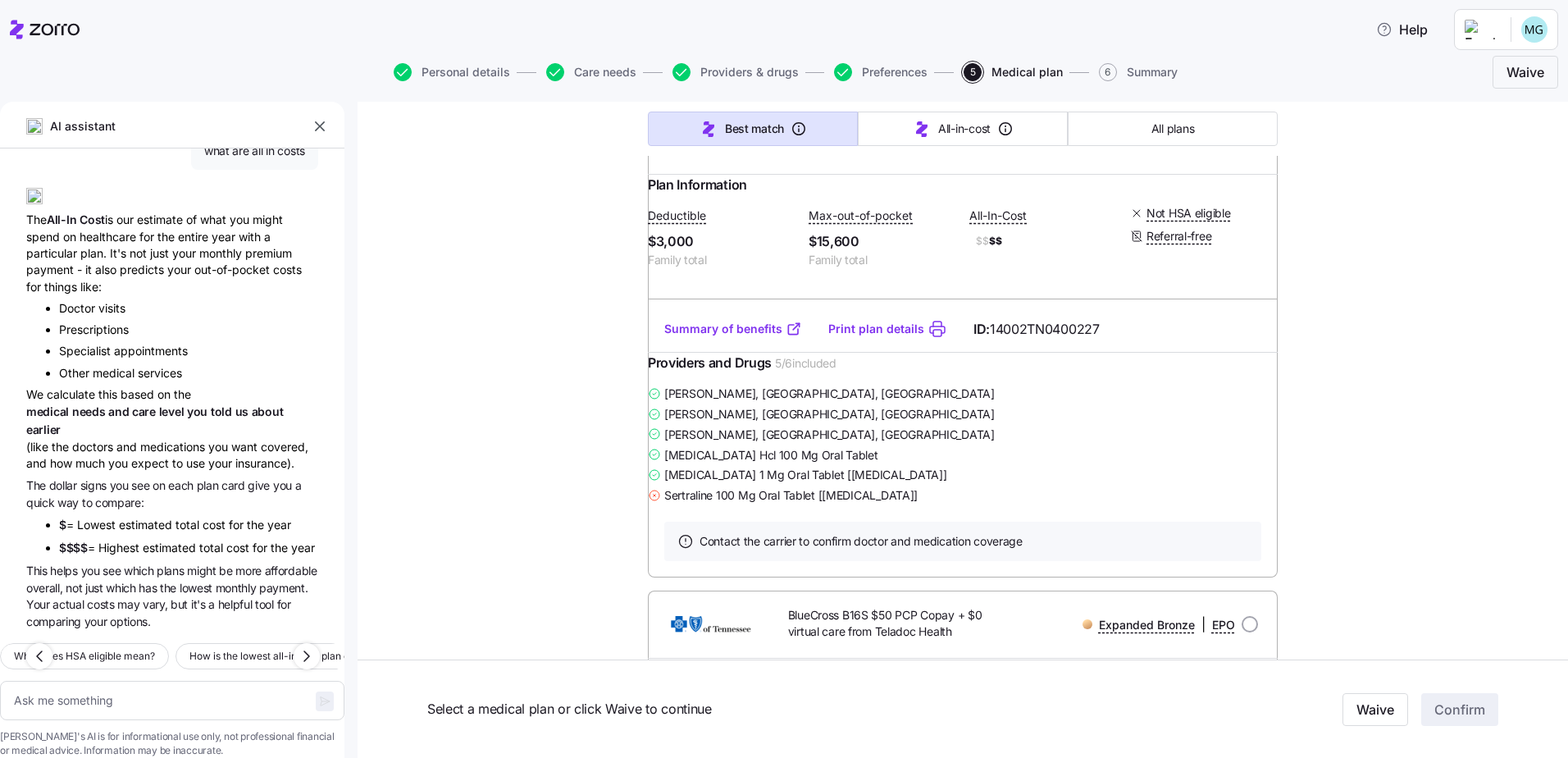
click at [881, 337] on link "Print plan details" at bounding box center [876, 329] width 96 height 17
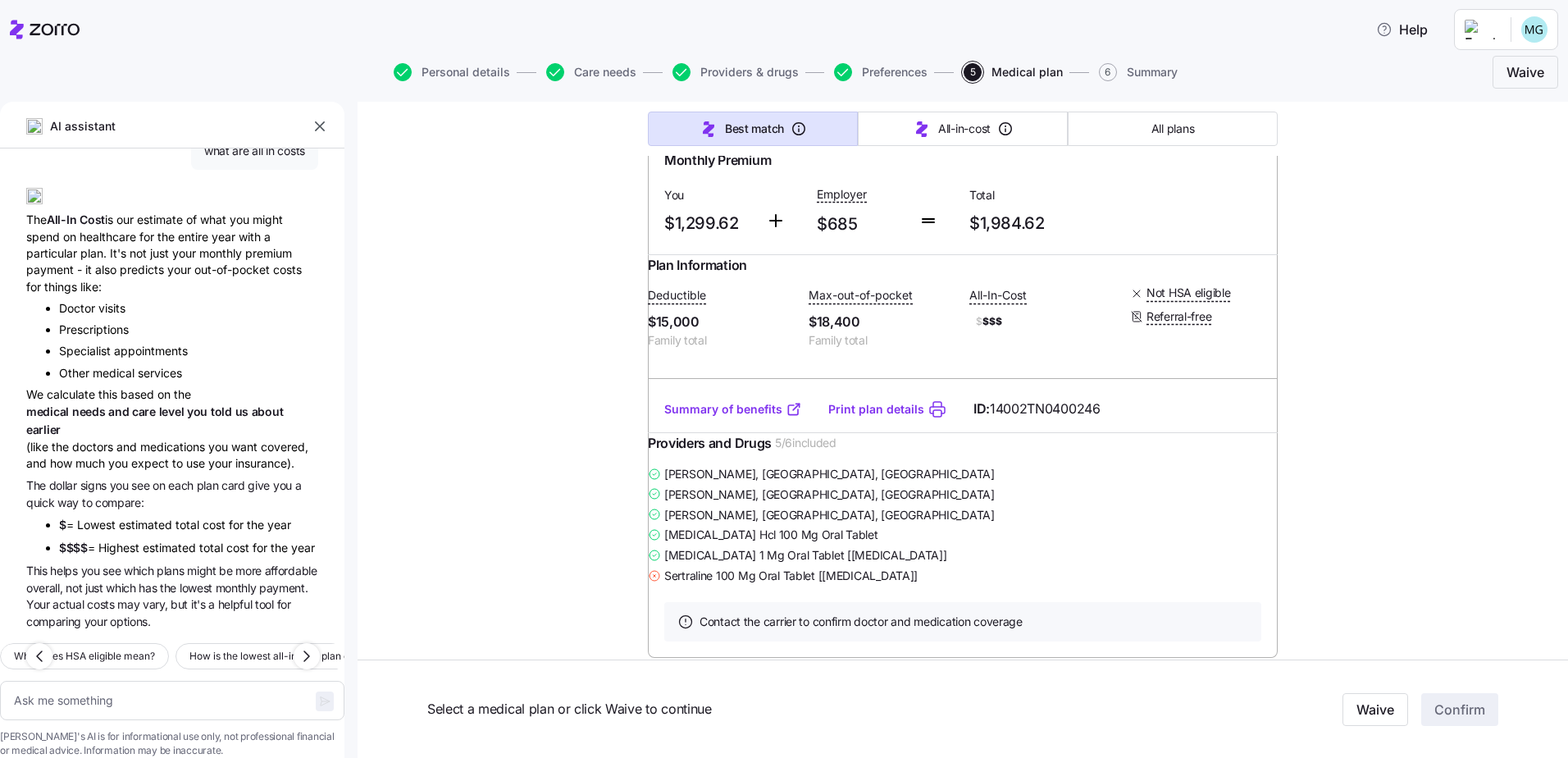
scroll to position [984, 0]
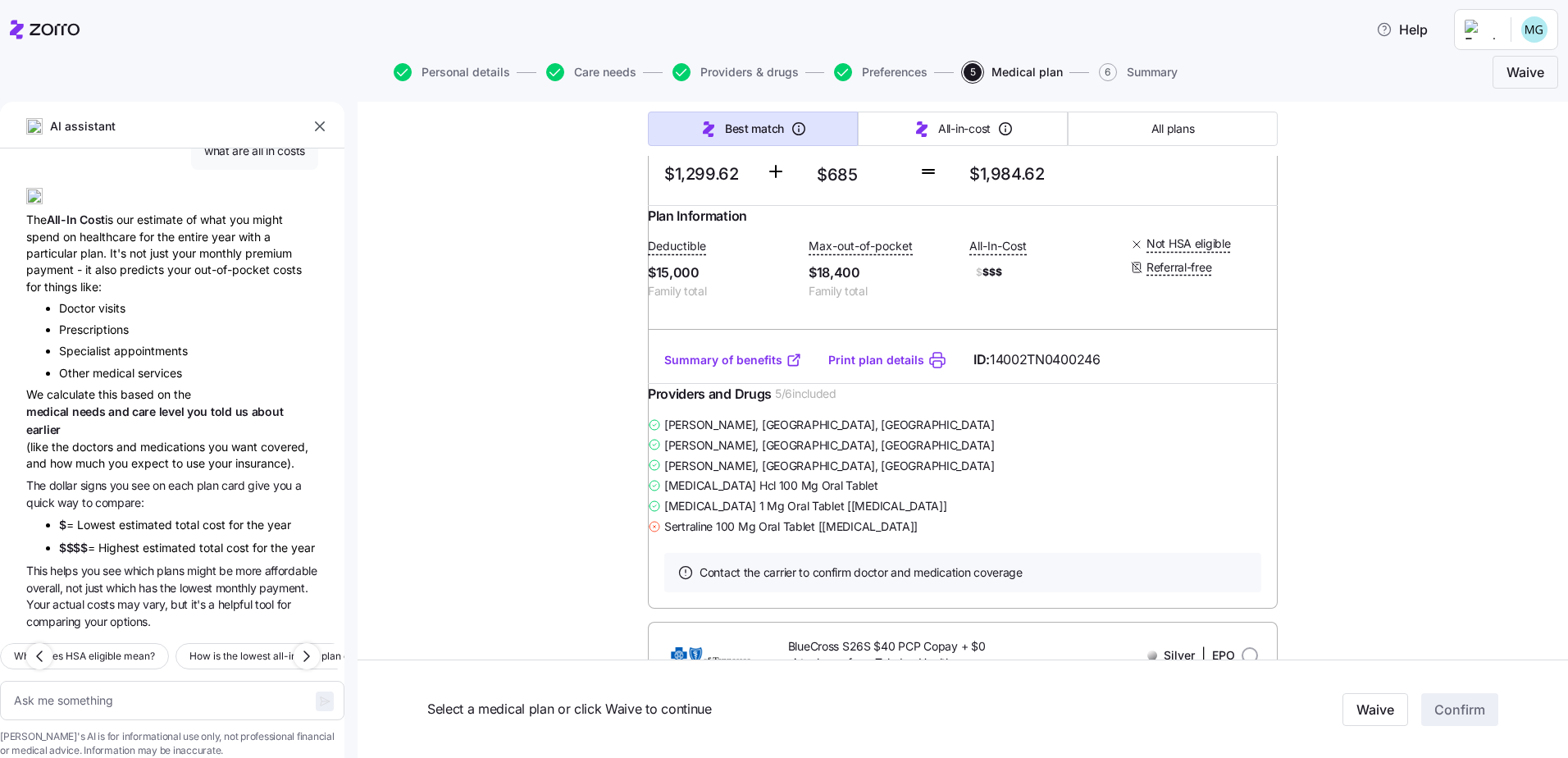
click at [883, 368] on link "Print plan details" at bounding box center [876, 360] width 96 height 17
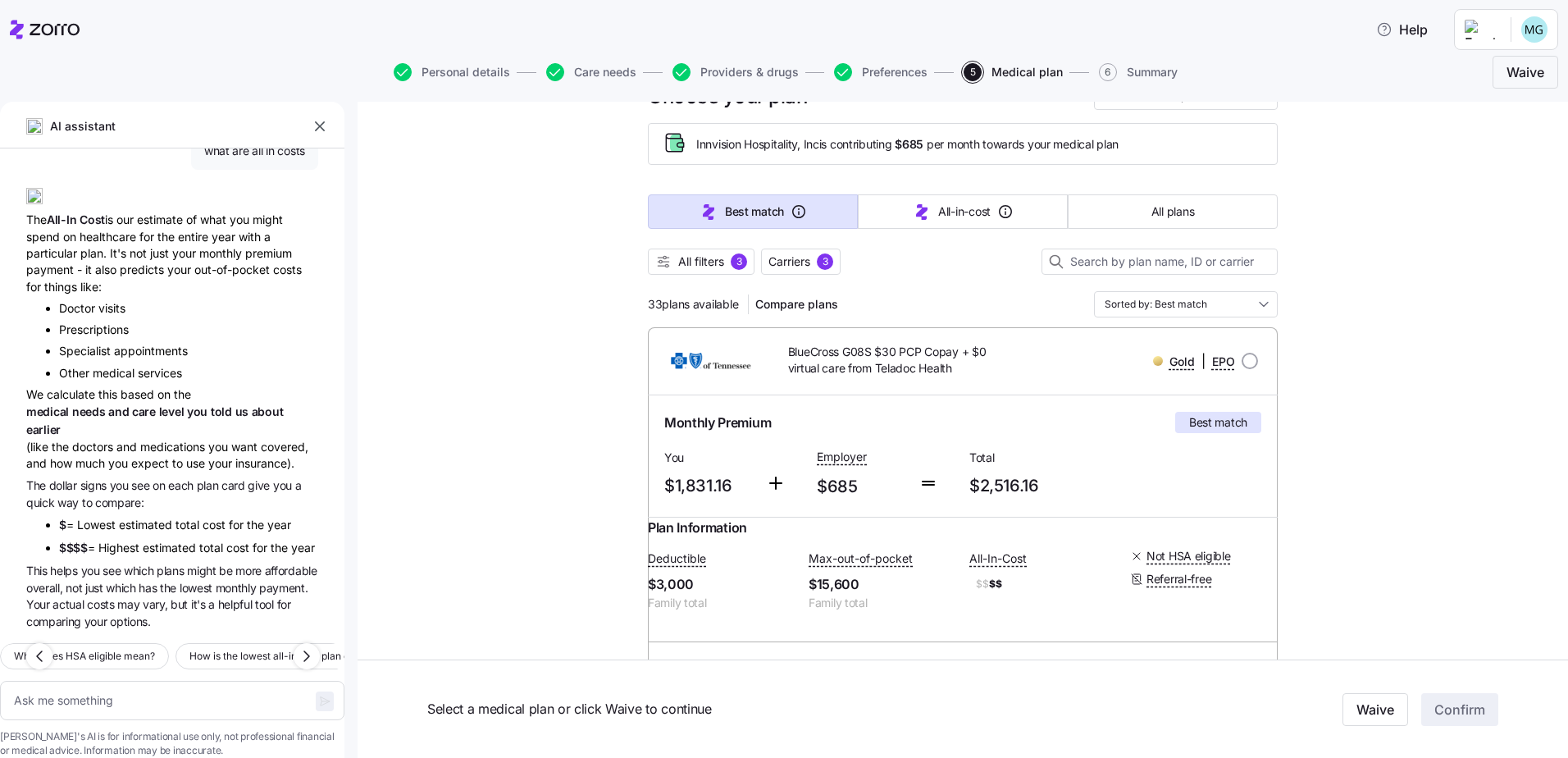
scroll to position [0, 0]
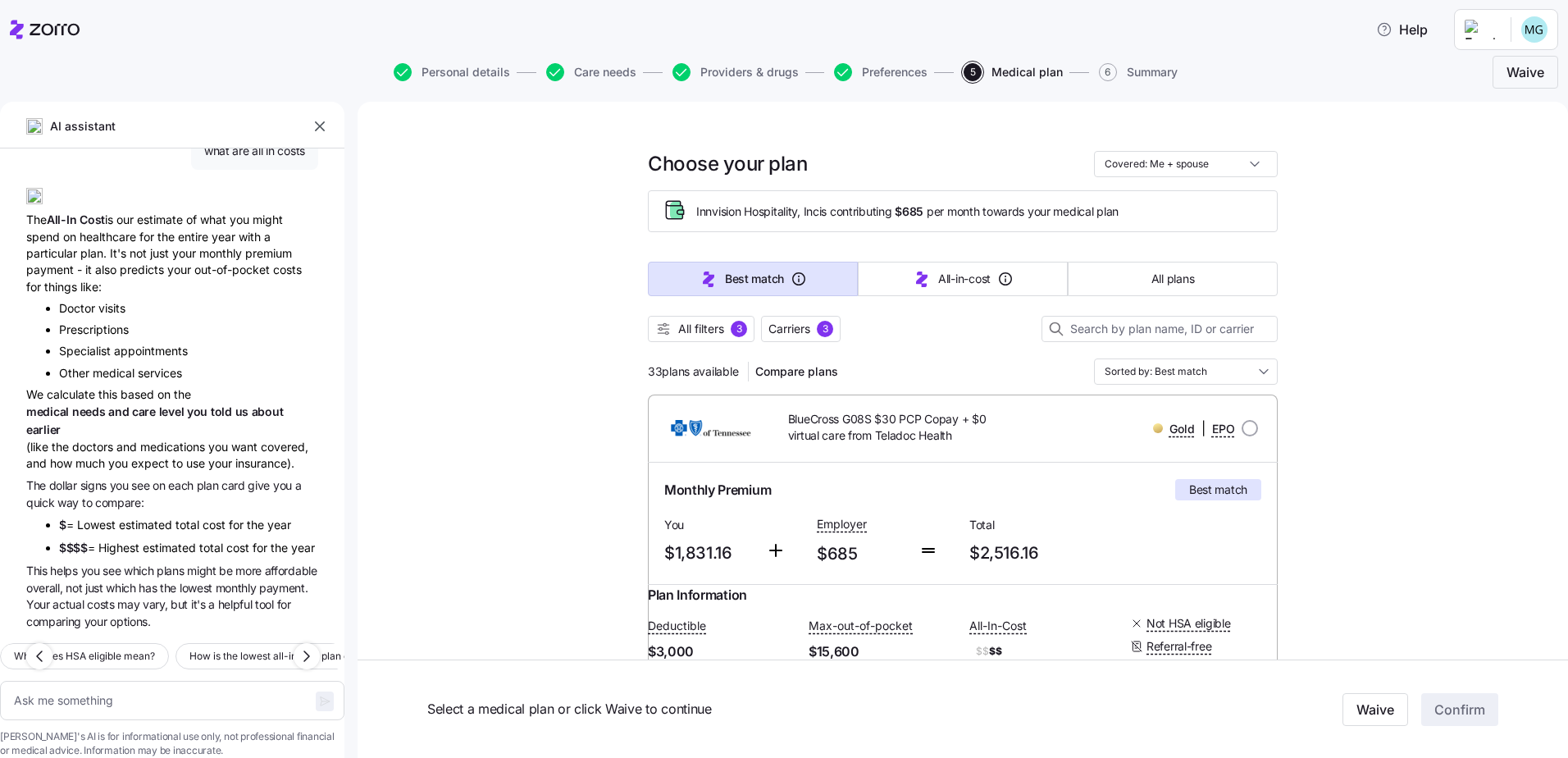
click at [799, 325] on span "Carriers" at bounding box center [789, 329] width 42 height 17
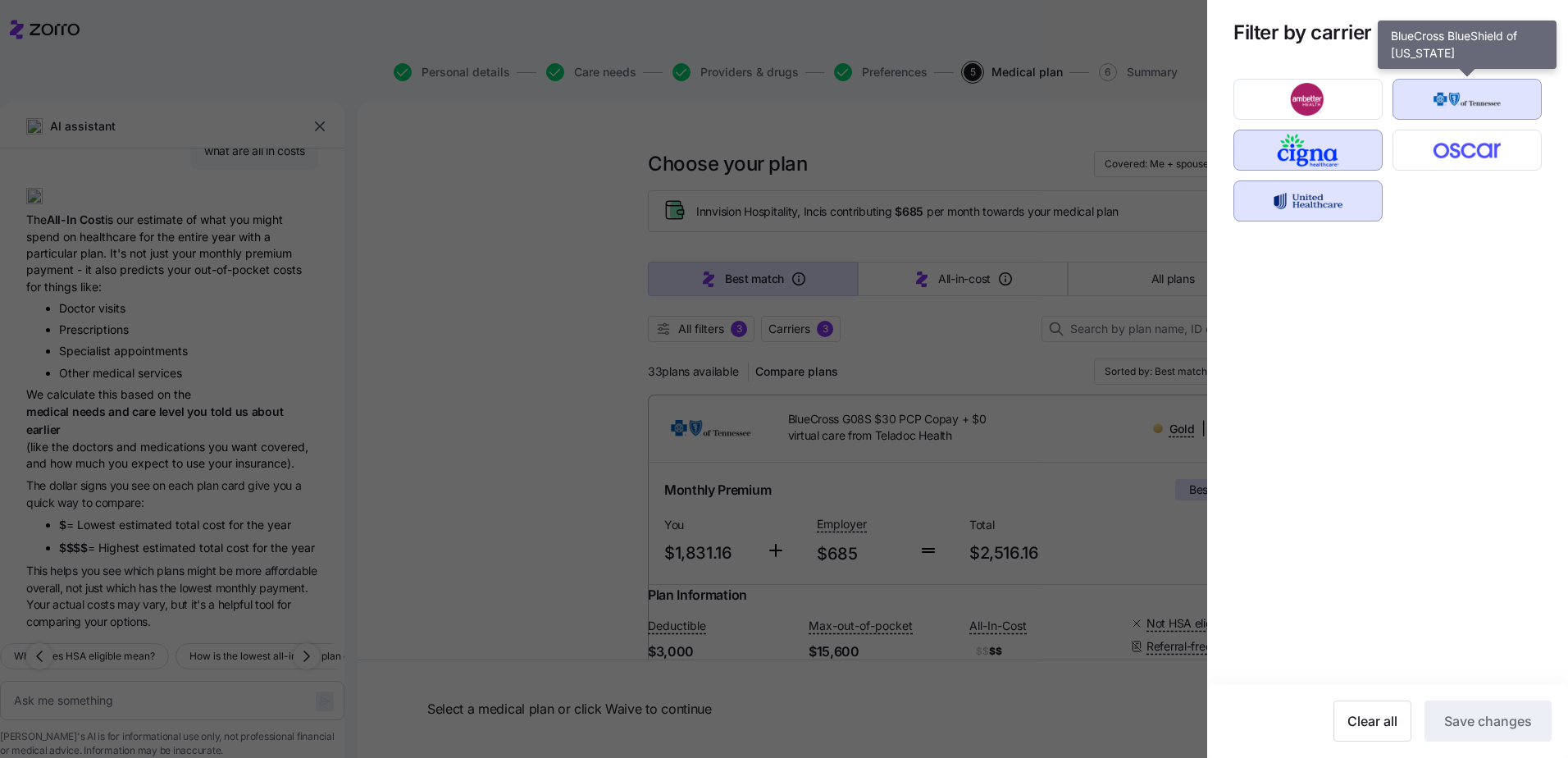
click at [1450, 96] on img "button" at bounding box center [1467, 99] width 120 height 33
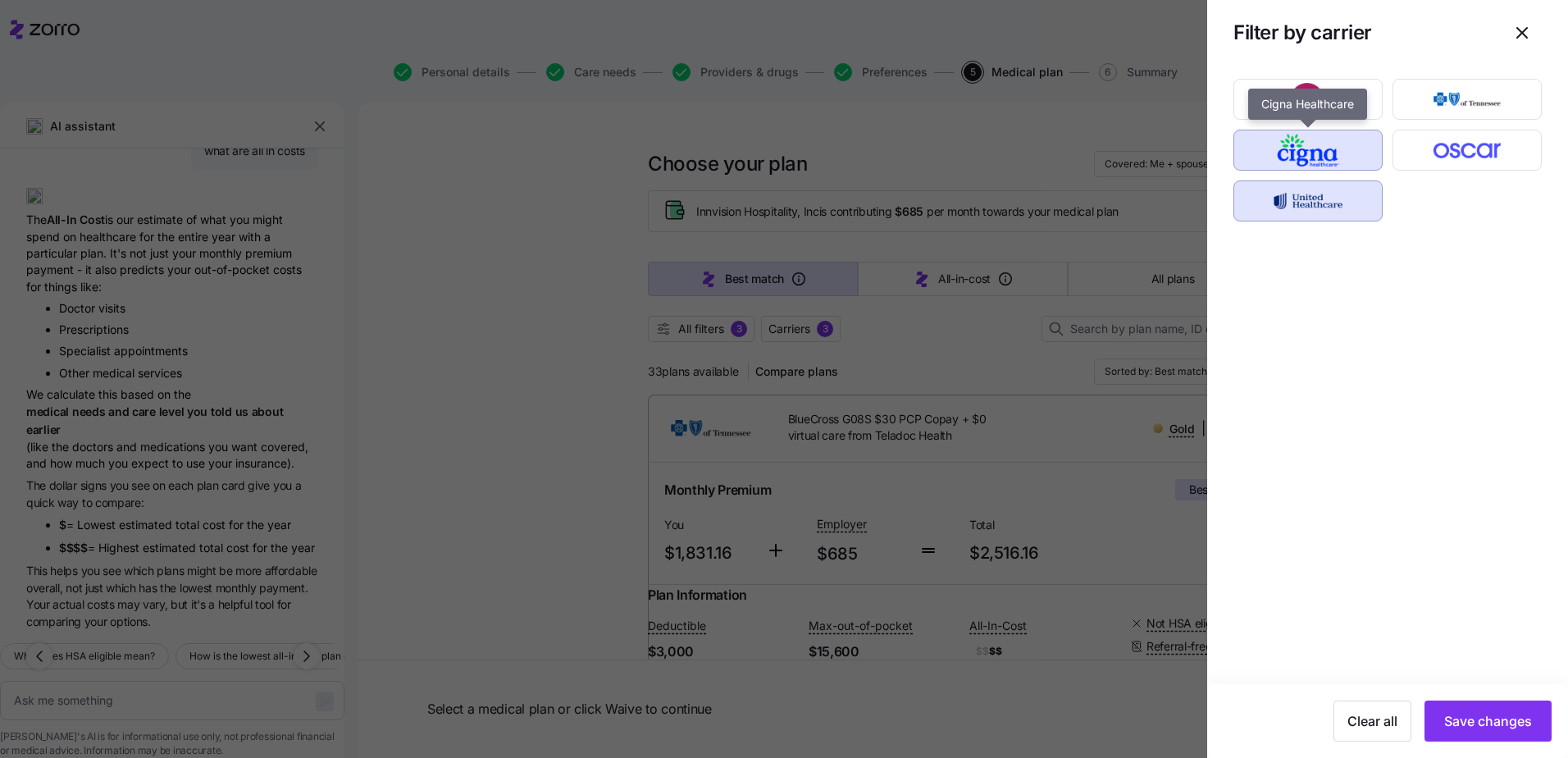
click at [1337, 164] on img "button" at bounding box center [1308, 151] width 120 height 33
click at [1317, 210] on img "button" at bounding box center [1308, 201] width 120 height 33
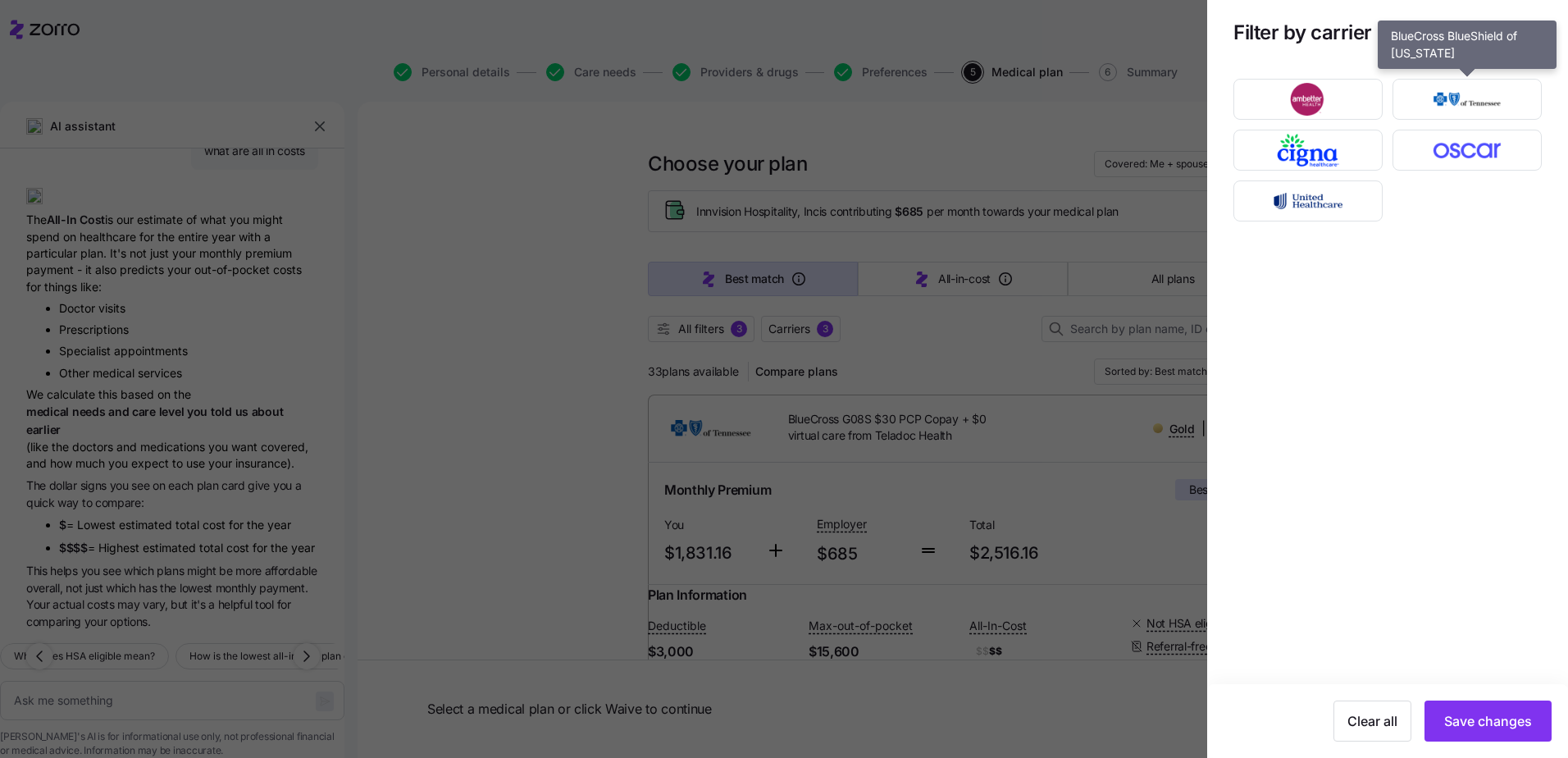
click at [1510, 98] on img "button" at bounding box center [1467, 99] width 120 height 33
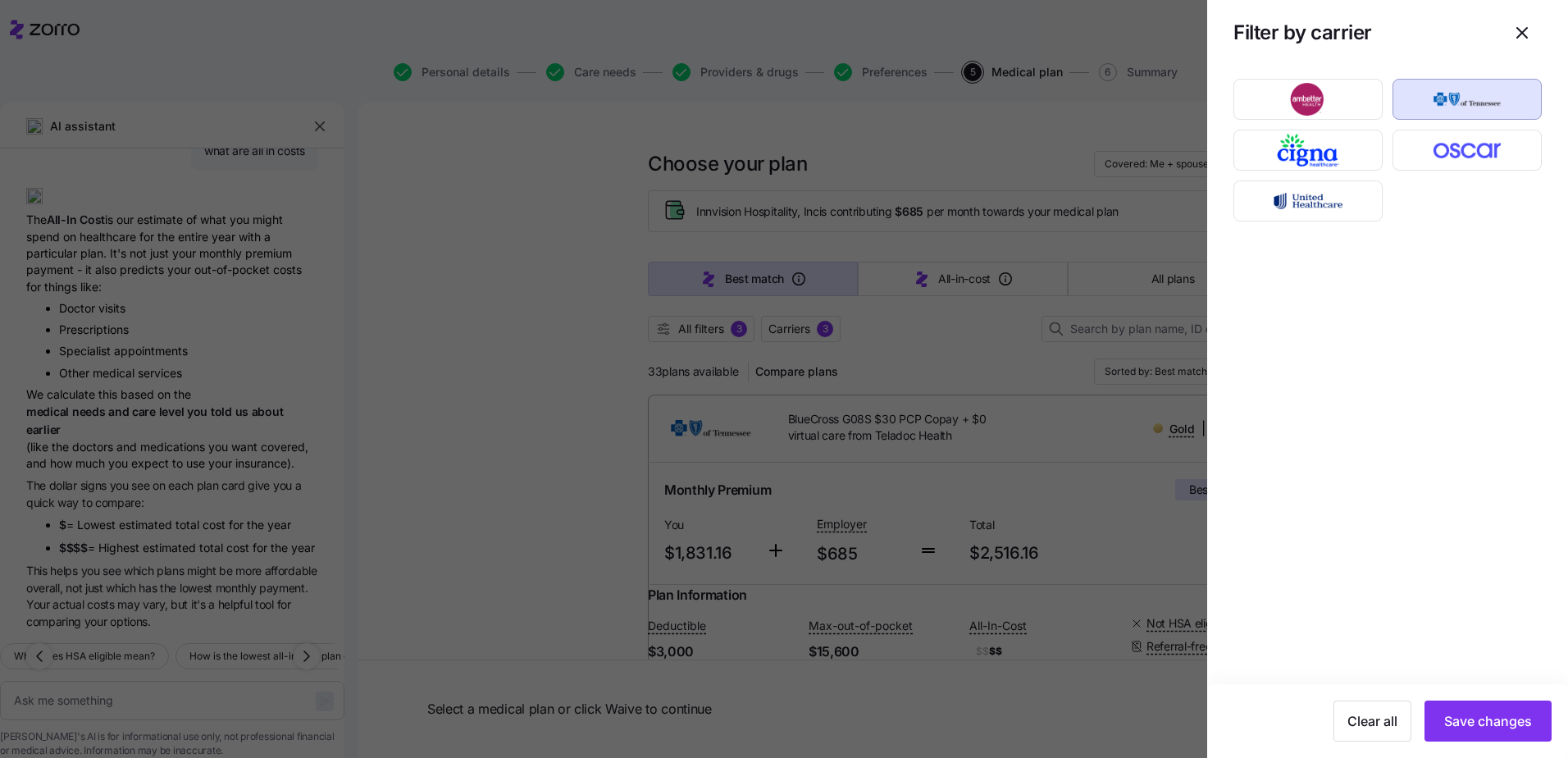
click at [1471, 722] on span "Save changes" at bounding box center [1488, 720] width 88 height 19
type textarea "x"
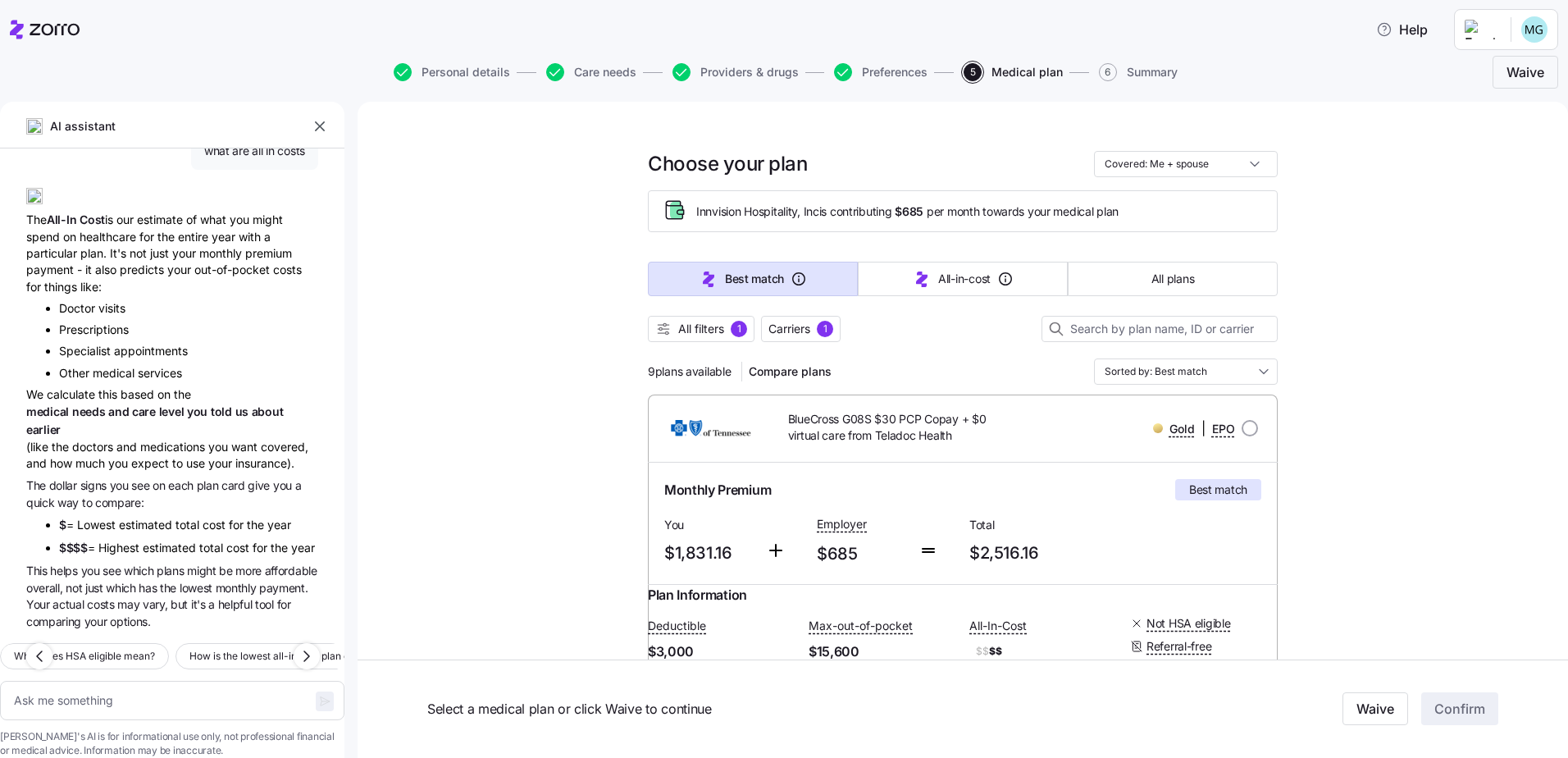
click at [1189, 493] on span "Best match" at bounding box center [1217, 490] width 58 height 17
click at [943, 425] on span "BlueCross G08S $30 PCP Copay + $0 virtual care from Teladoc Health" at bounding box center [897, 427] width 219 height 34
click at [970, 470] on div "Monthly Premium Best match You $1,831.16 Employer $685 Total $2,516.16" at bounding box center [963, 524] width 630 height 121
click at [955, 525] on div at bounding box center [937, 540] width 51 height 67
click at [1247, 429] on input "radio" at bounding box center [1250, 428] width 17 height 17
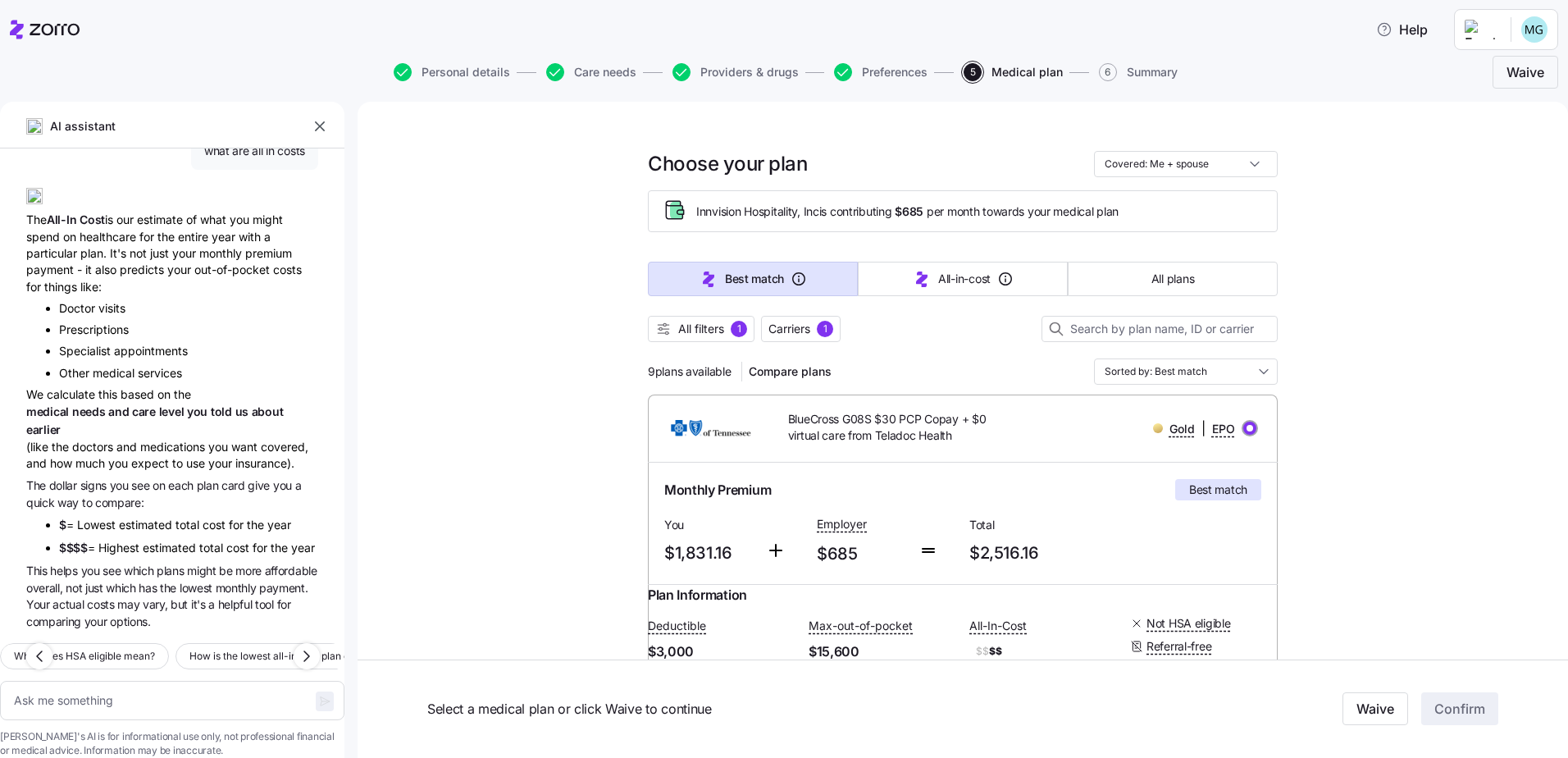
radio input "true"
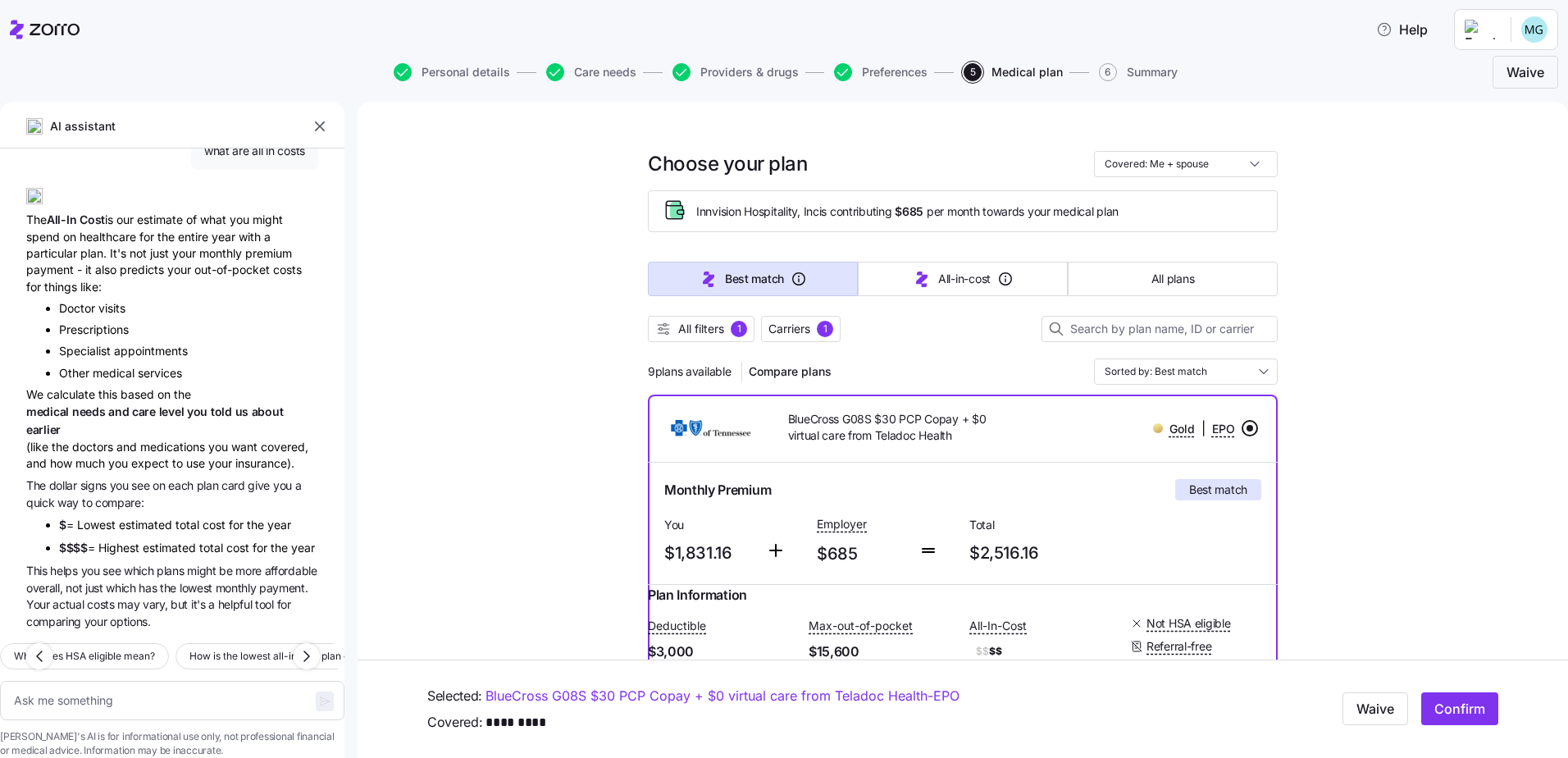
click at [1445, 707] on span "Confirm" at bounding box center [1459, 709] width 51 height 19
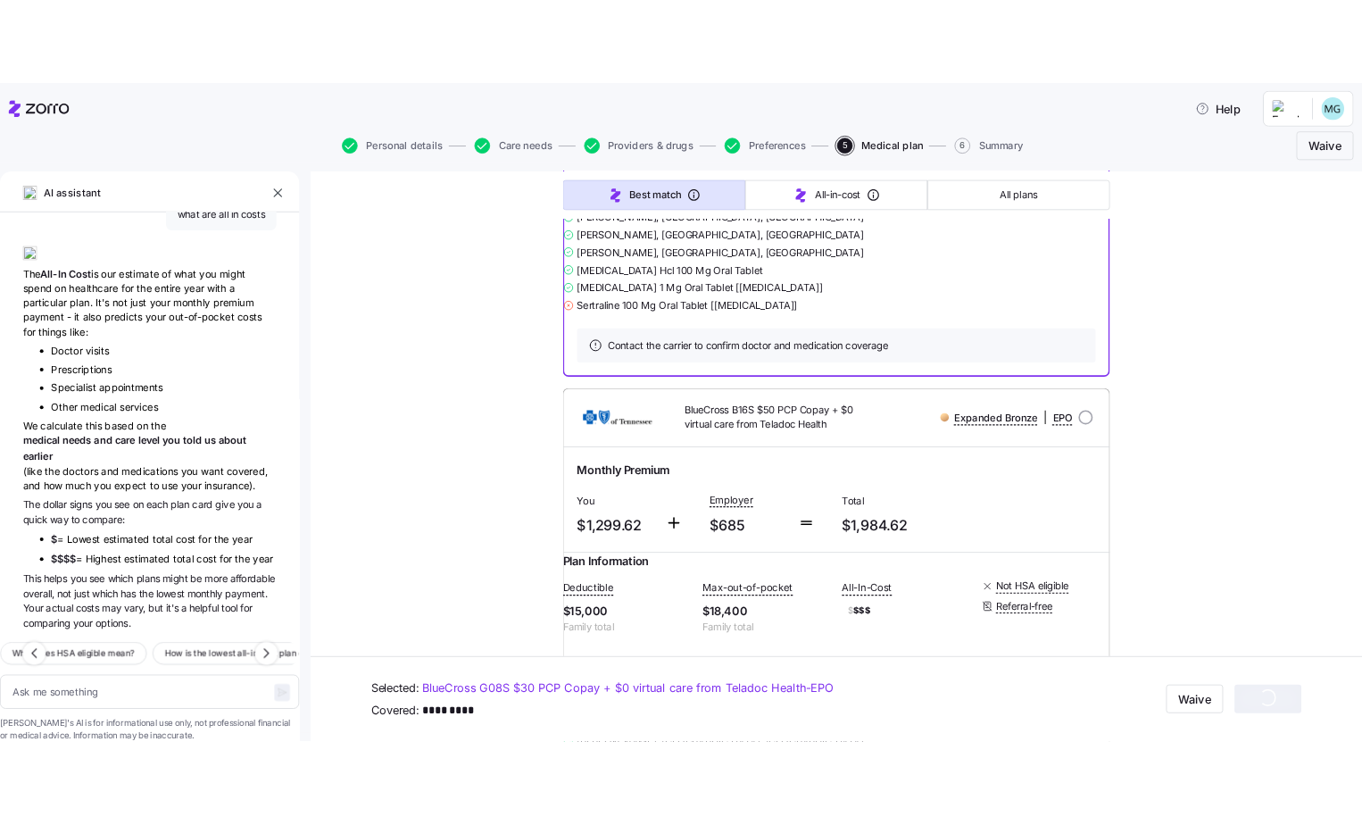
scroll to position [714, 0]
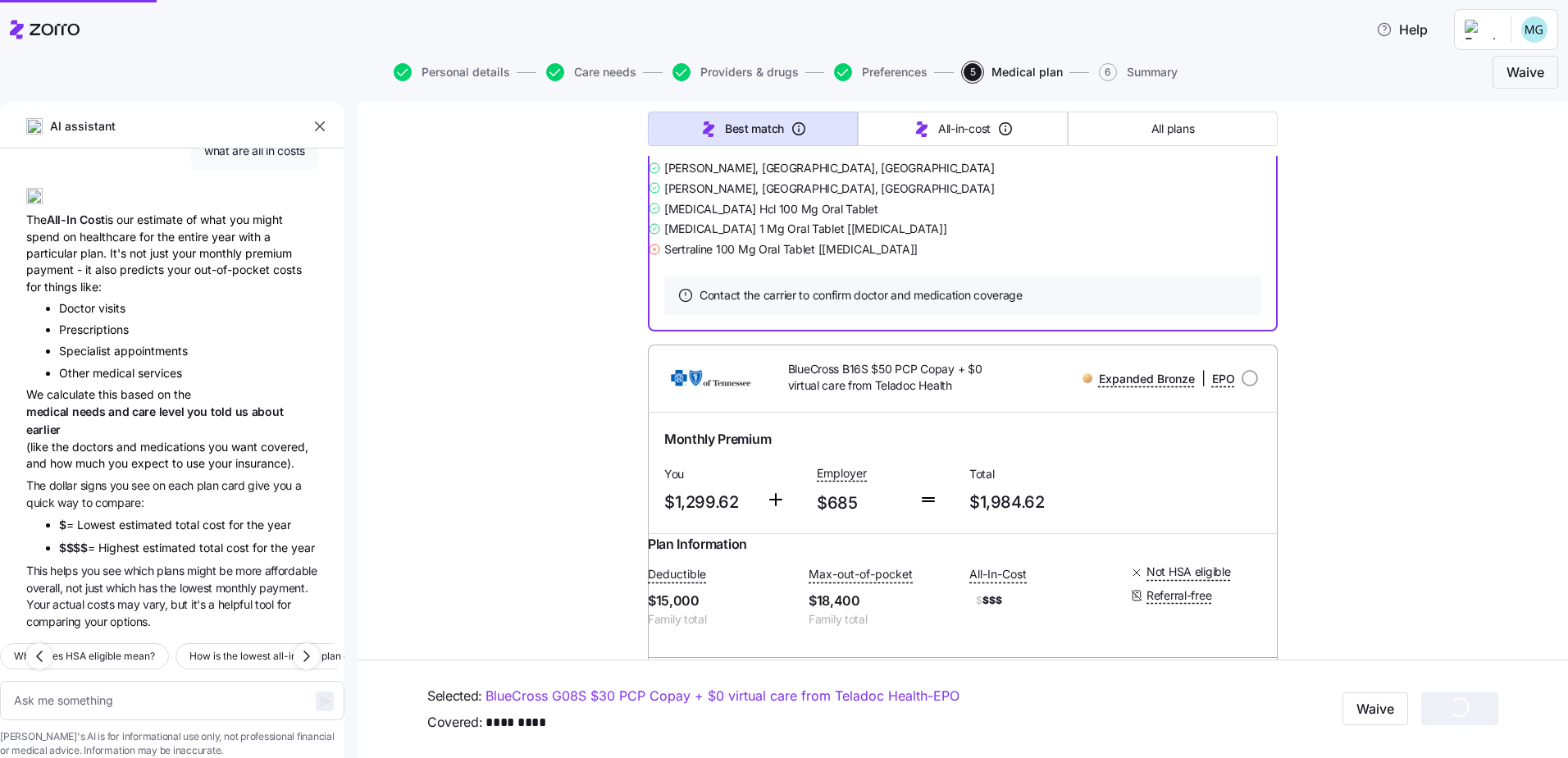
type textarea "x"
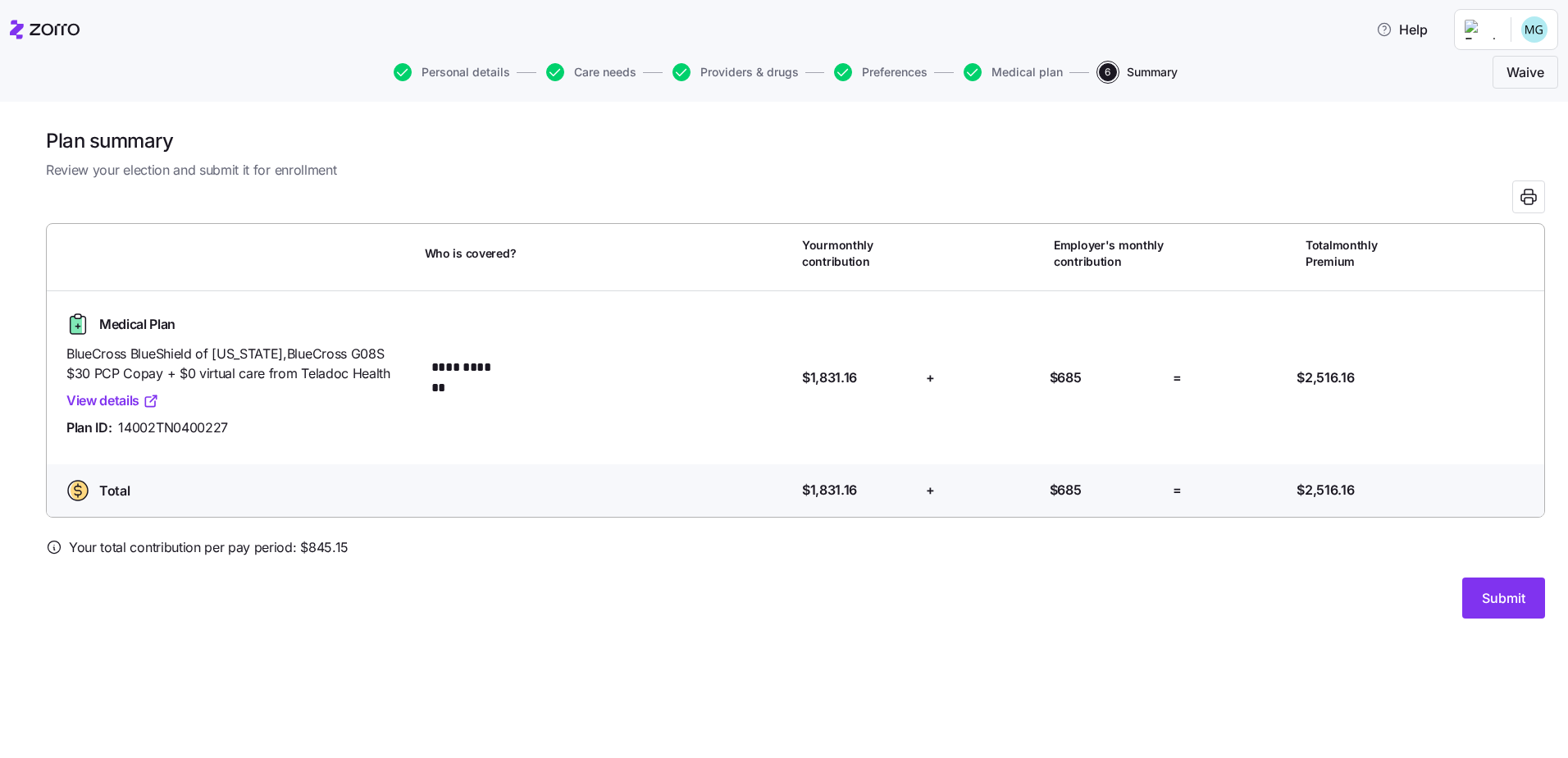
click at [1495, 590] on span "Submit" at bounding box center [1503, 597] width 43 height 19
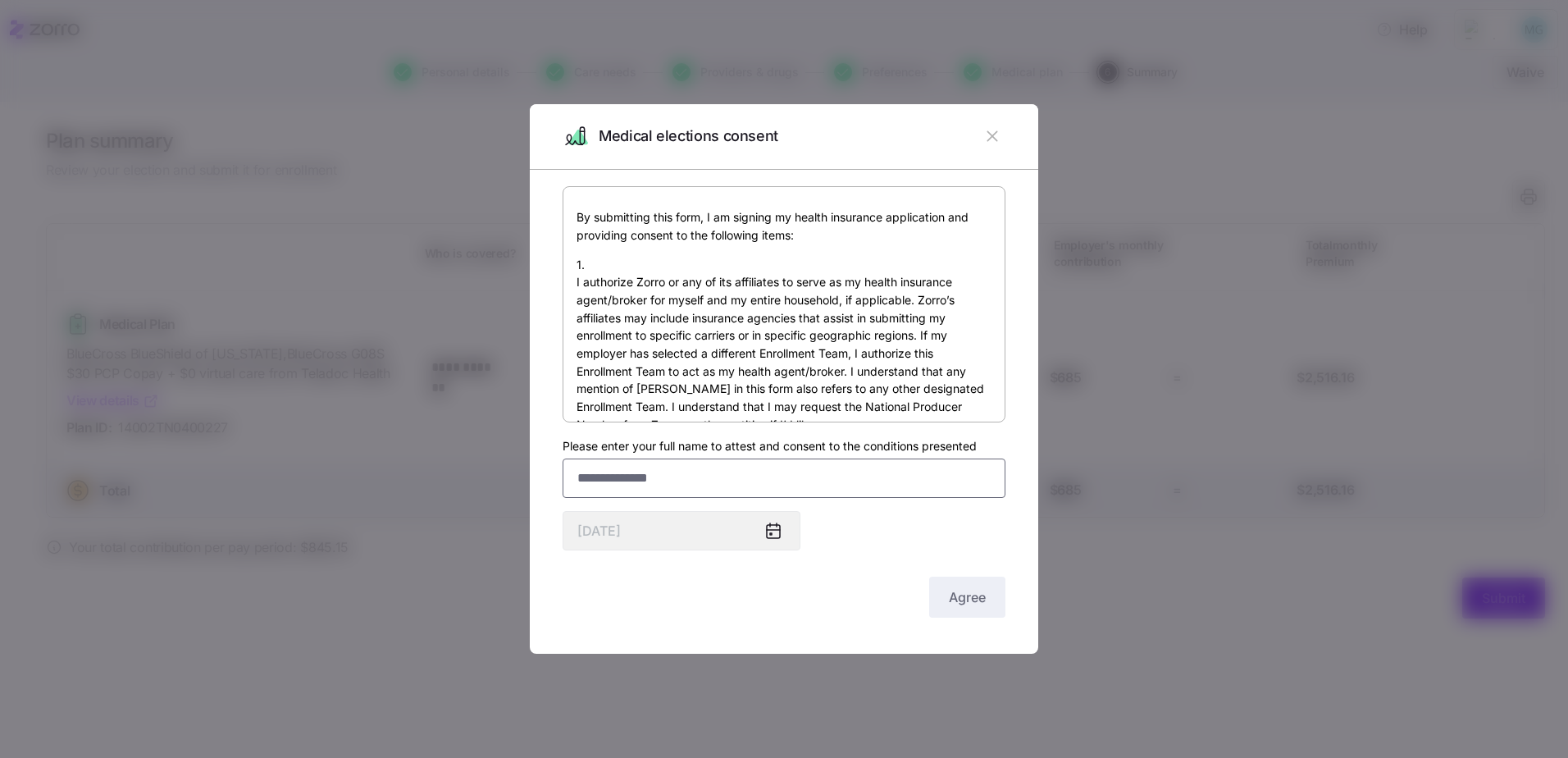
click at [645, 474] on input "Please enter your full name to attest and consent to the conditions presented" at bounding box center [784, 478] width 443 height 40
type input "**********"
click at [955, 588] on span "Agree" at bounding box center [967, 596] width 37 height 19
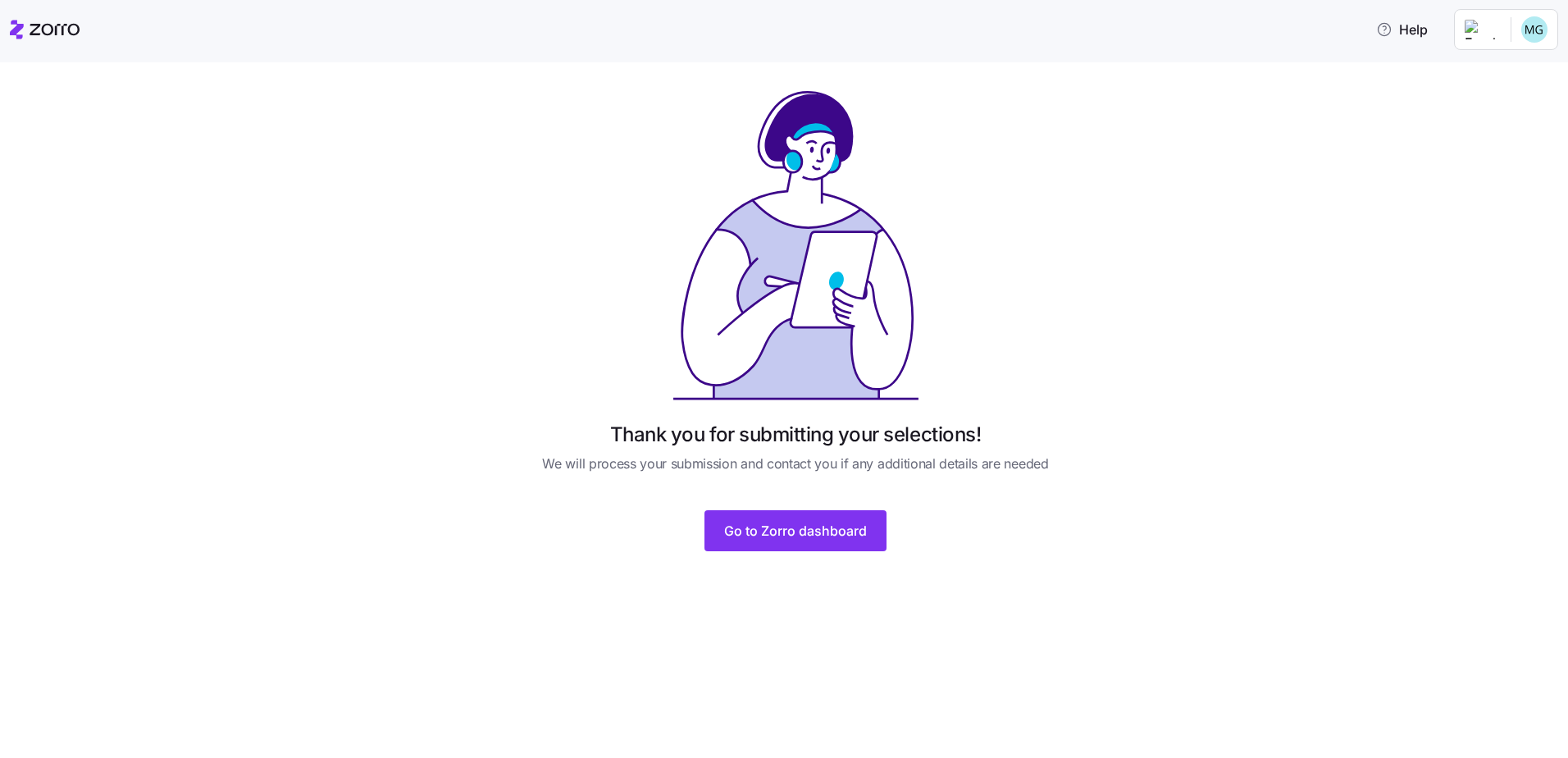
click at [761, 526] on span "Go to Zorro dashboard" at bounding box center [795, 530] width 142 height 19
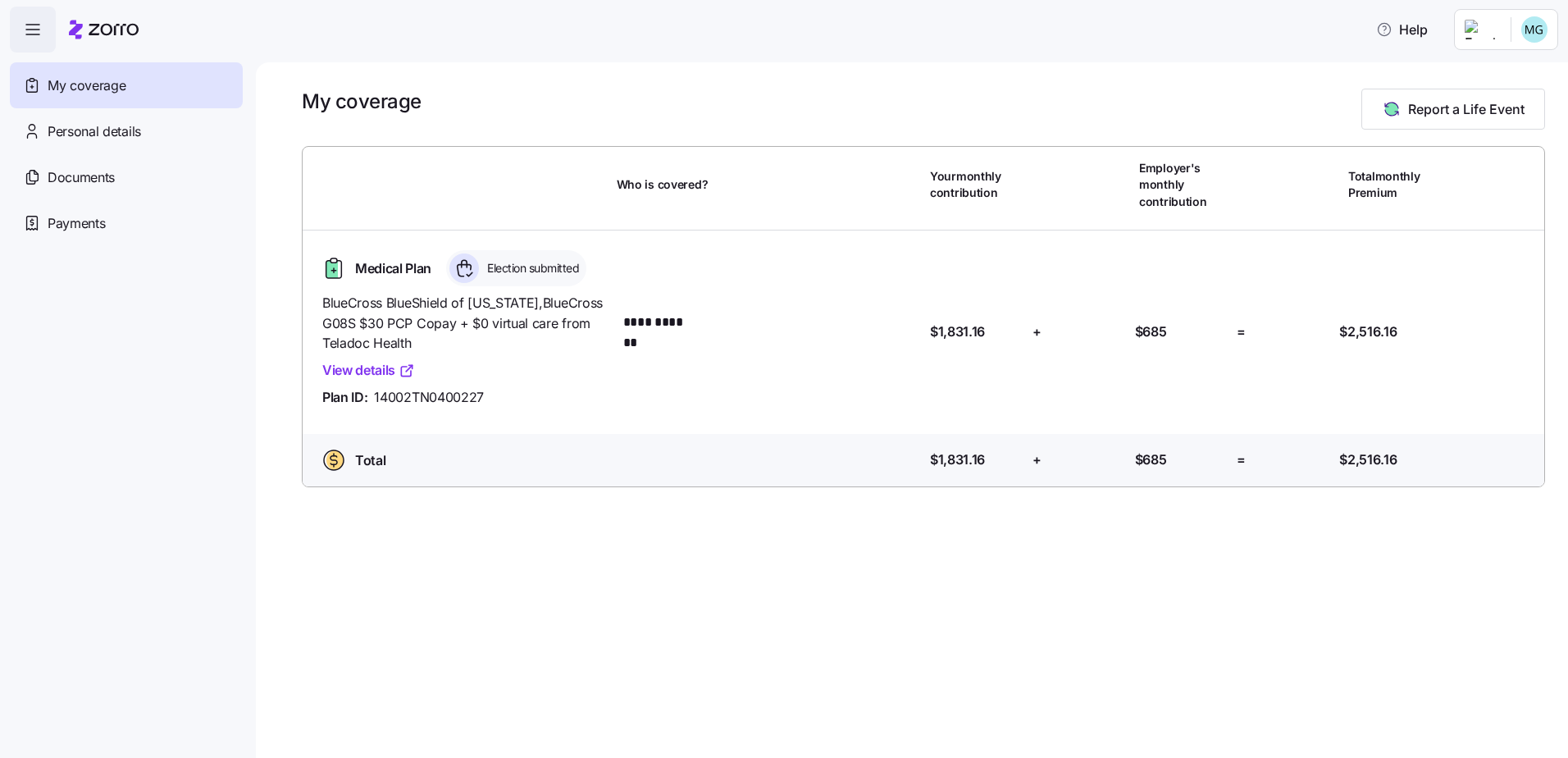
click at [92, 135] on span "Personal details" at bounding box center [95, 131] width 94 height 20
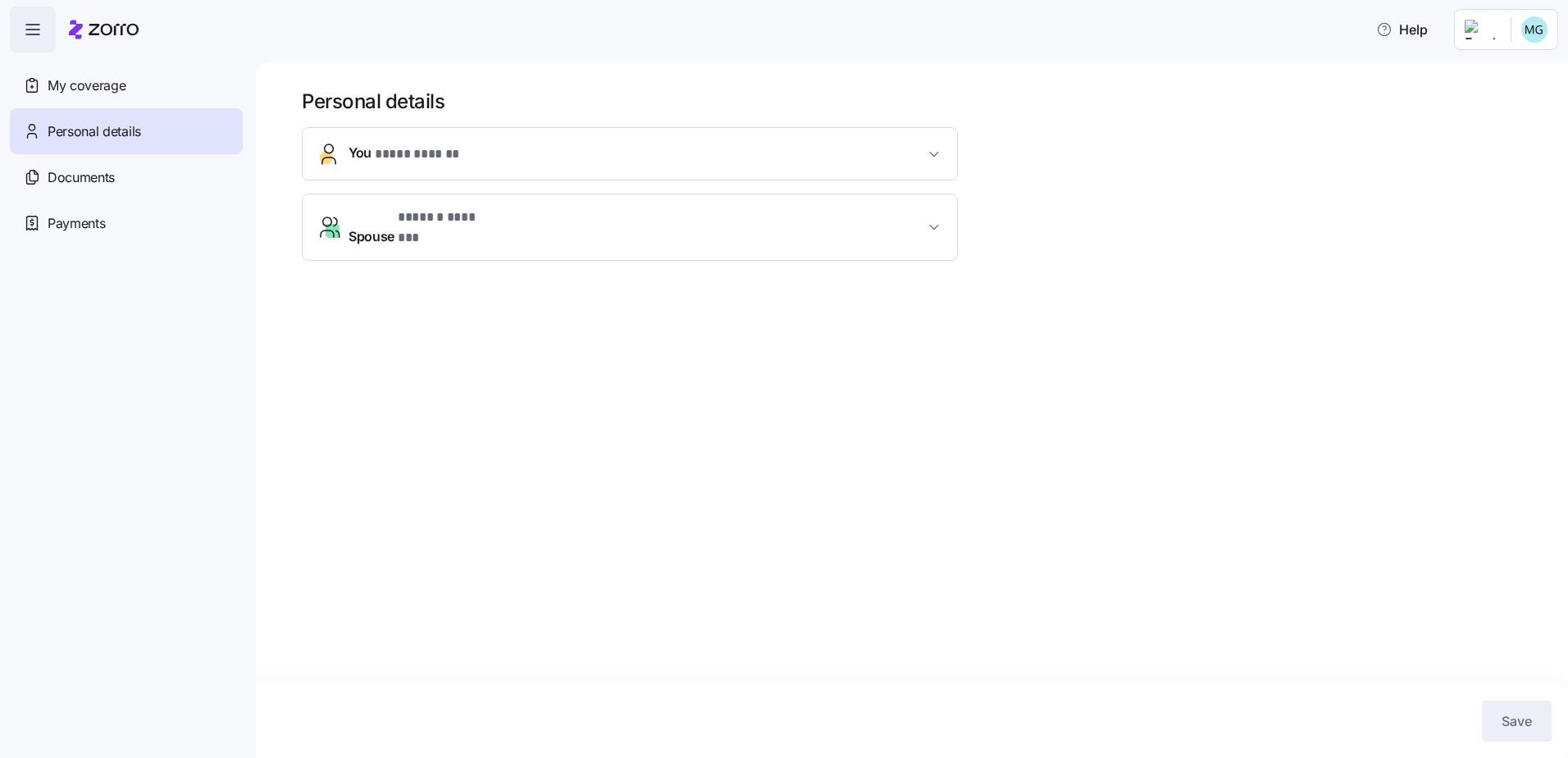
click at [80, 172] on span "Documents" at bounding box center [81, 177] width 67 height 20
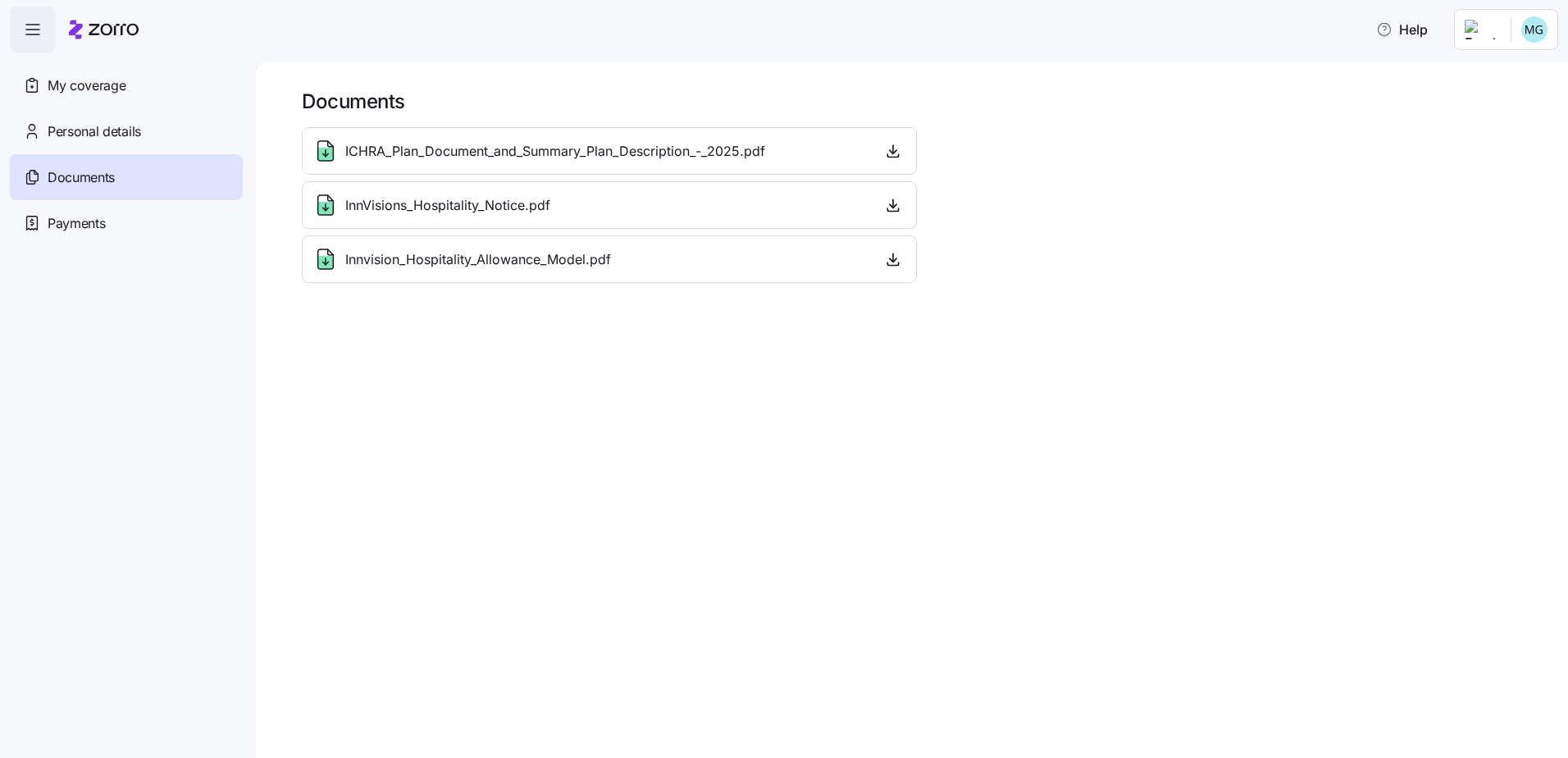
click at [90, 80] on span "My coverage" at bounding box center [86, 85] width 78 height 20
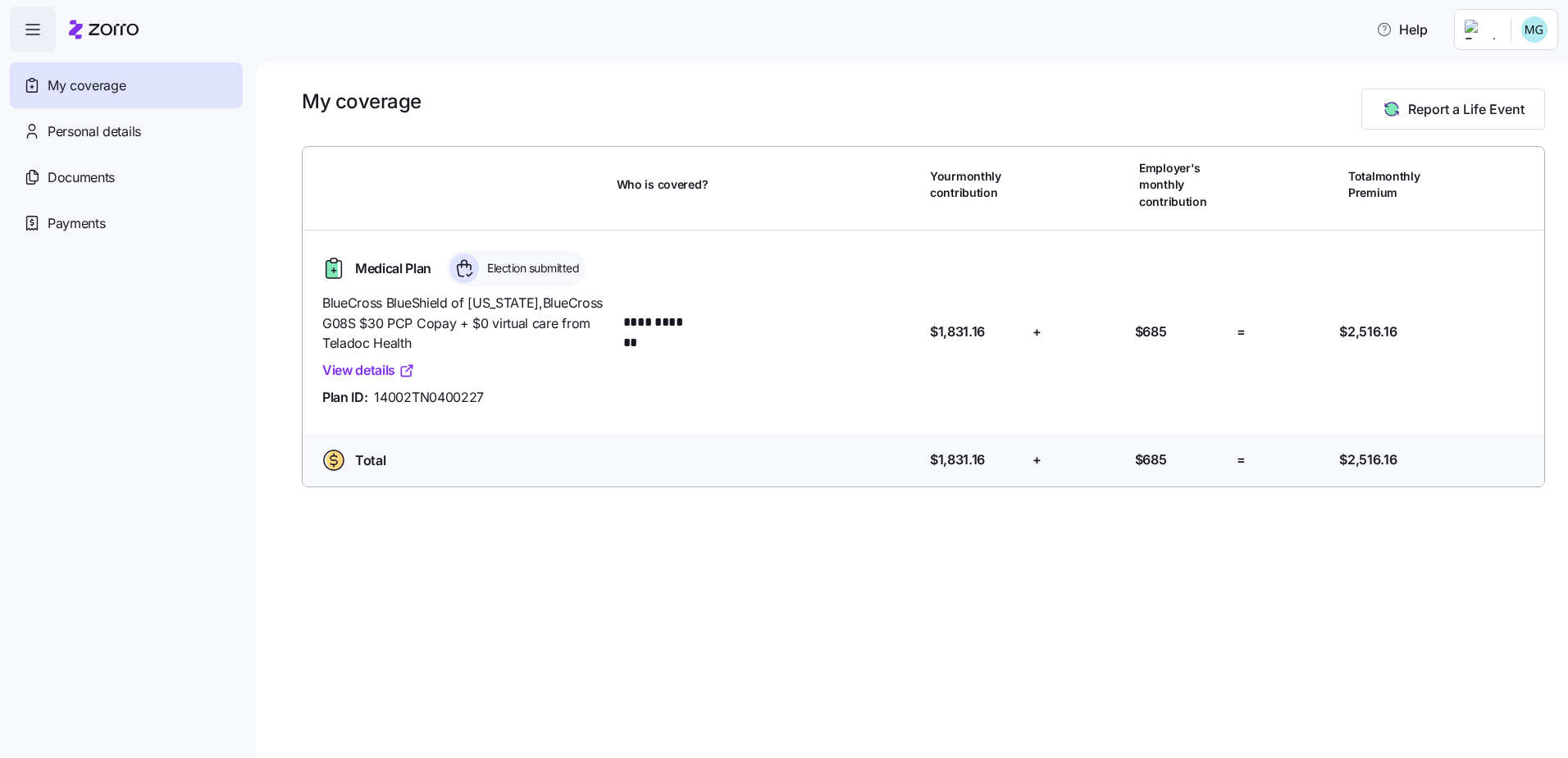
click at [406, 369] on icon at bounding box center [407, 371] width 17 height 17
